Goal: Task Accomplishment & Management: Complete application form

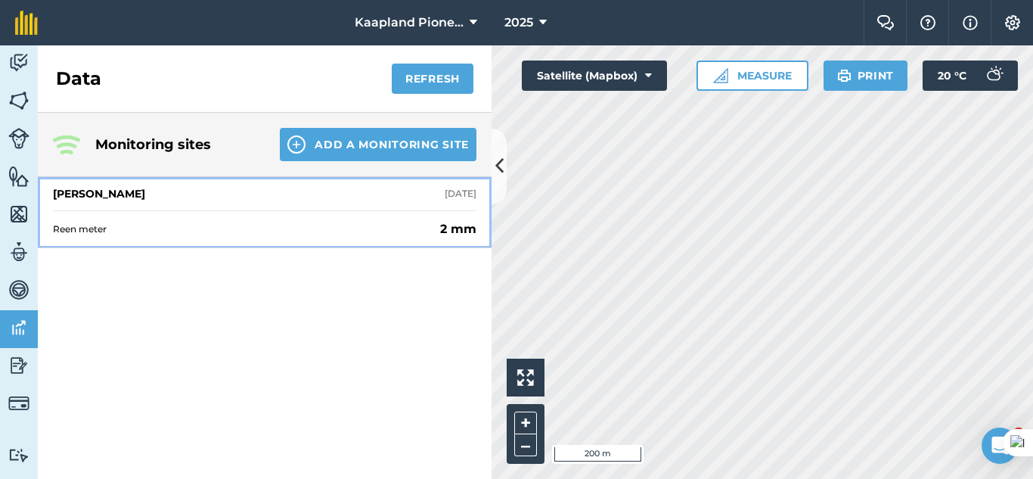
click at [339, 230] on span "Reen meter" at bounding box center [243, 229] width 381 height 12
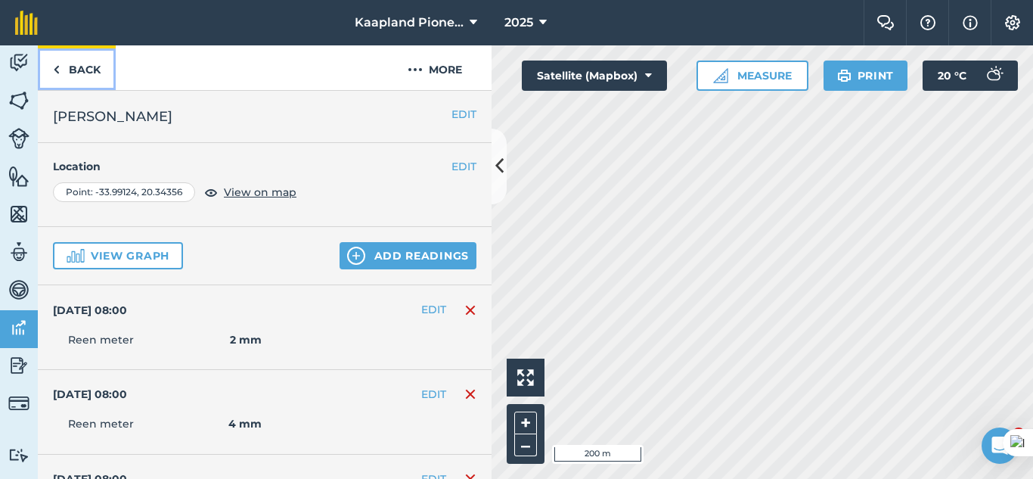
click at [64, 73] on link "Back" at bounding box center [77, 67] width 78 height 45
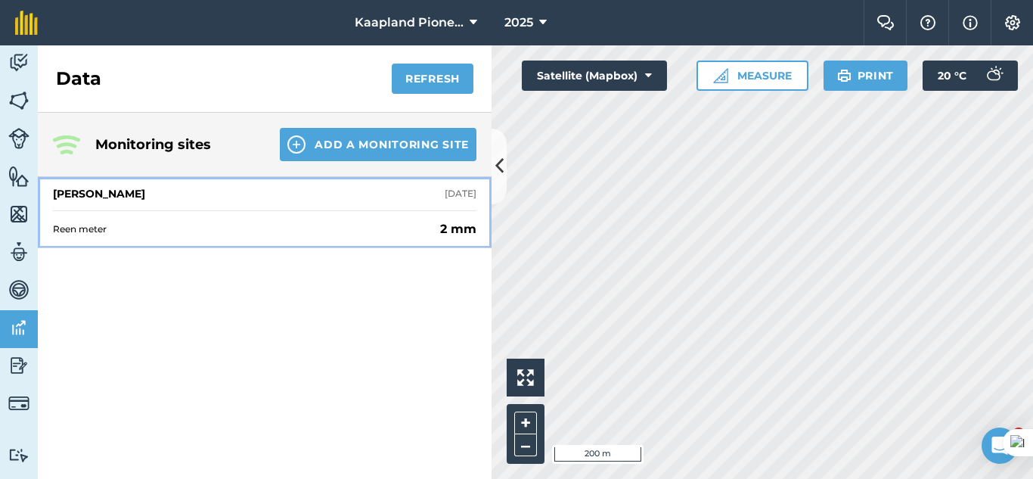
click at [345, 224] on span "Reen meter" at bounding box center [243, 229] width 381 height 12
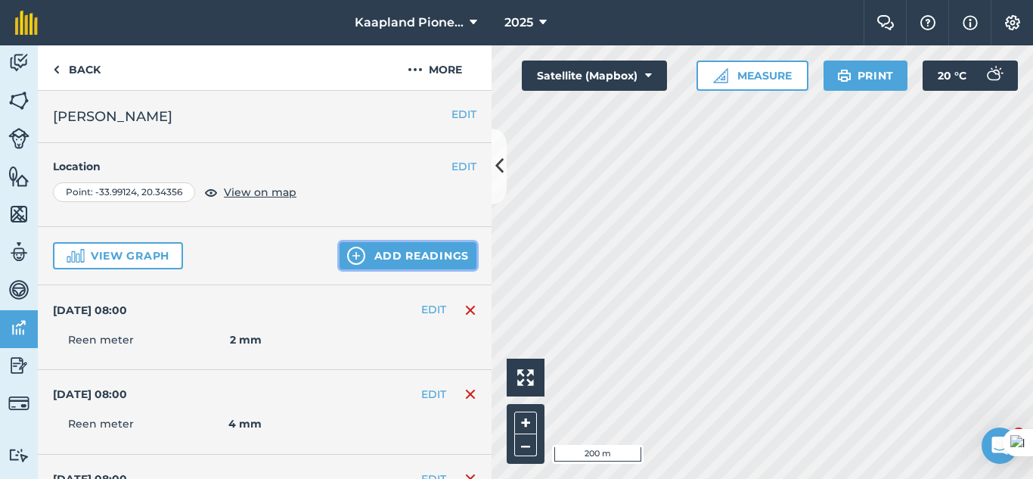
click at [430, 263] on button "Add readings" at bounding box center [407, 255] width 137 height 27
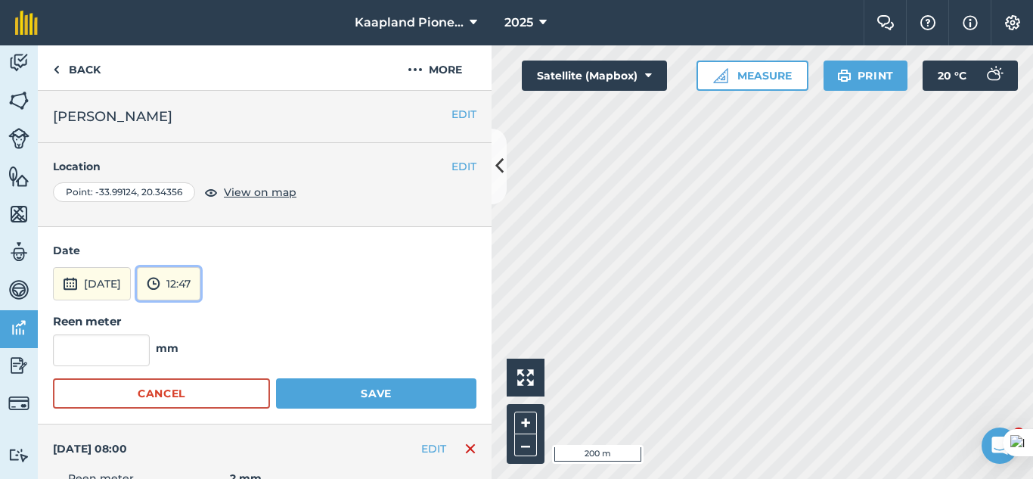
click at [200, 271] on button "12:47" at bounding box center [169, 283] width 64 height 33
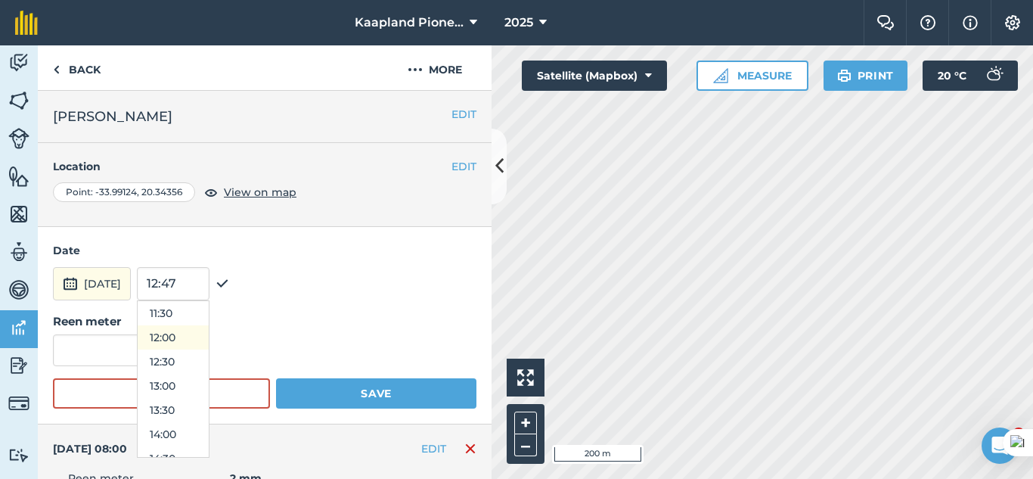
scroll to position [305, 0]
click at [203, 391] on button "08:00" at bounding box center [173, 395] width 71 height 24
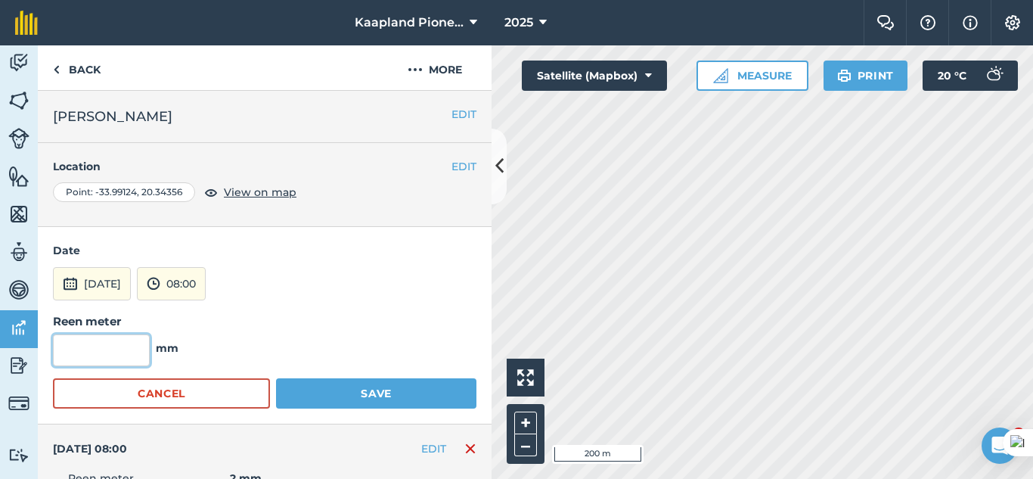
click at [133, 348] on input "text" at bounding box center [101, 350] width 97 height 32
type input "6"
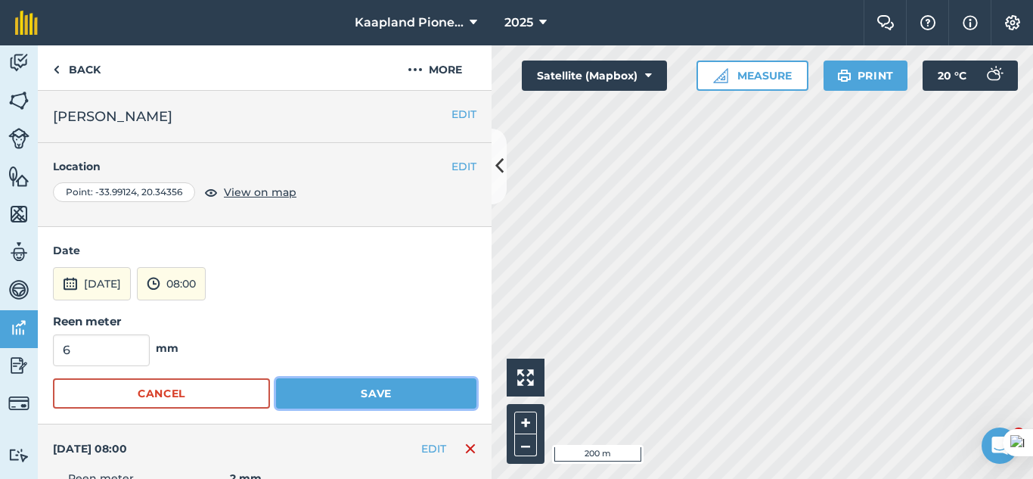
click at [337, 394] on button "Save" at bounding box center [376, 393] width 200 height 30
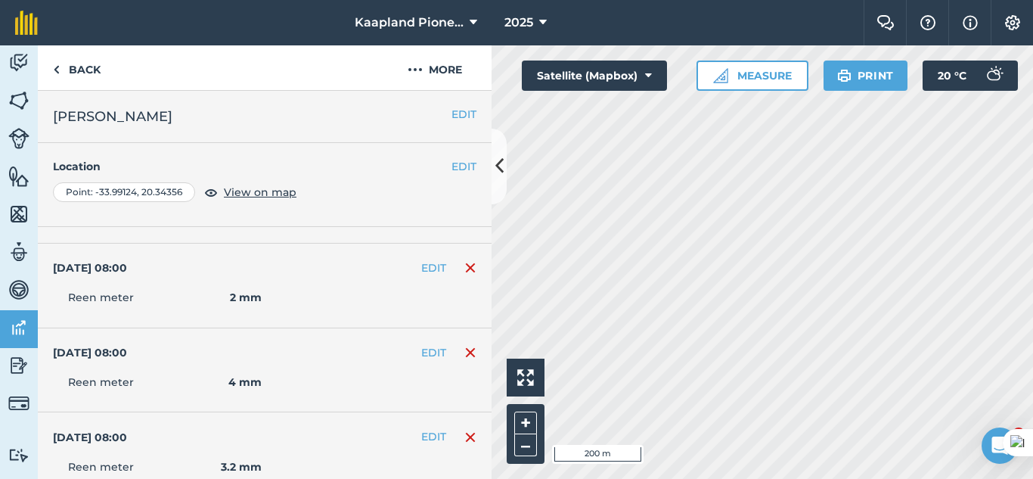
scroll to position [0, 0]
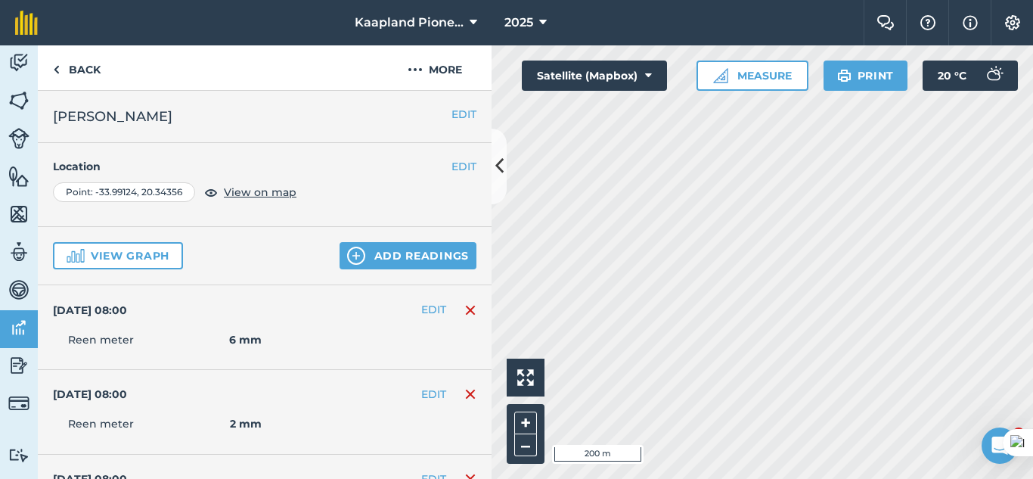
click at [167, 241] on div "View graph Add readings" at bounding box center [265, 256] width 454 height 58
click at [164, 251] on button "View graph" at bounding box center [118, 255] width 130 height 27
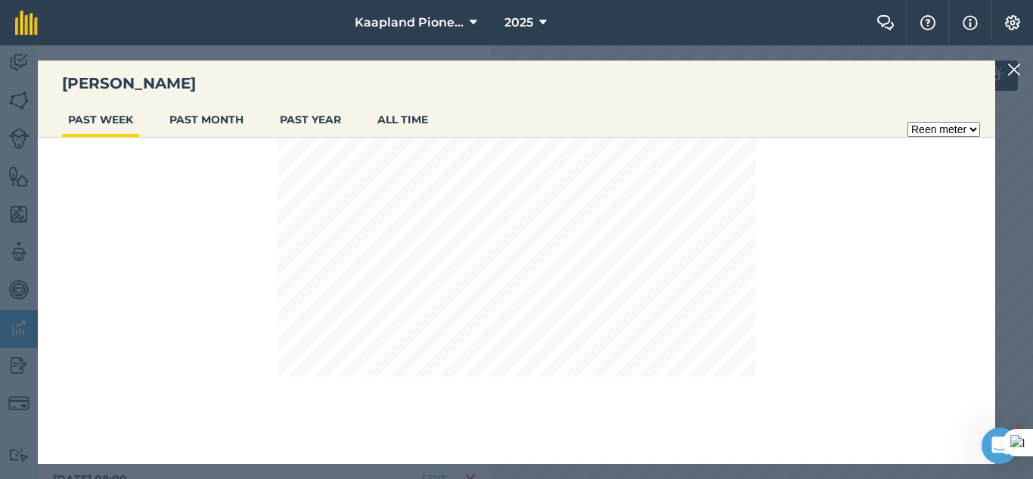
click at [1020, 73] on img at bounding box center [1014, 69] width 14 height 18
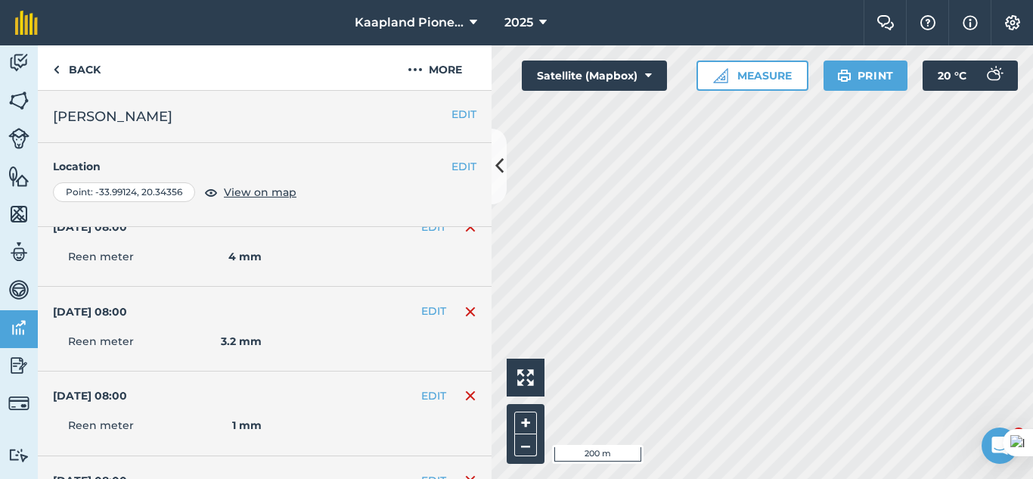
scroll to position [398, 0]
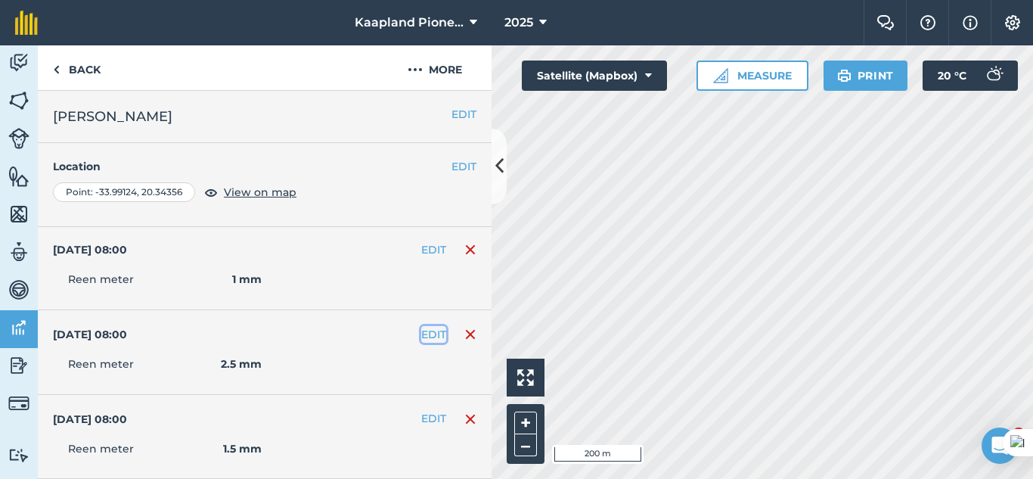
click at [424, 336] on button "EDIT" at bounding box center [433, 334] width 25 height 17
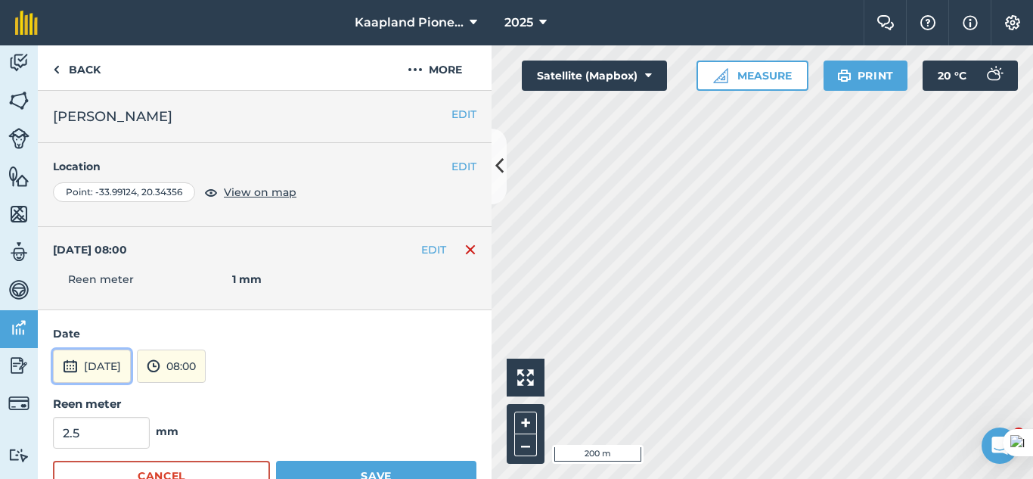
click at [131, 359] on button "[DATE]" at bounding box center [92, 365] width 78 height 33
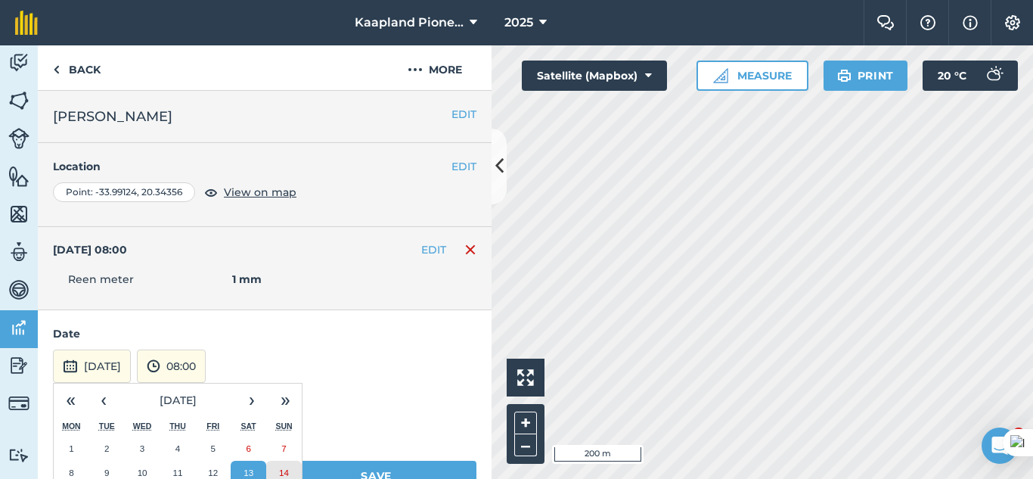
click at [284, 464] on button "14" at bounding box center [284, 472] width 36 height 24
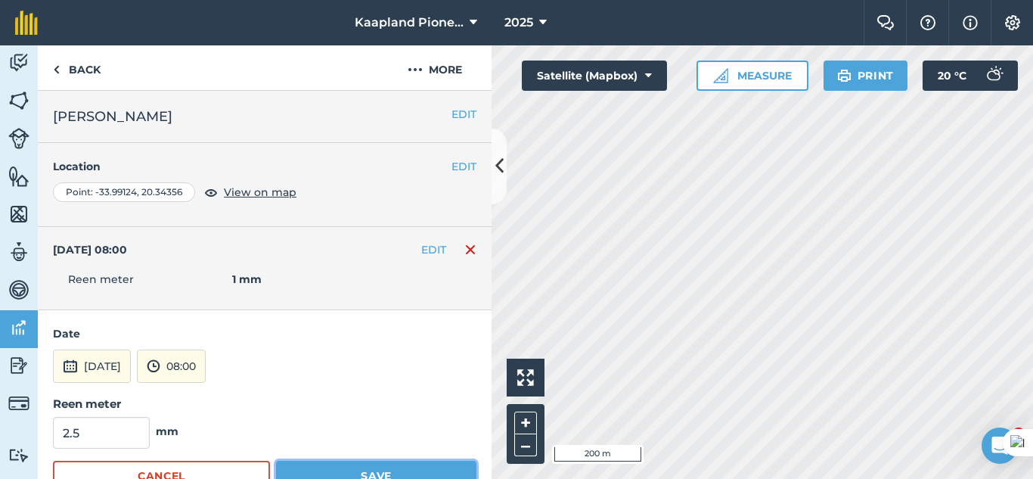
click at [389, 462] on button "Save" at bounding box center [376, 475] width 200 height 30
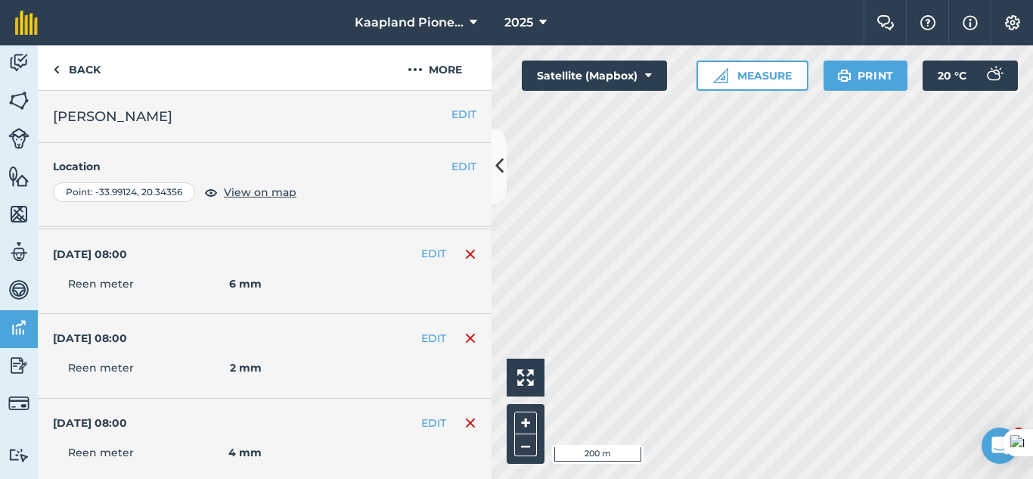
scroll to position [0, 0]
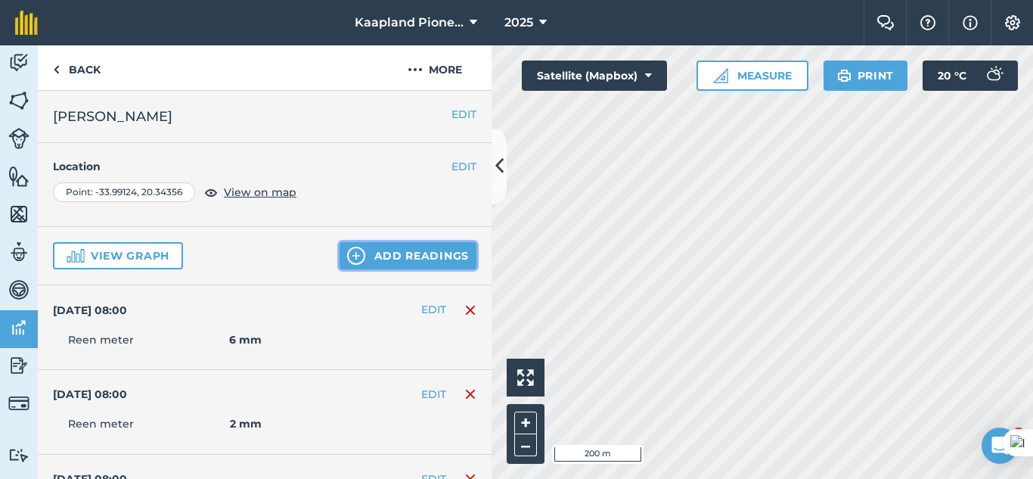
click at [435, 262] on button "Add readings" at bounding box center [407, 255] width 137 height 27
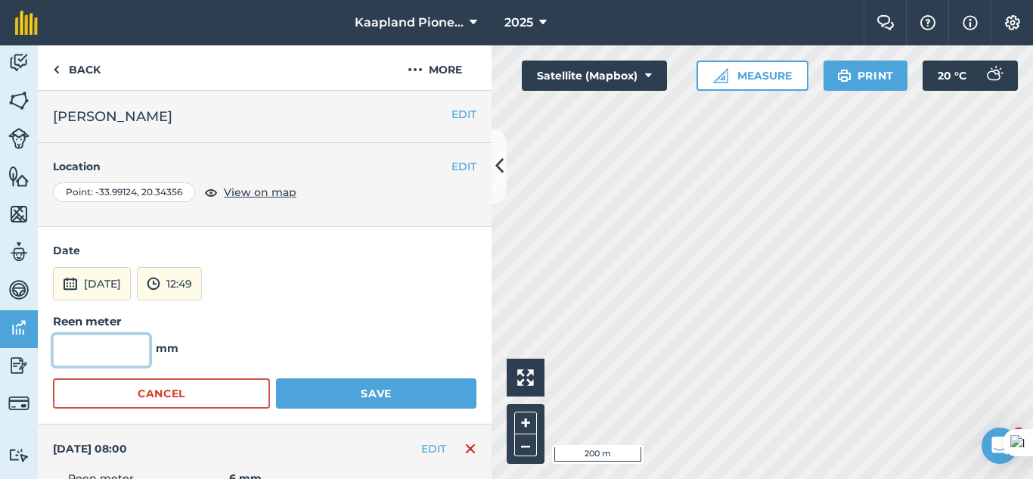
click at [111, 344] on input "text" at bounding box center [101, 350] width 97 height 32
type input "0"
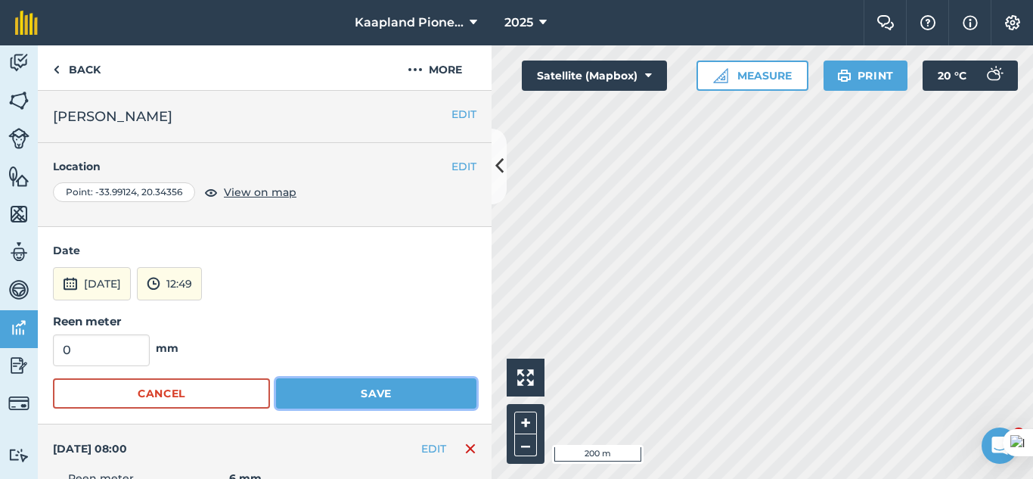
click at [404, 398] on button "Save" at bounding box center [376, 393] width 200 height 30
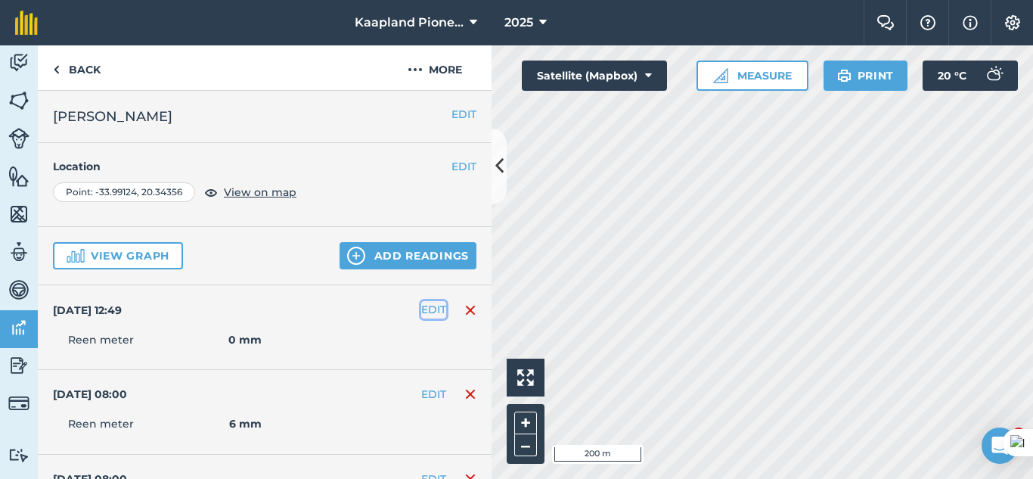
click at [431, 311] on button "EDIT" at bounding box center [433, 309] width 25 height 17
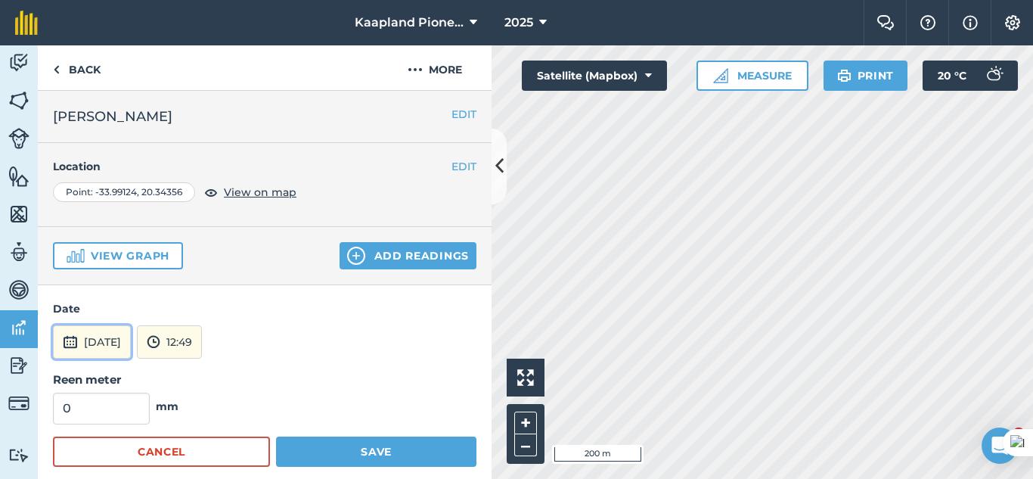
click at [131, 344] on button "[DATE]" at bounding box center [92, 341] width 78 height 33
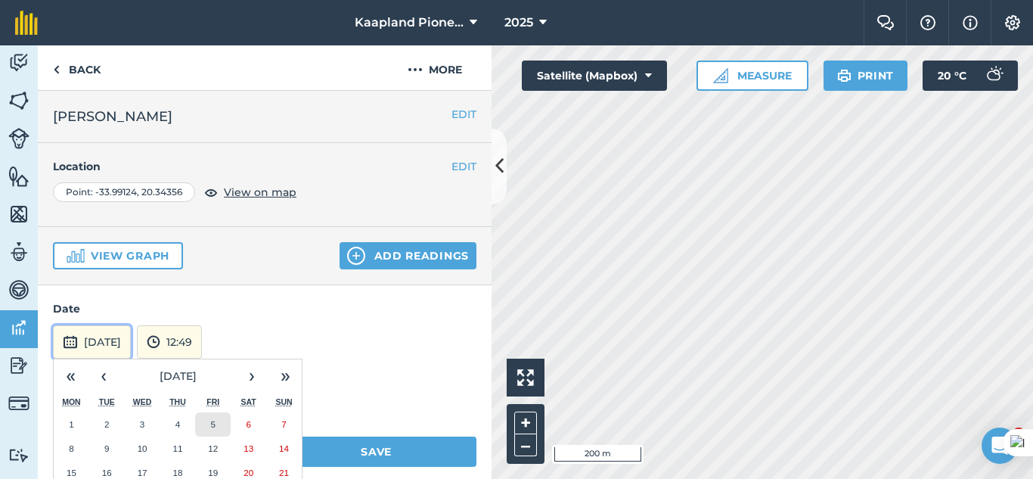
scroll to position [126, 0]
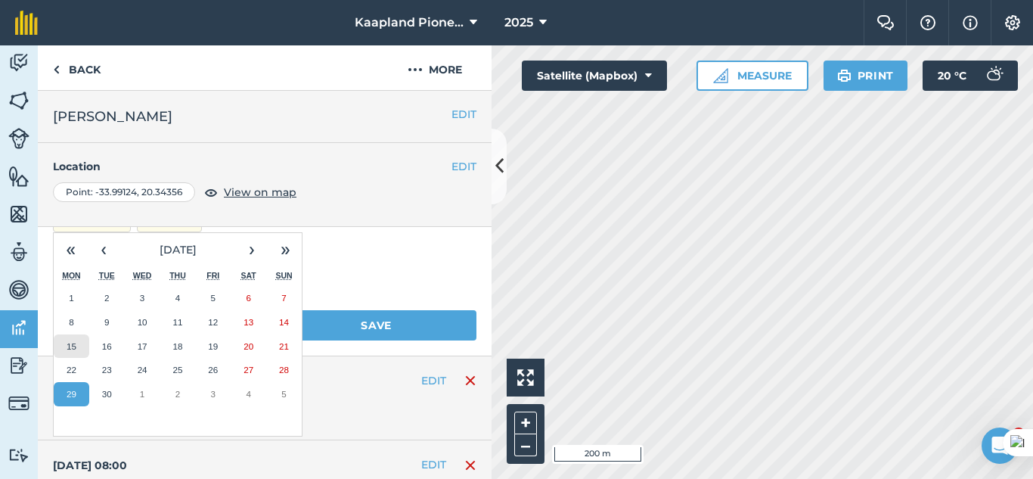
click at [65, 344] on button "15" at bounding box center [72, 346] width 36 height 24
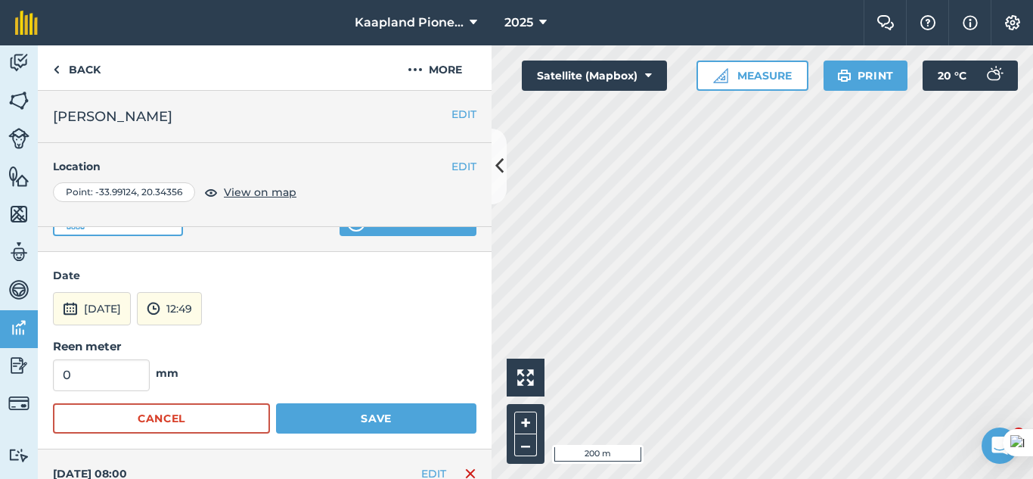
scroll to position [0, 0]
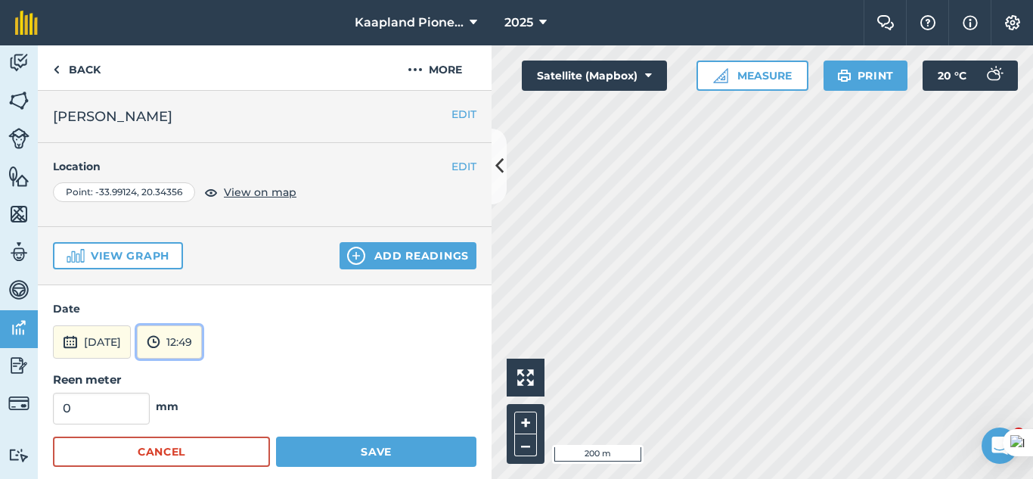
click at [202, 343] on button "12:49" at bounding box center [169, 341] width 65 height 33
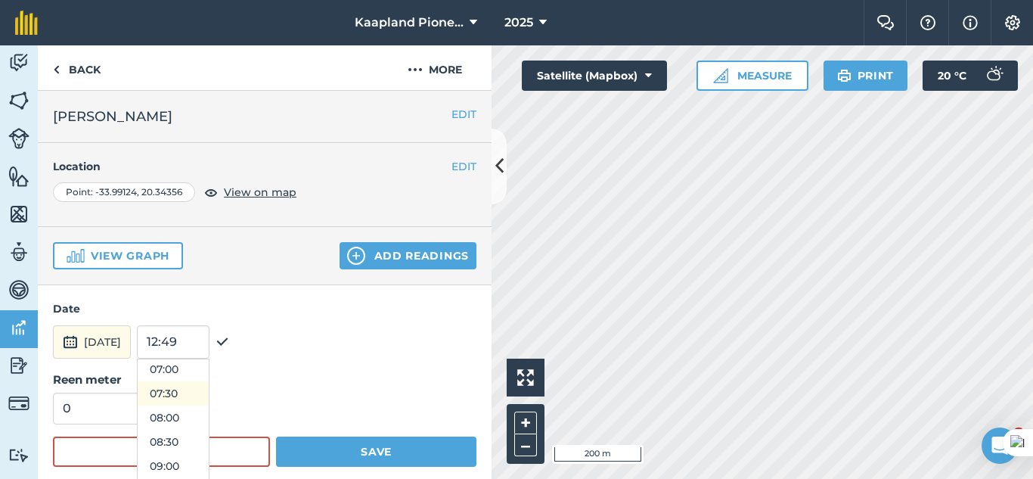
scroll to position [305, 0]
click at [209, 454] on button "08:00" at bounding box center [173, 453] width 71 height 24
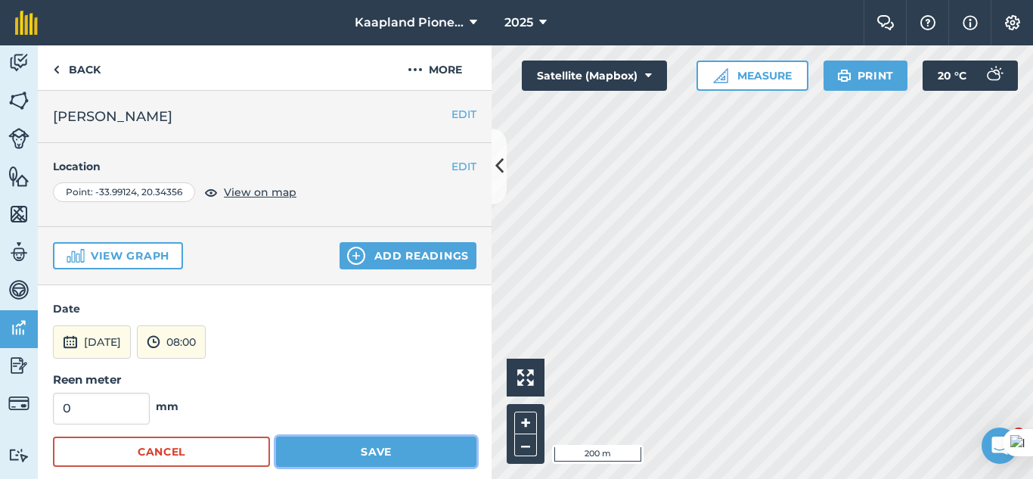
click at [330, 454] on button "Save" at bounding box center [376, 451] width 200 height 30
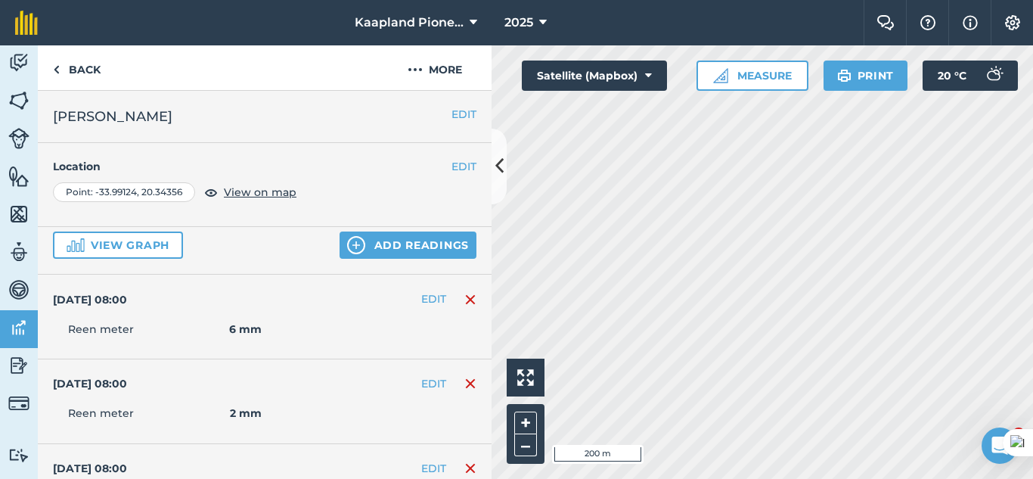
scroll to position [0, 0]
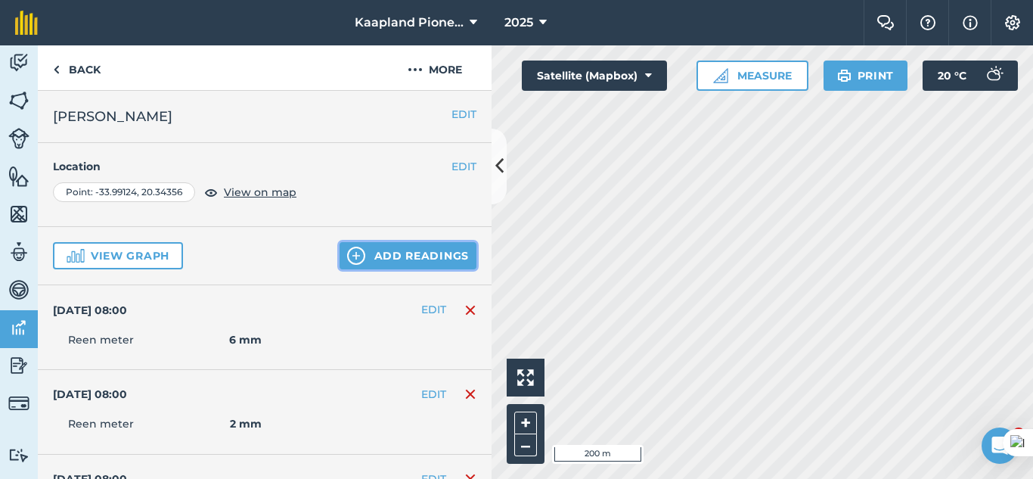
click at [360, 261] on button "Add readings" at bounding box center [407, 255] width 137 height 27
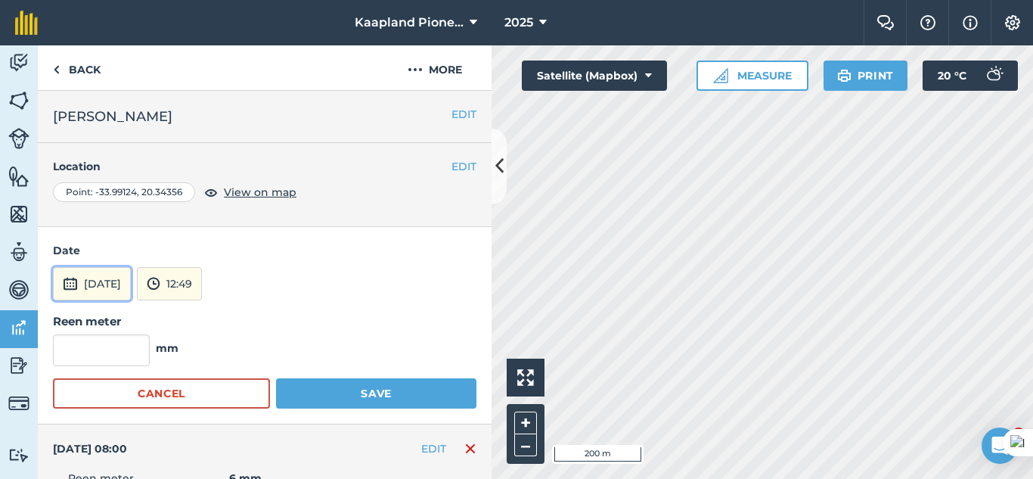
click at [127, 272] on button "[DATE]" at bounding box center [92, 283] width 78 height 33
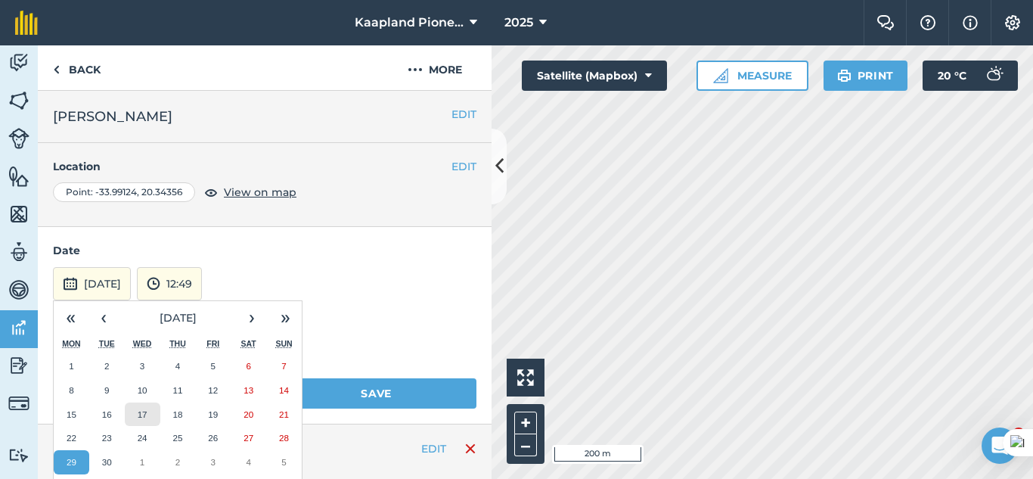
click at [153, 417] on button "17" at bounding box center [143, 414] width 36 height 24
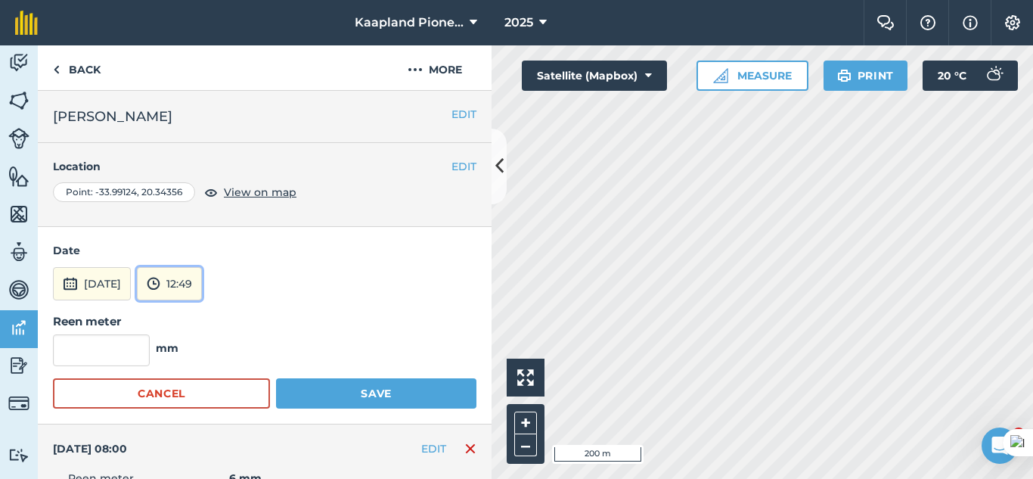
click at [160, 283] on img at bounding box center [154, 283] width 14 height 18
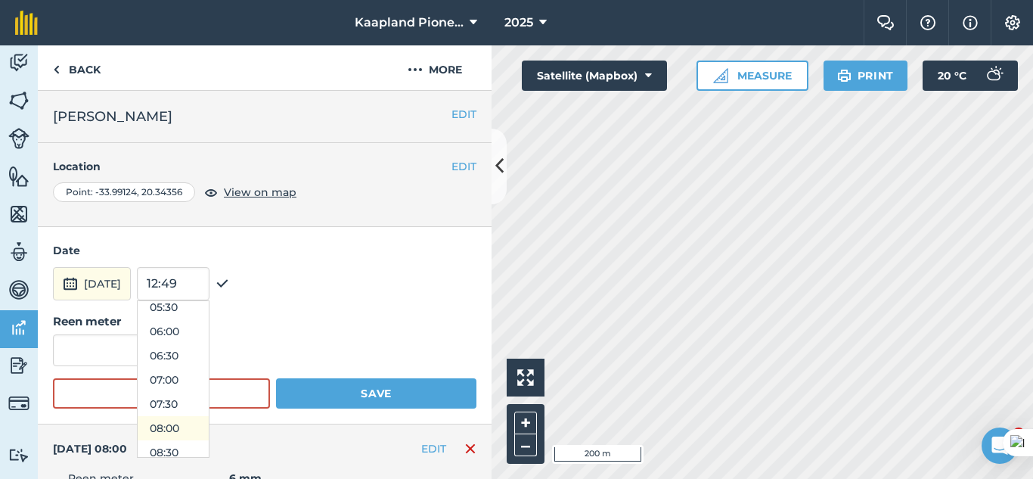
scroll to position [305, 0]
click at [197, 395] on button "08:00" at bounding box center [173, 395] width 71 height 24
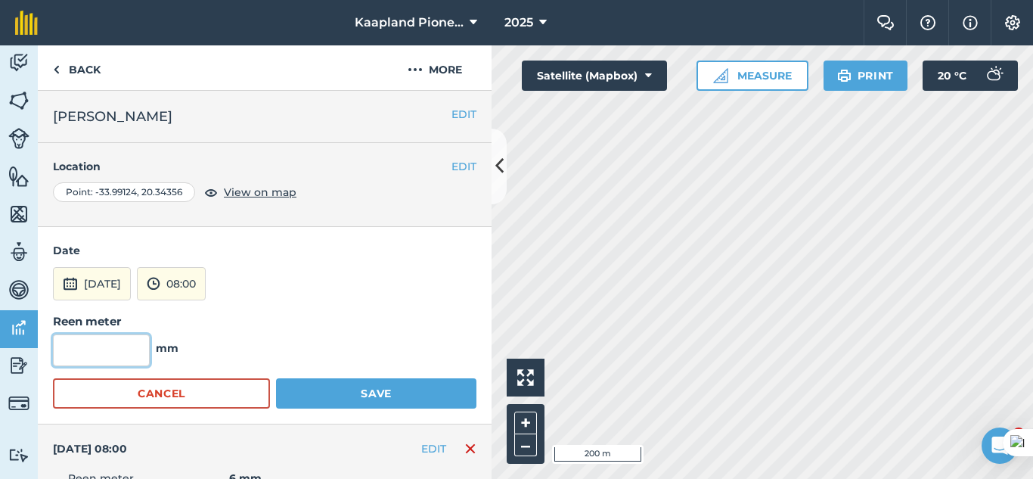
click at [104, 346] on input "text" at bounding box center [101, 350] width 97 height 32
type input "0"
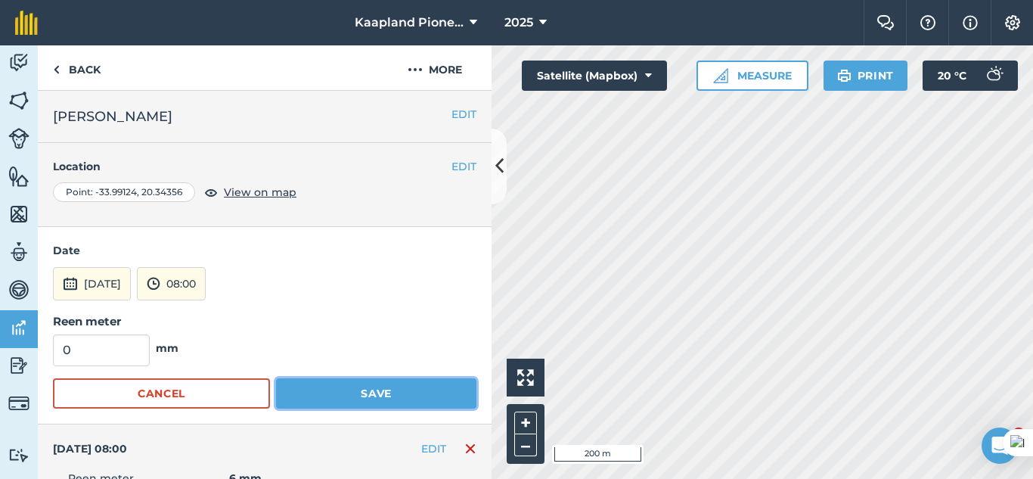
click at [395, 380] on button "Save" at bounding box center [376, 393] width 200 height 30
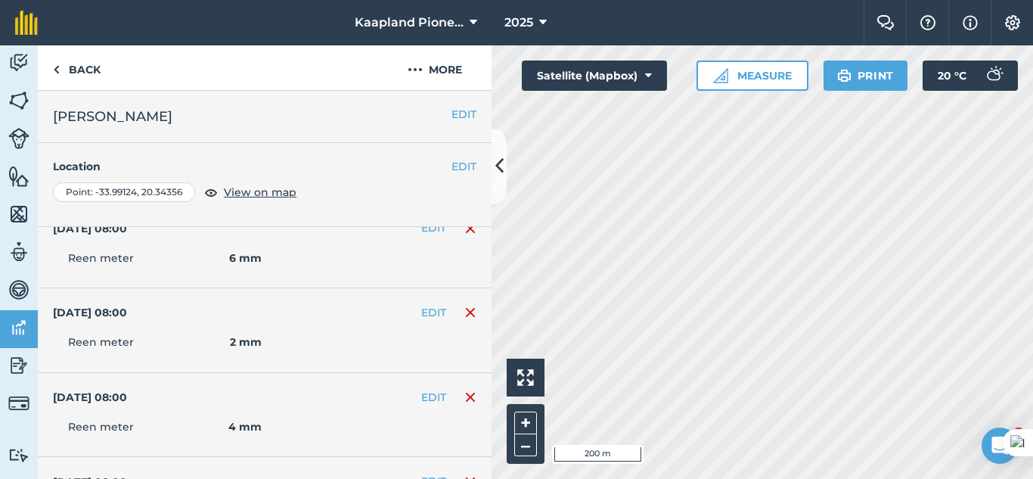
scroll to position [0, 0]
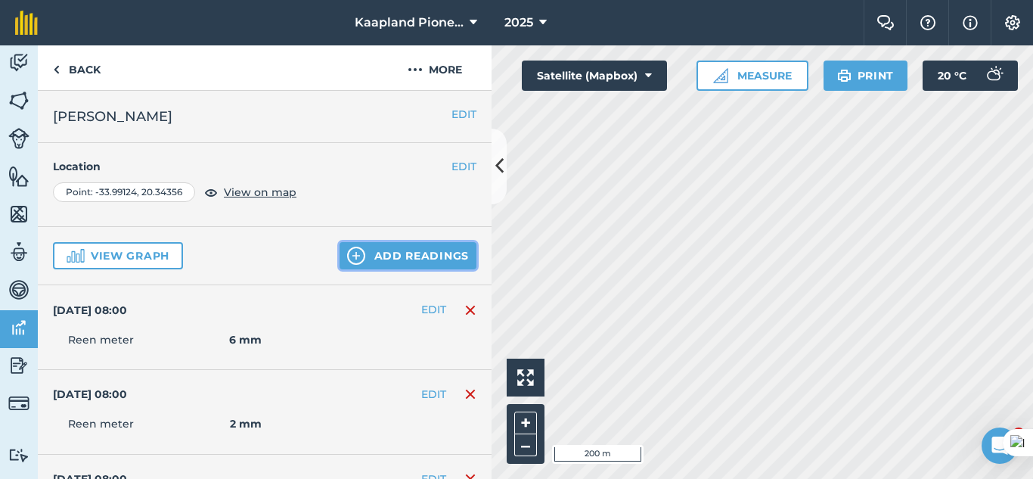
click at [371, 248] on button "Add readings" at bounding box center [407, 255] width 137 height 27
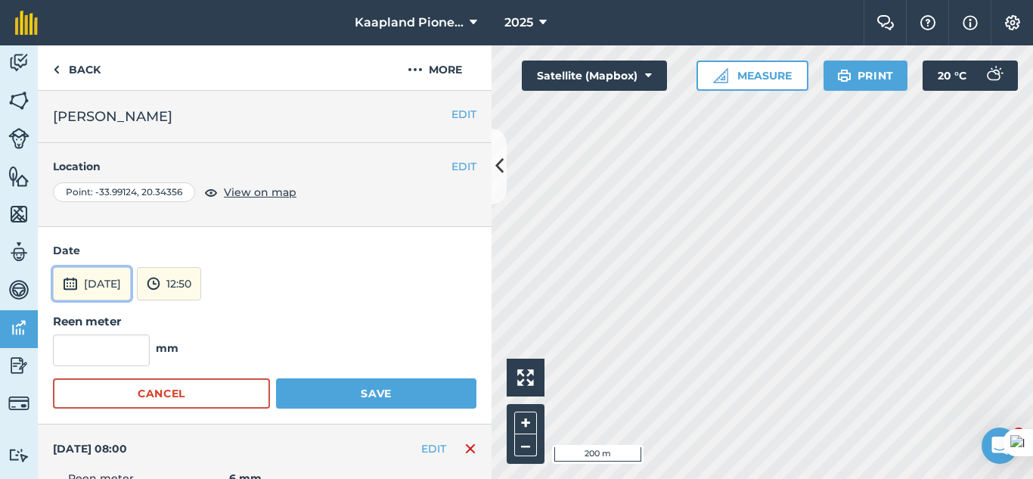
click at [131, 269] on button "[DATE]" at bounding box center [92, 283] width 78 height 33
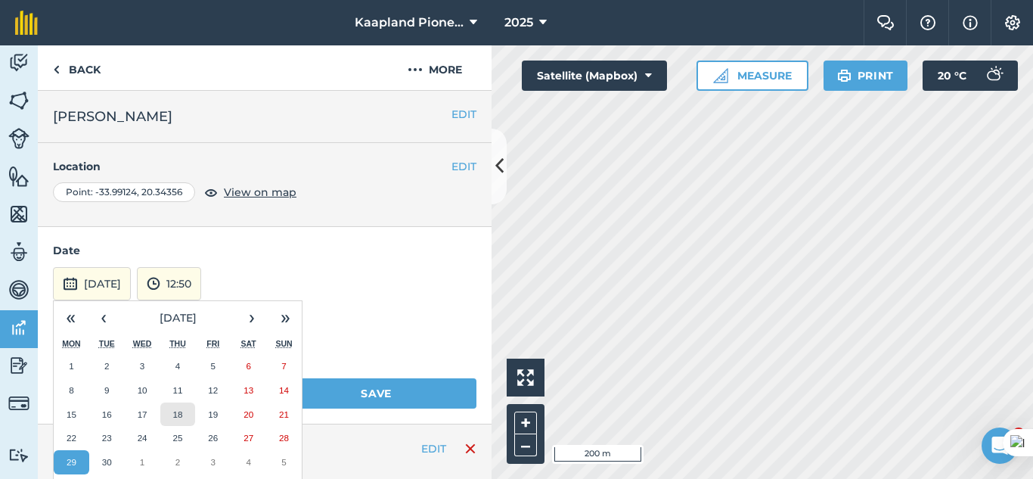
click at [183, 409] on button "18" at bounding box center [178, 414] width 36 height 24
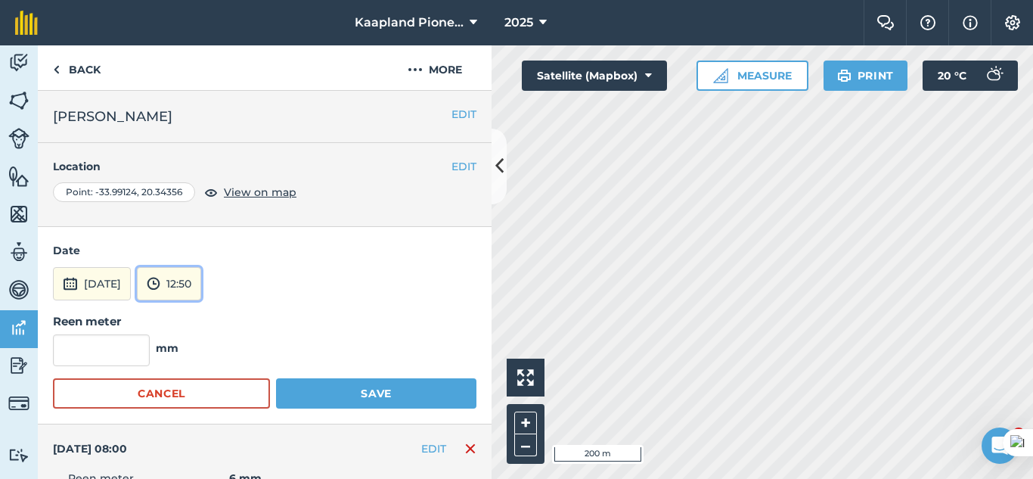
click at [198, 283] on button "12:50" at bounding box center [169, 283] width 64 height 33
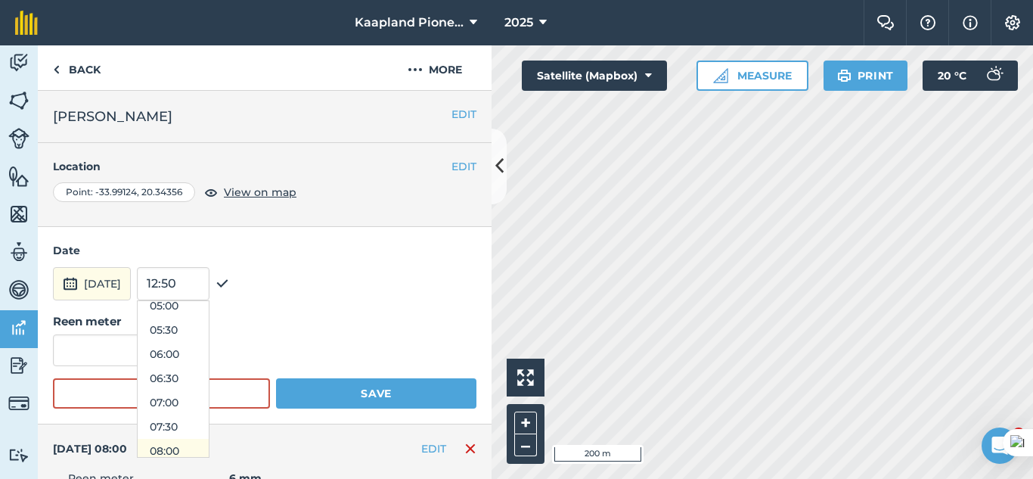
scroll to position [305, 0]
click at [201, 395] on button "08:00" at bounding box center [173, 395] width 71 height 24
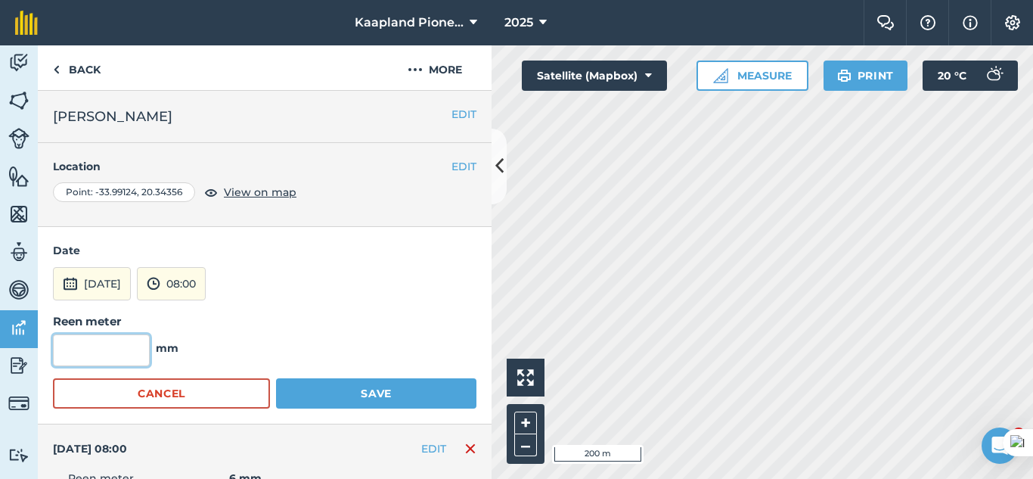
click at [85, 336] on input "text" at bounding box center [101, 350] width 97 height 32
type input "0"
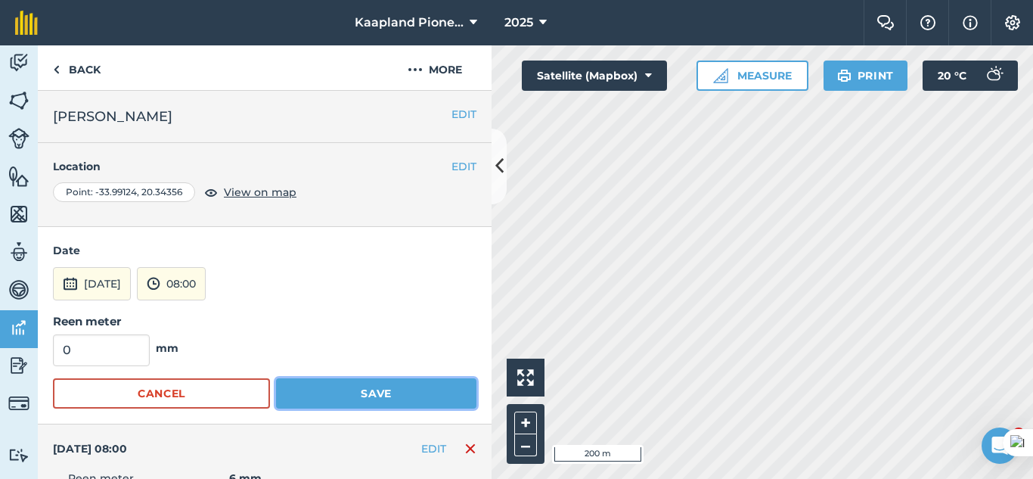
click at [420, 394] on button "Save" at bounding box center [376, 393] width 200 height 30
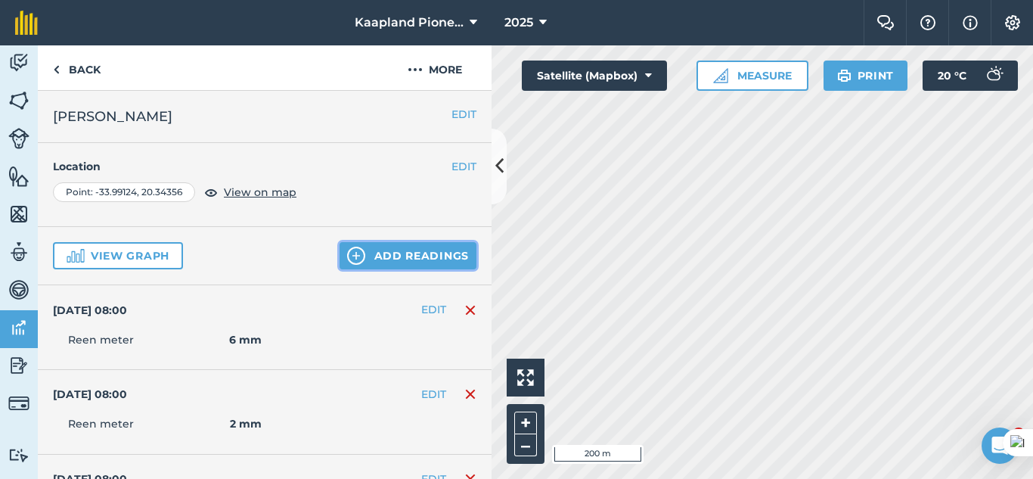
click at [371, 262] on button "Add readings" at bounding box center [407, 255] width 137 height 27
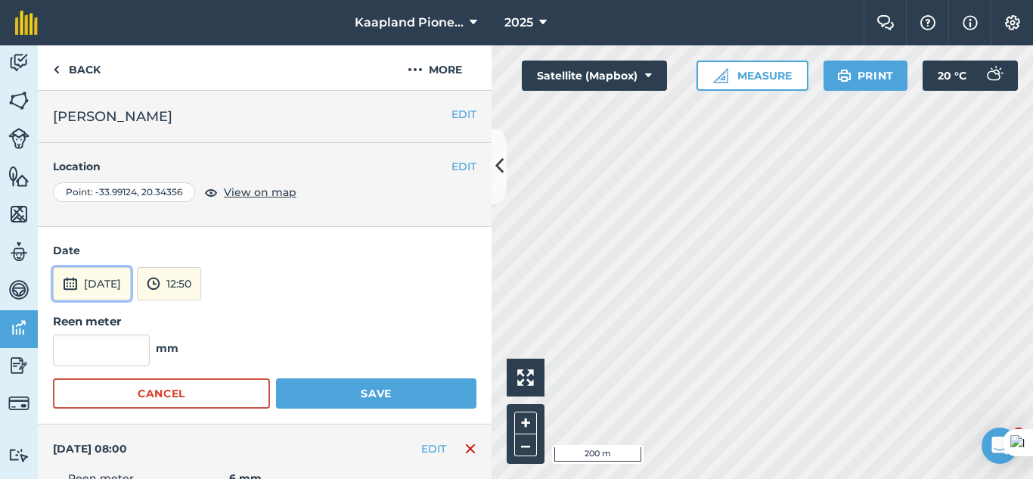
click at [125, 292] on button "[DATE]" at bounding box center [92, 283] width 78 height 33
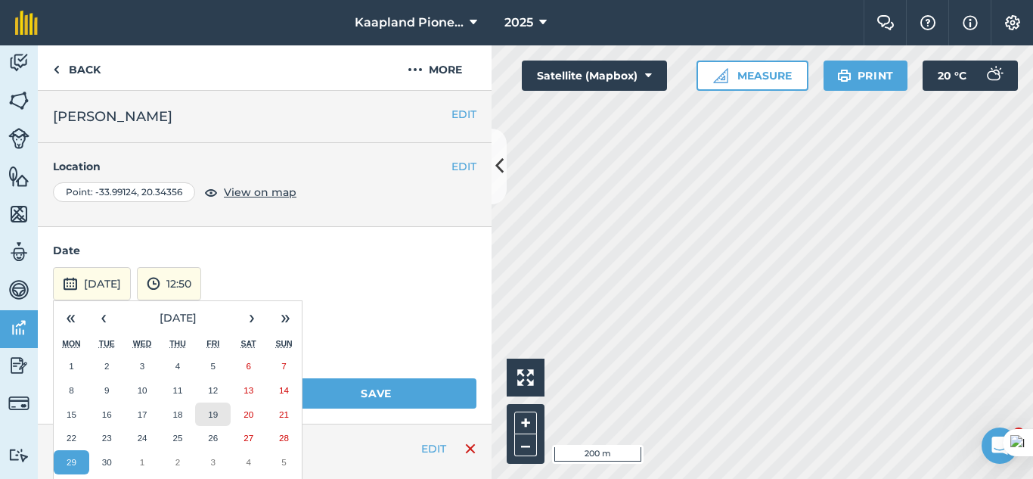
click at [212, 419] on button "19" at bounding box center [213, 414] width 36 height 24
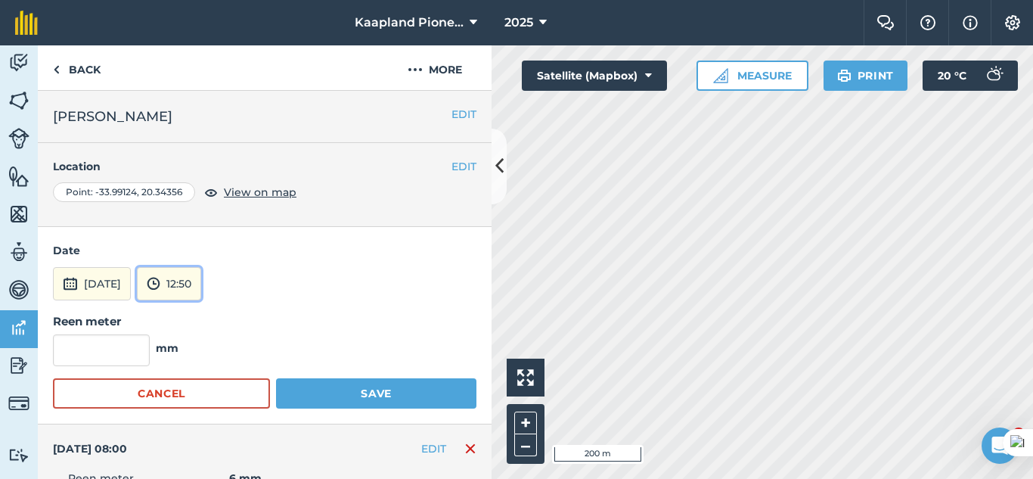
click at [201, 274] on button "12:50" at bounding box center [169, 283] width 64 height 33
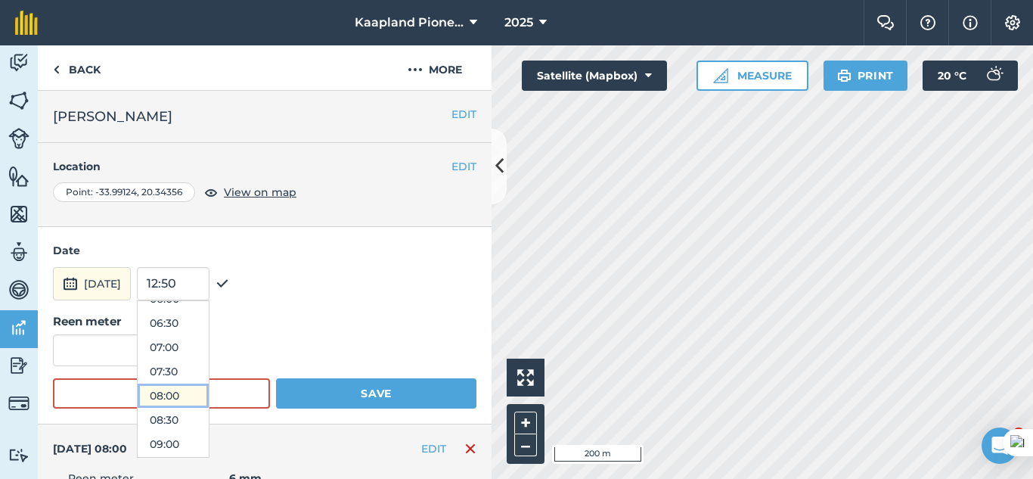
click at [209, 388] on button "08:00" at bounding box center [173, 395] width 71 height 24
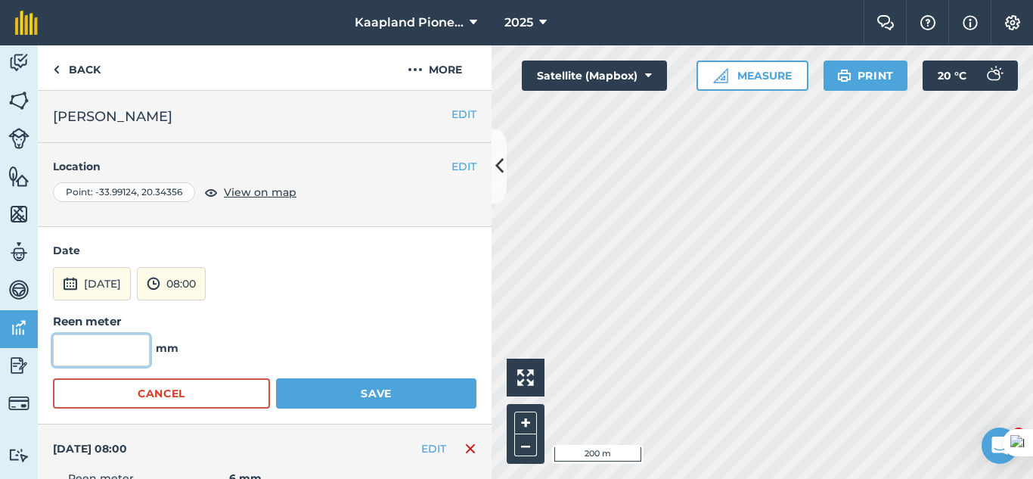
click at [94, 349] on input "text" at bounding box center [101, 350] width 97 height 32
type input "0"
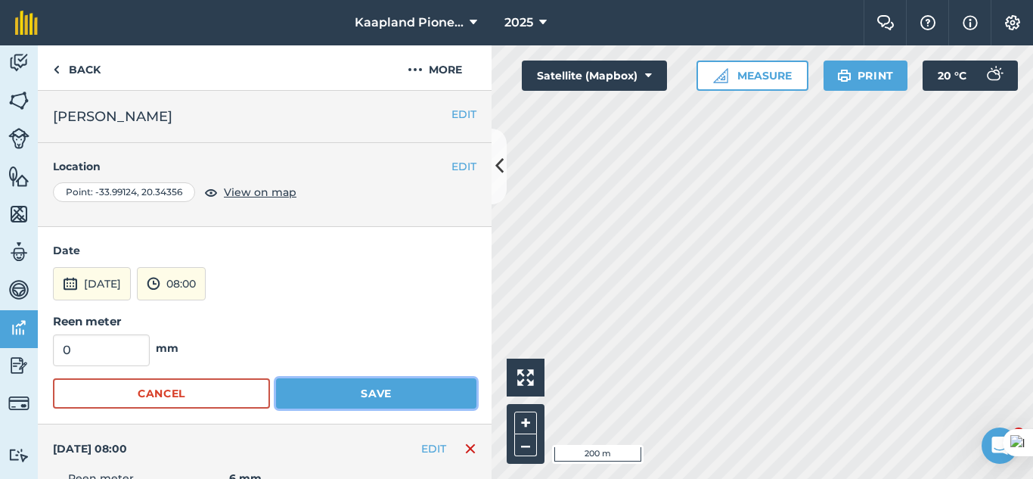
click at [303, 392] on button "Save" at bounding box center [376, 393] width 200 height 30
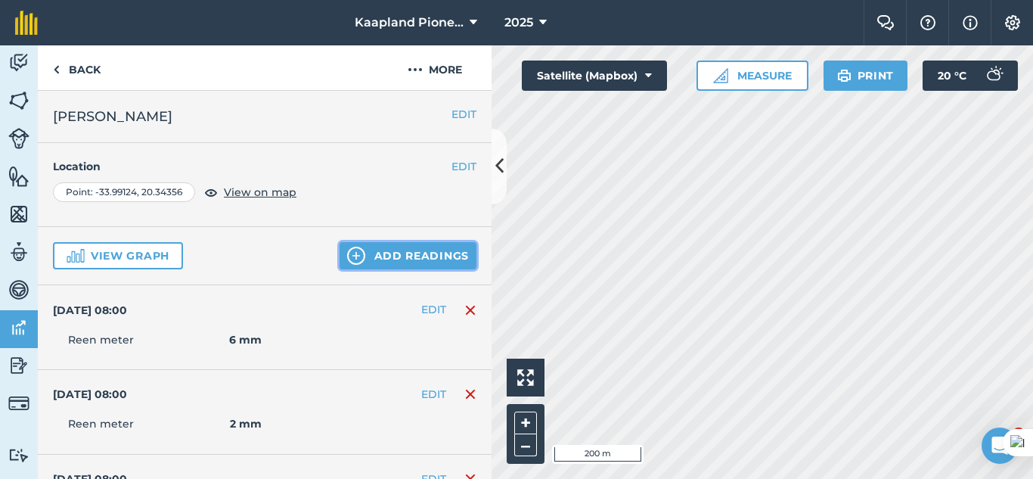
click at [398, 268] on button "Add readings" at bounding box center [407, 255] width 137 height 27
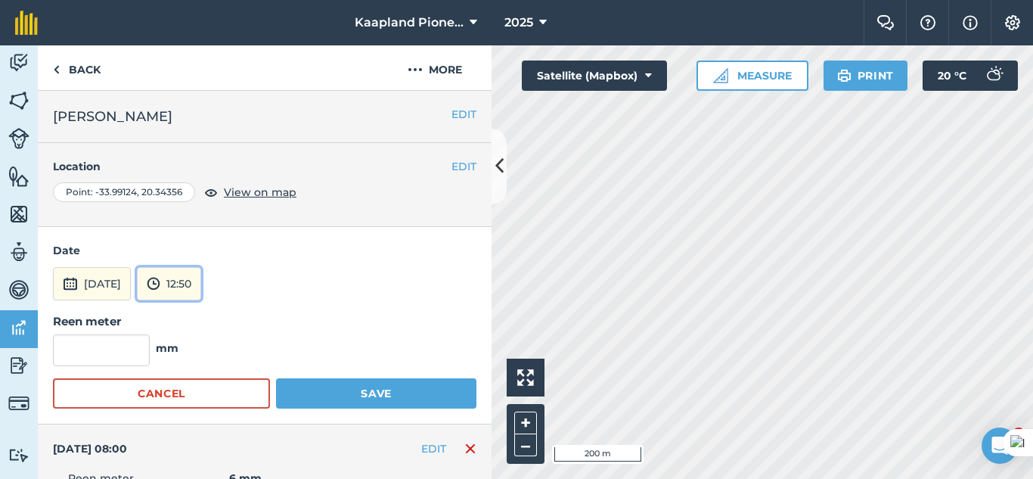
click at [201, 284] on button "12:50" at bounding box center [169, 283] width 64 height 33
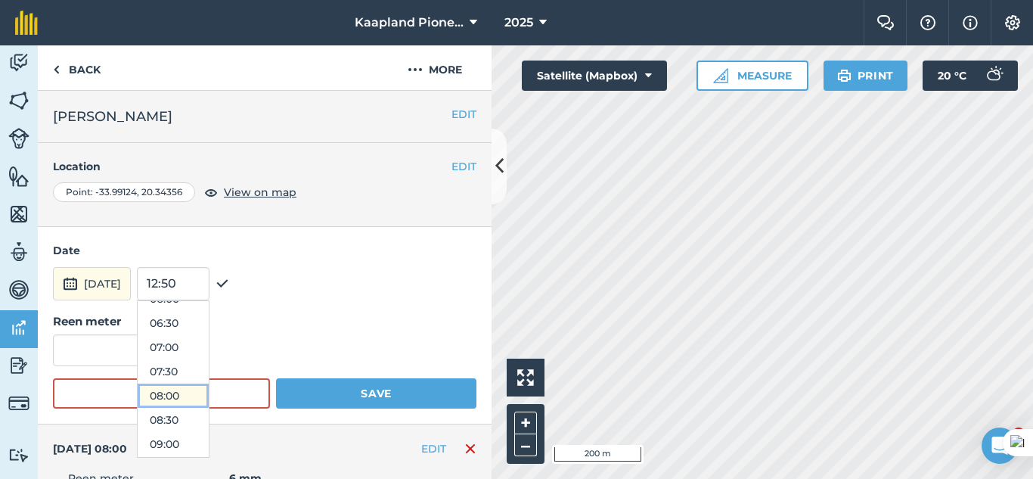
click at [209, 393] on button "08:00" at bounding box center [173, 395] width 71 height 24
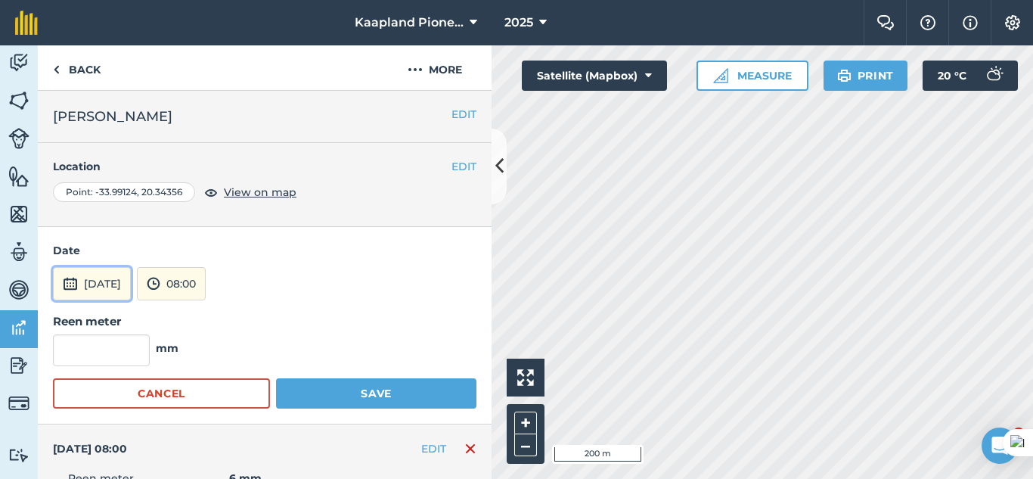
click at [131, 296] on button "[DATE]" at bounding box center [92, 283] width 78 height 33
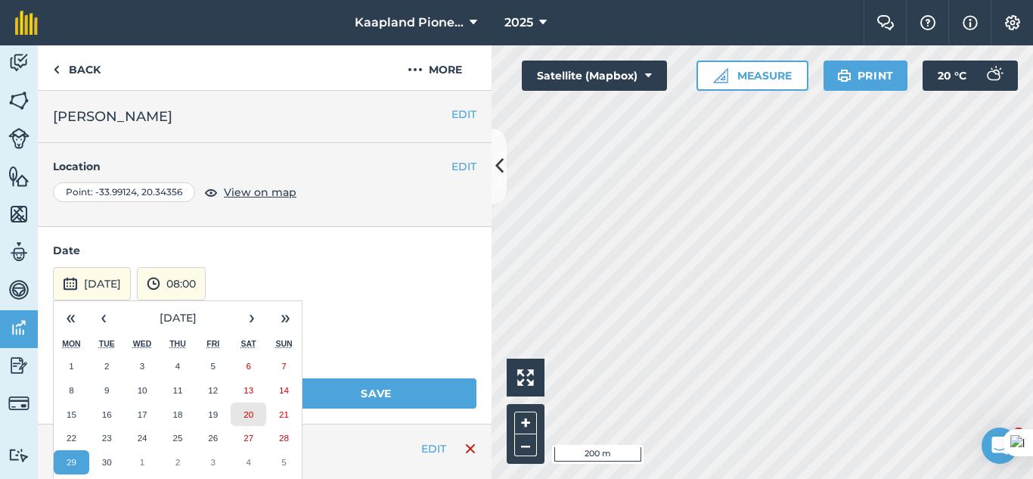
click at [252, 414] on abbr "20" at bounding box center [248, 414] width 10 height 10
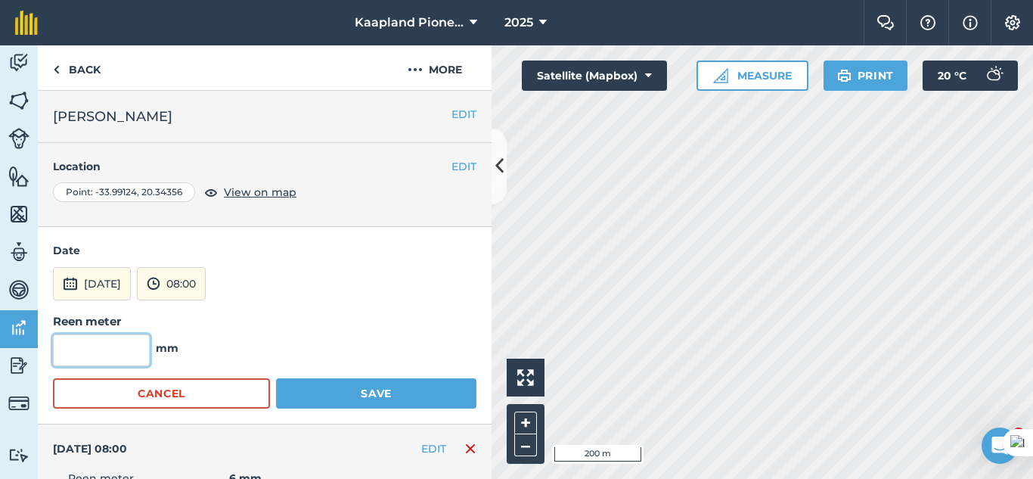
click at [124, 345] on input "text" at bounding box center [101, 350] width 97 height 32
type input "0"
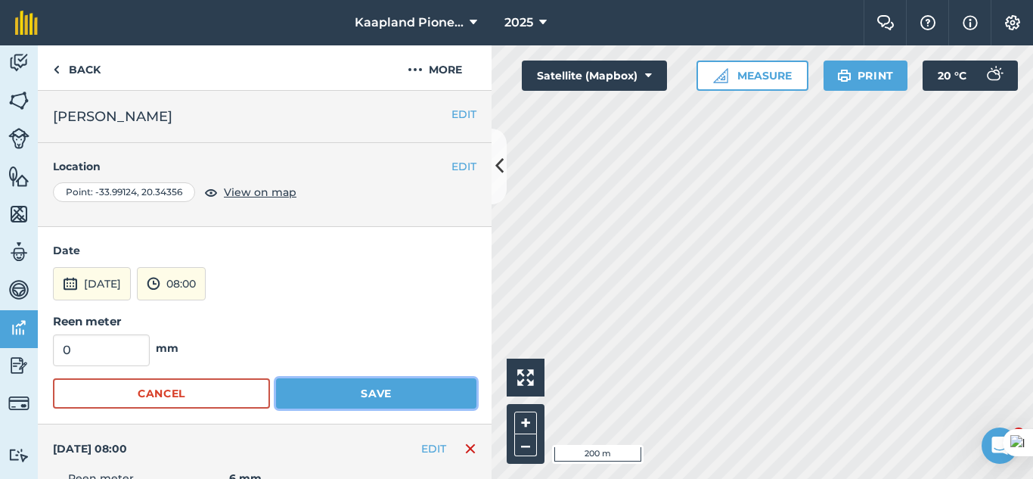
click at [416, 400] on button "Save" at bounding box center [376, 393] width 200 height 30
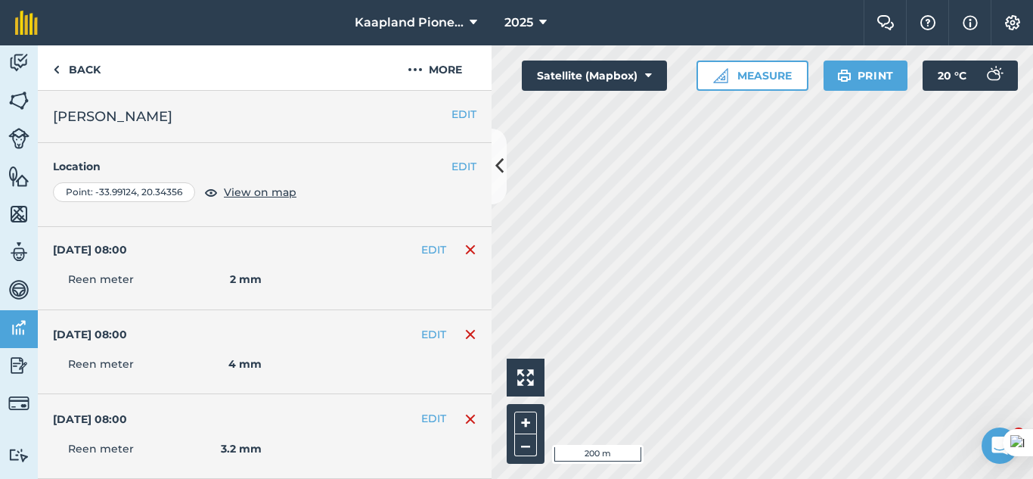
scroll to position [0, 0]
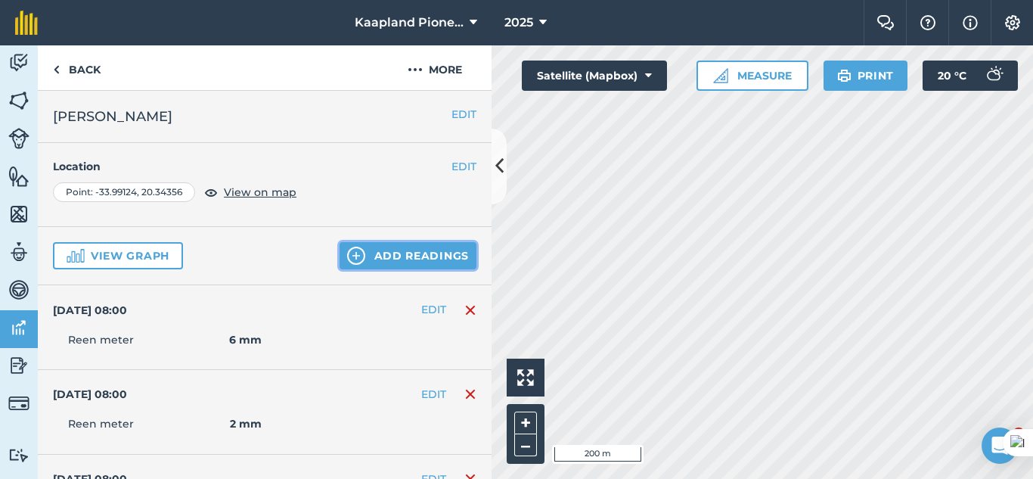
click at [432, 248] on button "Add readings" at bounding box center [407, 255] width 137 height 27
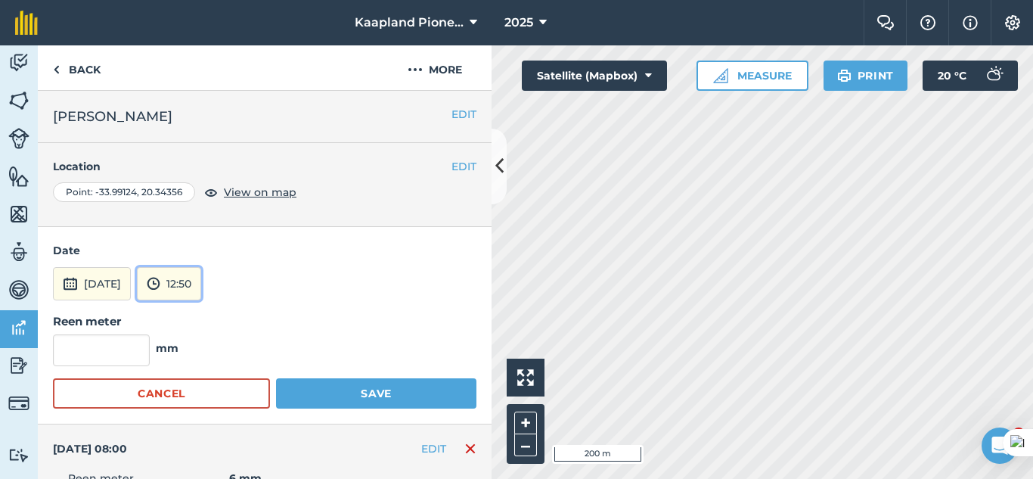
click at [201, 278] on button "12:50" at bounding box center [169, 283] width 64 height 33
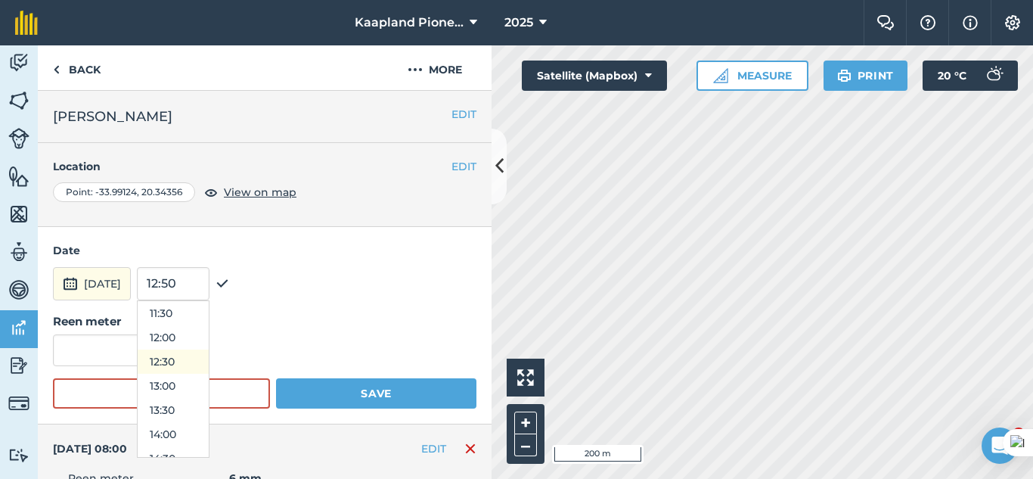
scroll to position [305, 0]
click at [203, 394] on button "08:00" at bounding box center [173, 395] width 71 height 24
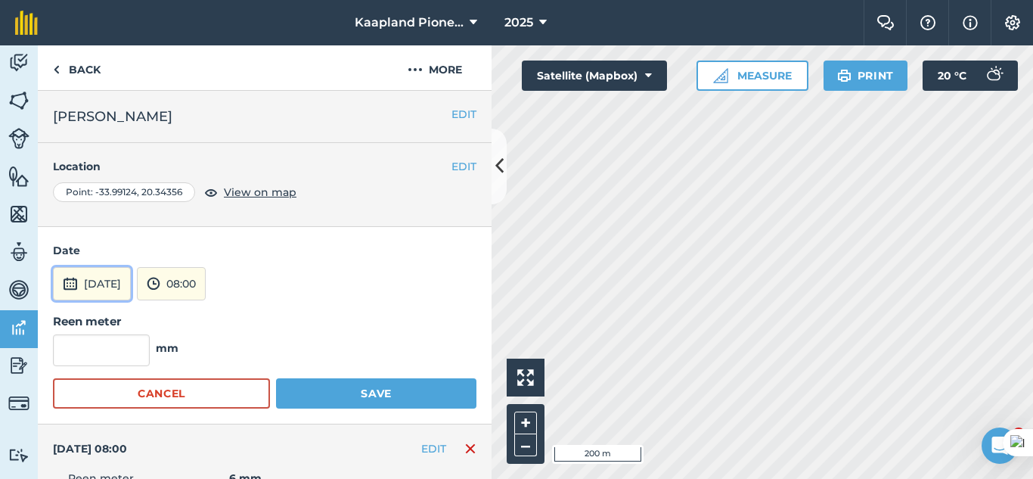
click at [131, 282] on button "[DATE]" at bounding box center [92, 283] width 78 height 33
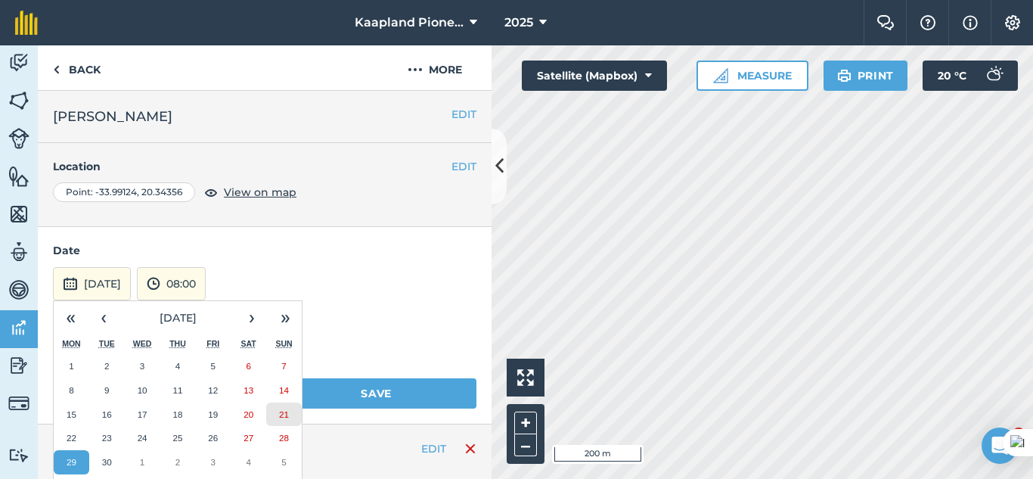
click at [278, 406] on button "21" at bounding box center [284, 414] width 36 height 24
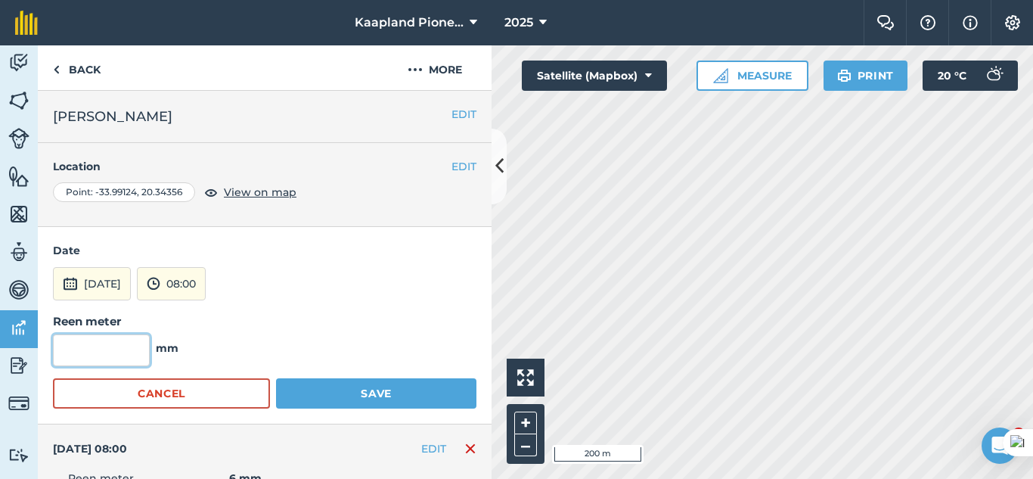
click at [109, 355] on input "text" at bounding box center [101, 350] width 97 height 32
type input "0"
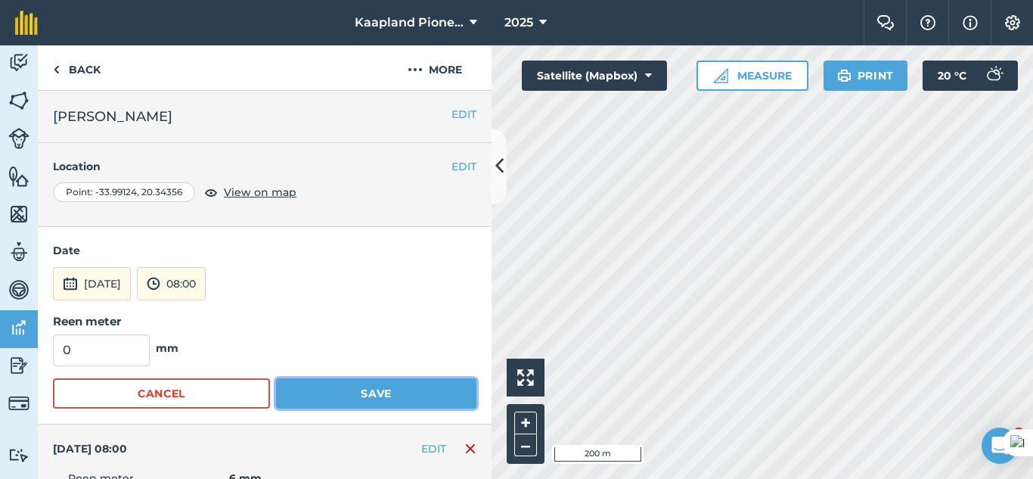
click at [434, 393] on button "Save" at bounding box center [376, 393] width 200 height 30
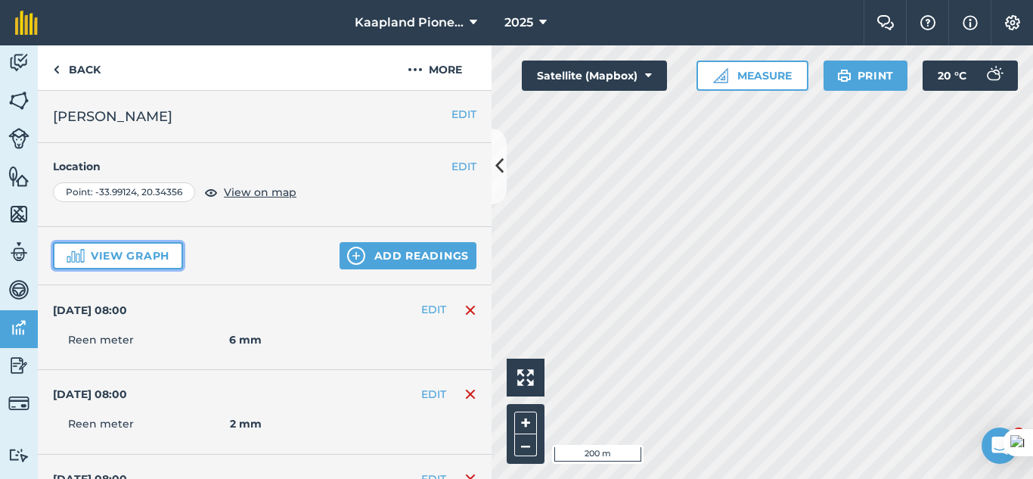
click at [116, 254] on button "View graph" at bounding box center [118, 255] width 130 height 27
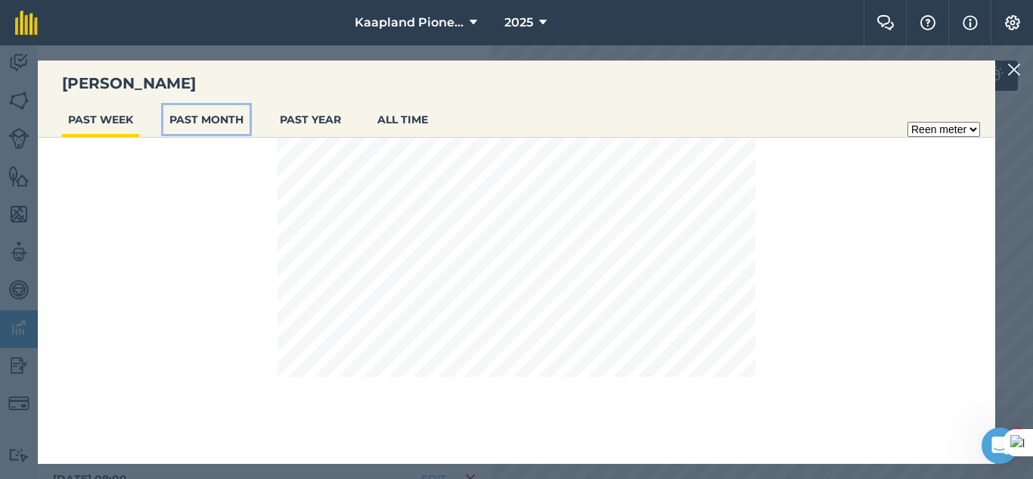
click at [180, 122] on button "PAST MONTH" at bounding box center [206, 119] width 86 height 29
click at [339, 119] on button "PAST YEAR" at bounding box center [310, 119] width 73 height 29
click at [241, 114] on button "PAST MONTH" at bounding box center [206, 119] width 86 height 29
click at [108, 114] on button "PAST WEEK" at bounding box center [100, 119] width 77 height 29
click at [1011, 66] on img at bounding box center [1014, 69] width 14 height 18
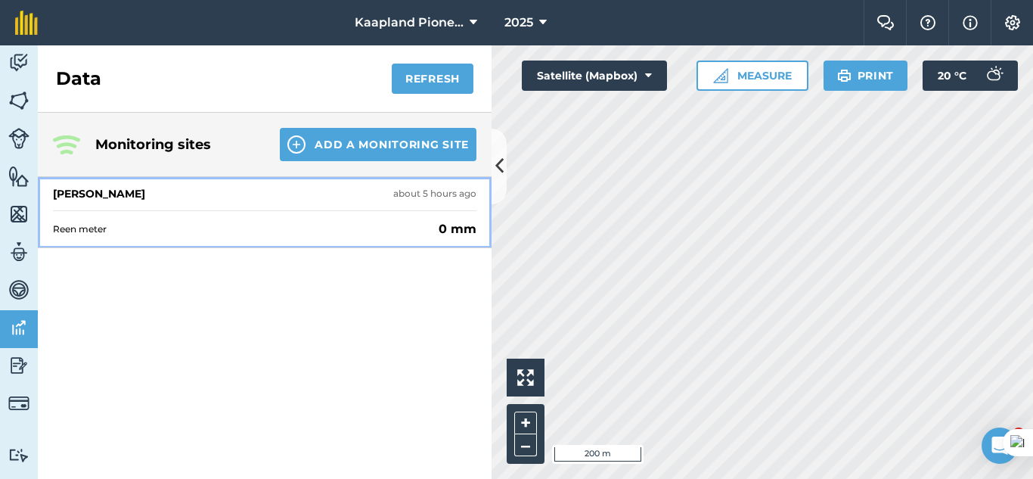
click at [393, 211] on div "Reen meter 0 mm" at bounding box center [264, 228] width 423 height 37
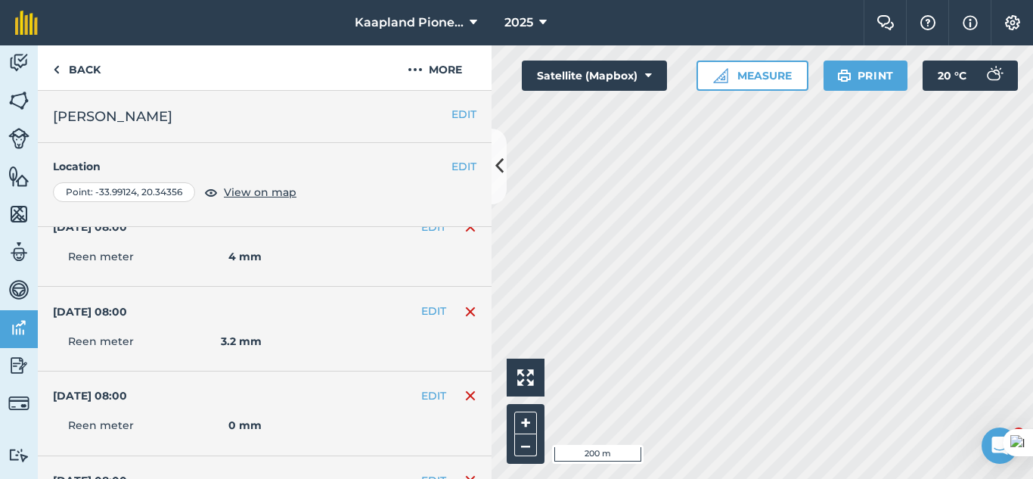
scroll to position [126, 0]
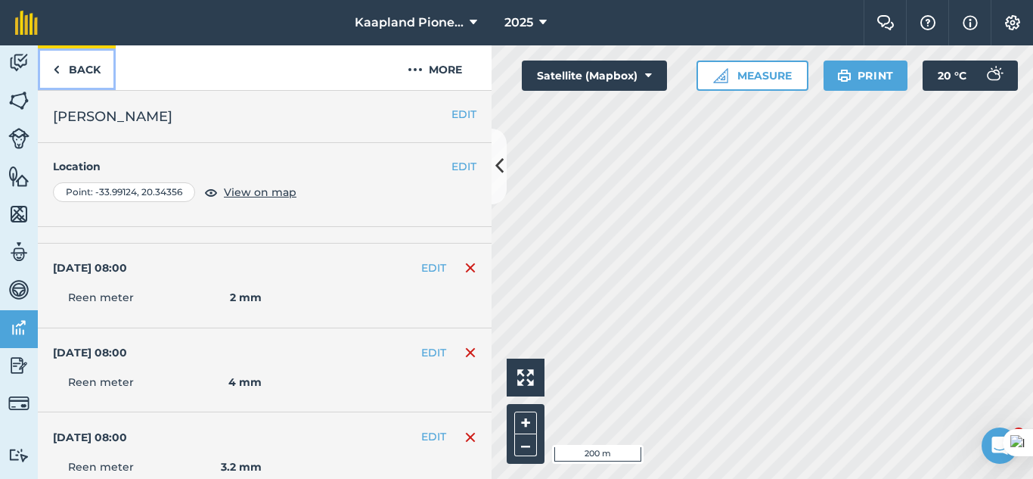
click at [83, 76] on link "Back" at bounding box center [77, 67] width 78 height 45
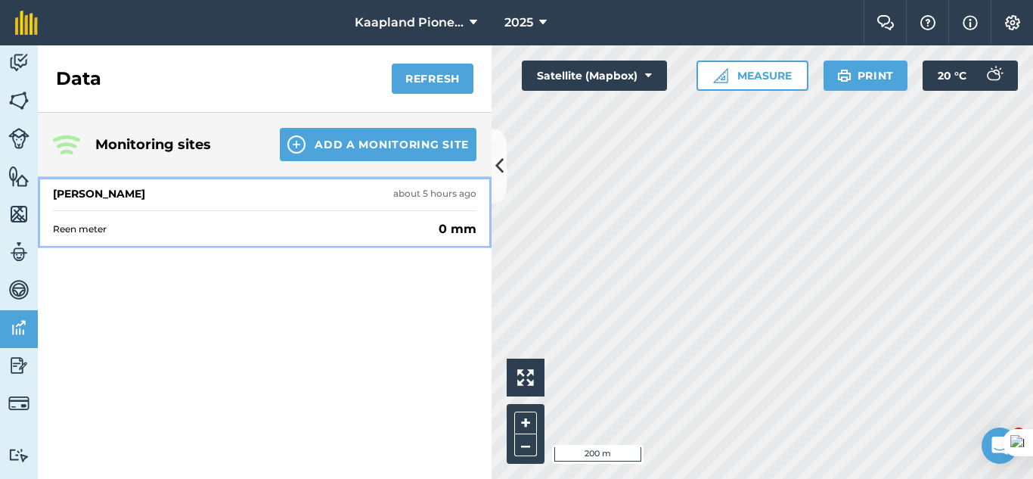
click at [398, 237] on div "Reen meter 0 mm" at bounding box center [264, 228] width 423 height 37
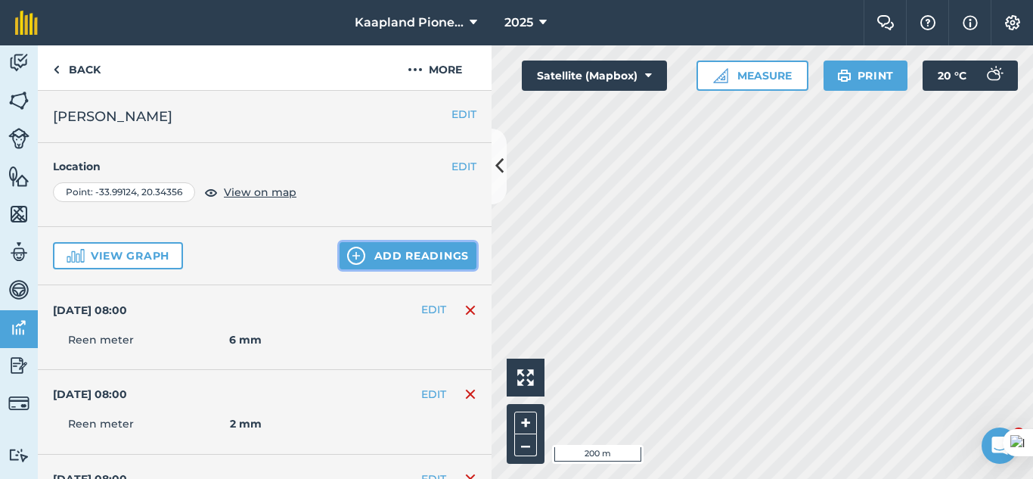
click at [404, 259] on button "Add readings" at bounding box center [407, 255] width 137 height 27
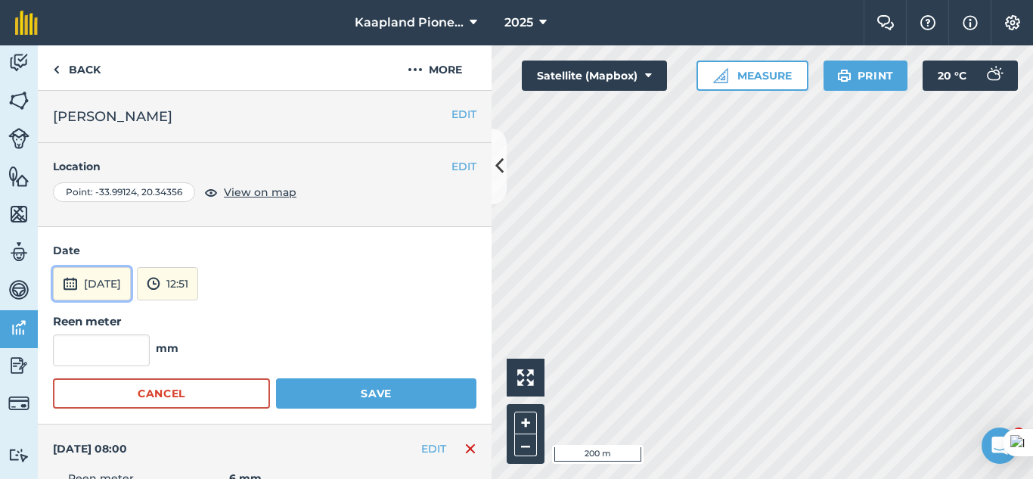
click at [131, 293] on button "[DATE]" at bounding box center [92, 283] width 78 height 33
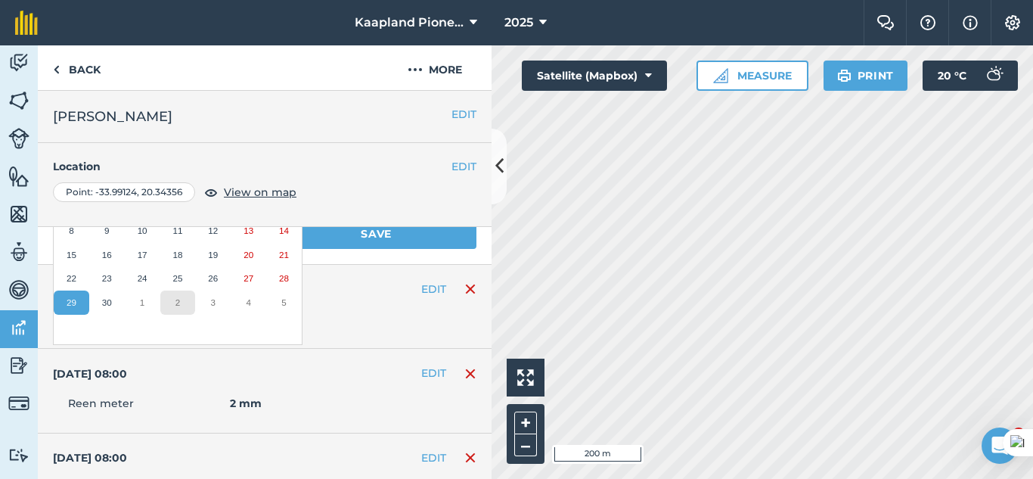
scroll to position [126, 0]
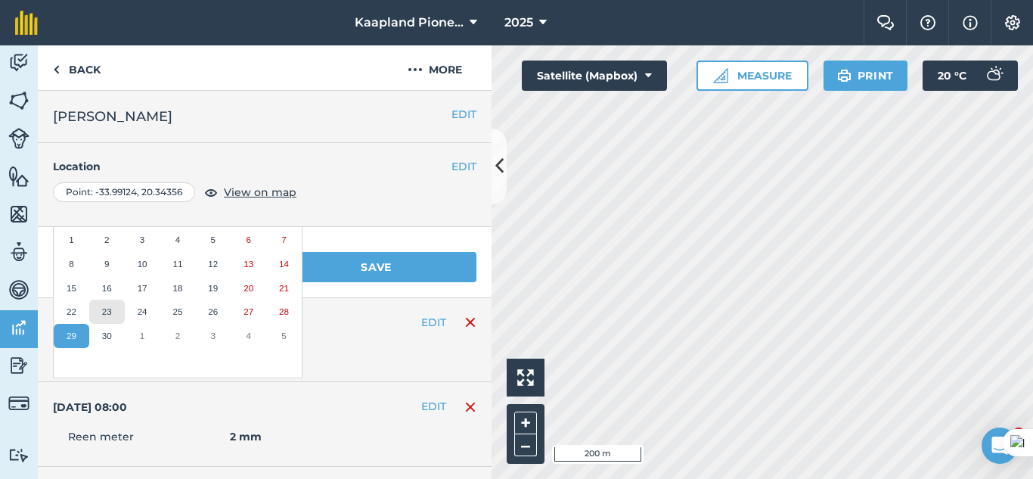
click at [116, 311] on button "23" at bounding box center [107, 311] width 36 height 24
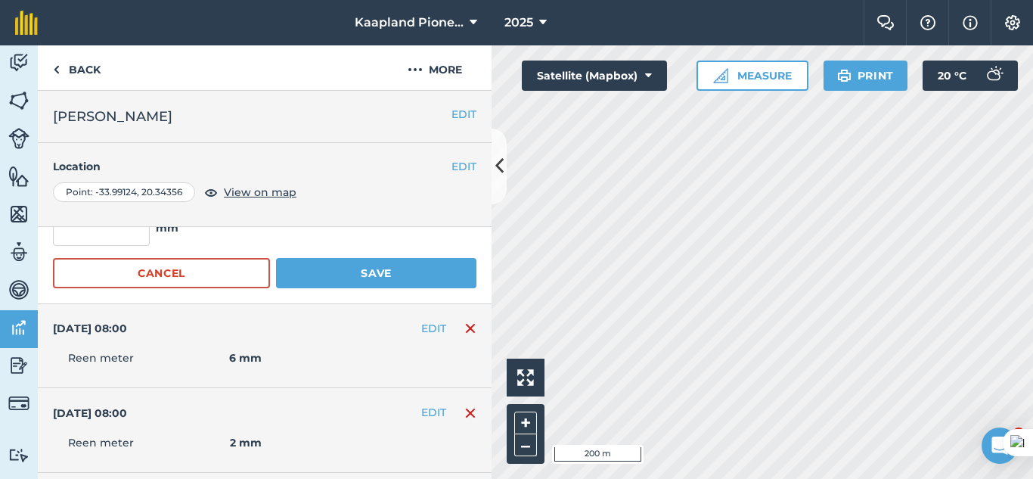
scroll to position [0, 0]
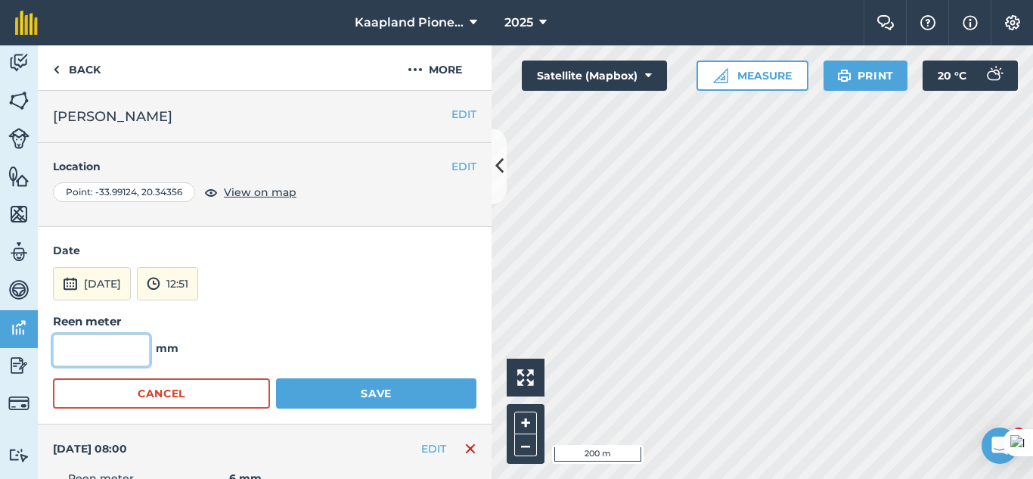
click at [137, 349] on input "text" at bounding box center [101, 350] width 97 height 32
type input "0"
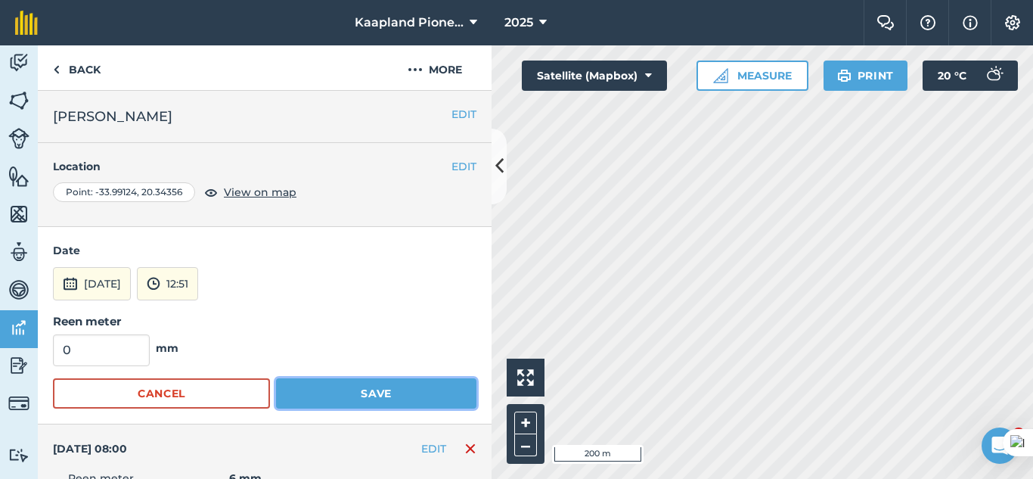
click at [415, 401] on button "Save" at bounding box center [376, 393] width 200 height 30
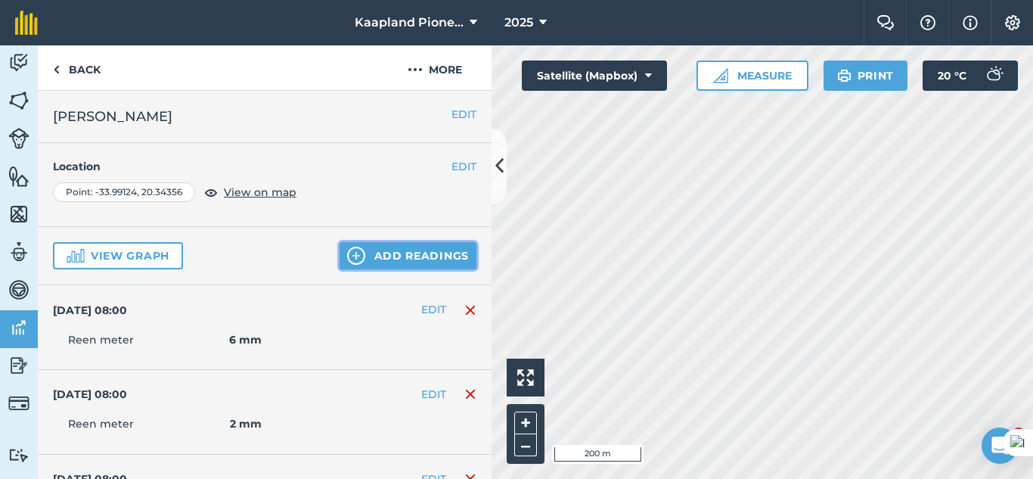
click at [397, 258] on button "Add readings" at bounding box center [407, 255] width 137 height 27
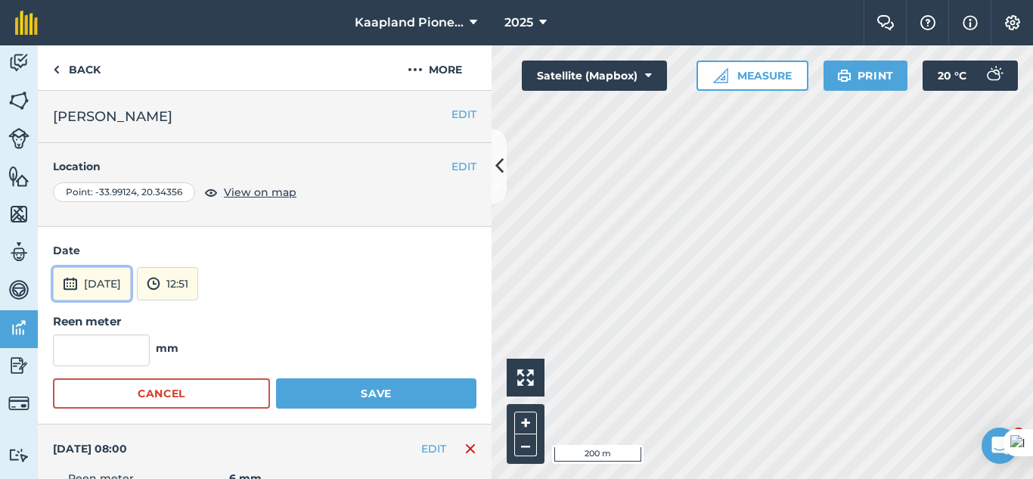
click at [131, 283] on button "[DATE]" at bounding box center [92, 283] width 78 height 33
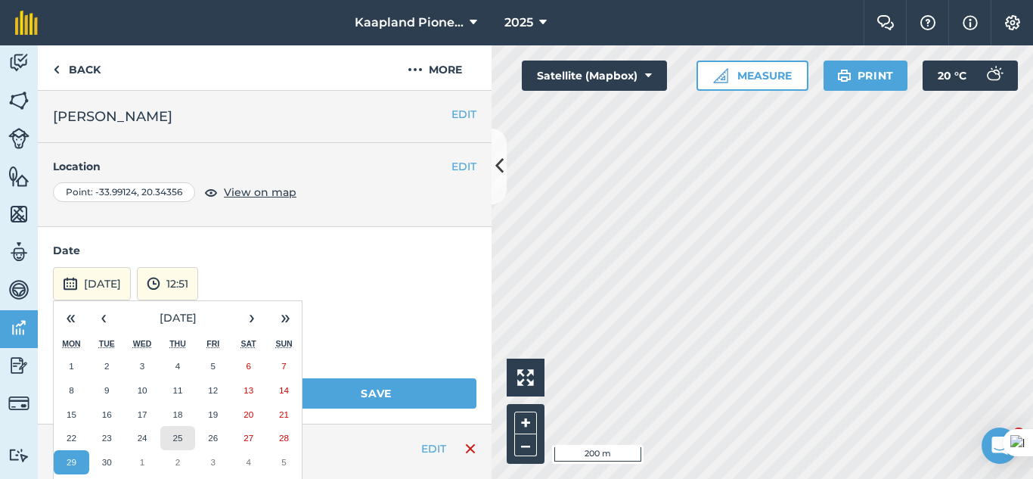
click at [186, 428] on button "25" at bounding box center [178, 438] width 36 height 24
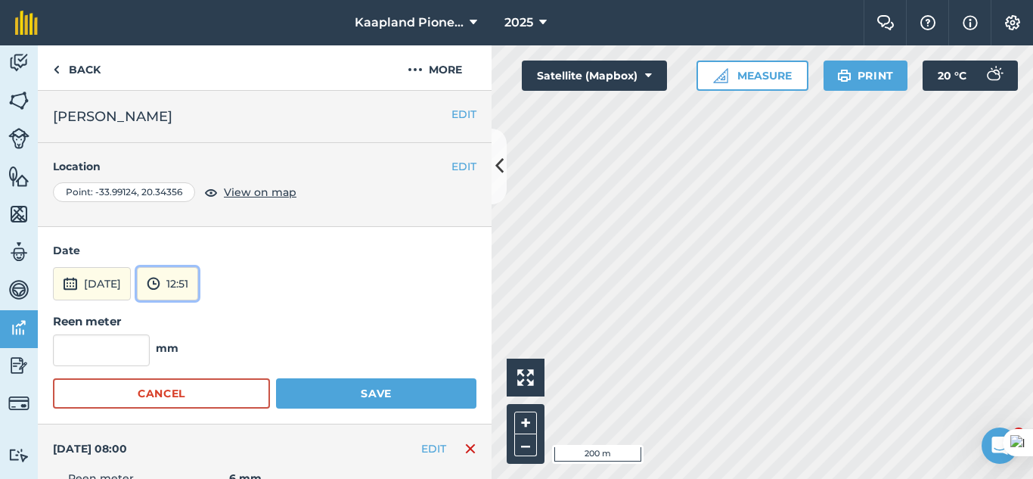
click at [198, 284] on button "12:51" at bounding box center [167, 283] width 61 height 33
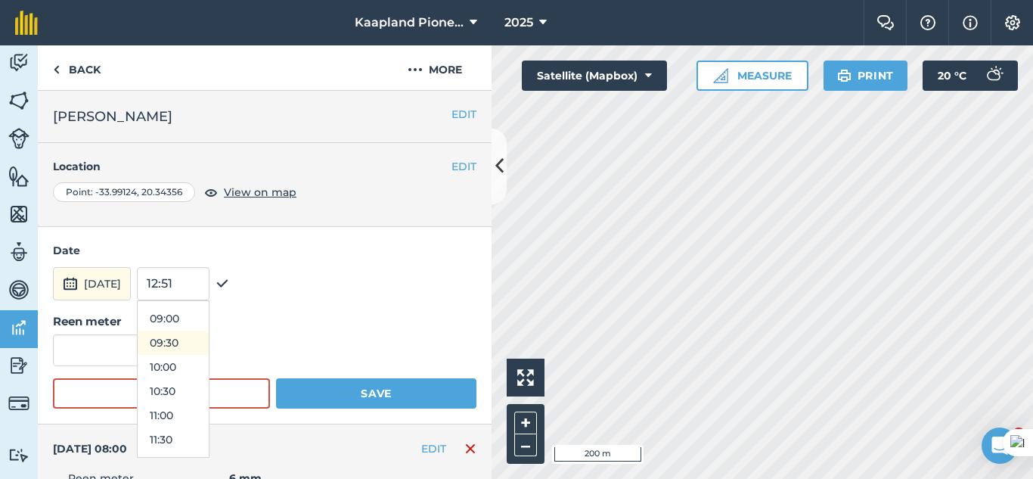
scroll to position [305, 0]
click at [203, 402] on button "08:00" at bounding box center [173, 395] width 71 height 24
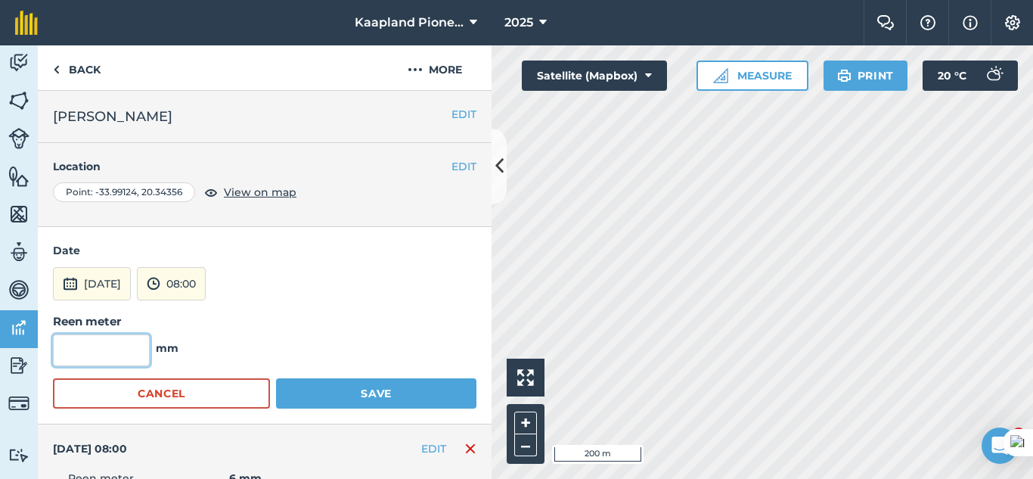
click at [115, 339] on input "text" at bounding box center [101, 350] width 97 height 32
type input "0"
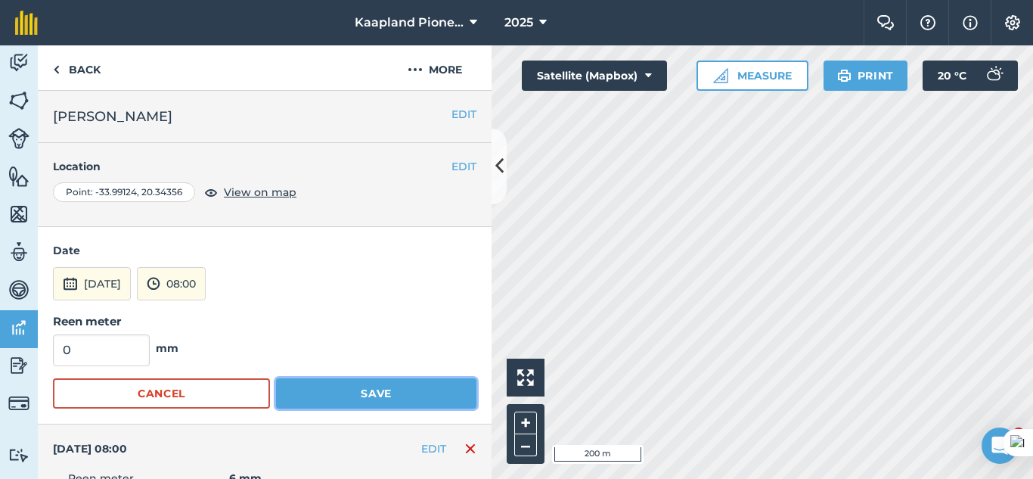
click at [385, 389] on button "Save" at bounding box center [376, 393] width 200 height 30
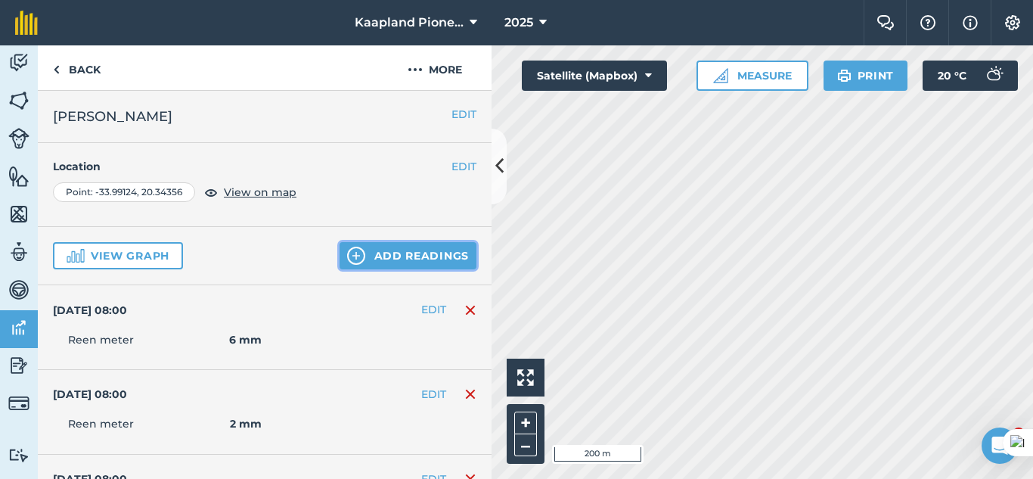
click at [358, 246] on button "Add readings" at bounding box center [407, 255] width 137 height 27
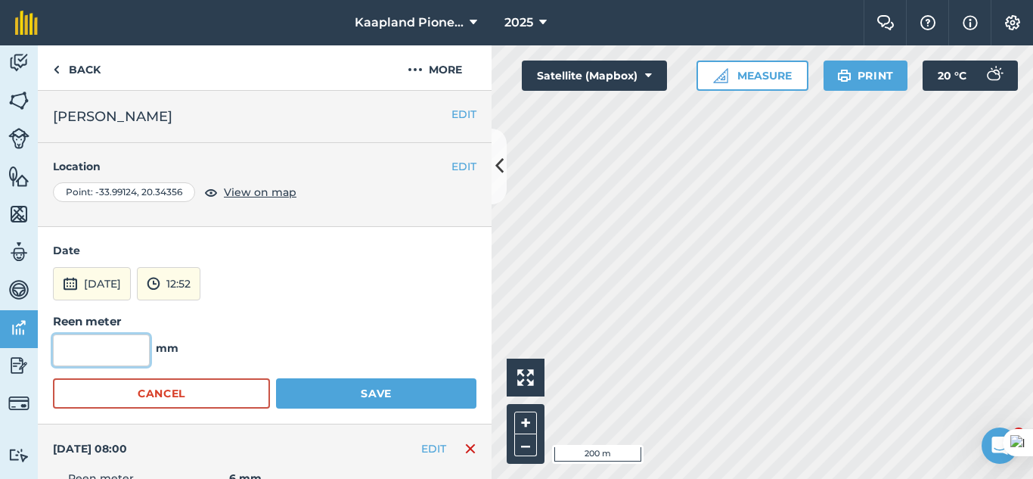
click at [72, 345] on input "text" at bounding box center [101, 350] width 97 height 32
type input "2"
type input "0"
click at [125, 277] on button "[DATE]" at bounding box center [92, 283] width 78 height 33
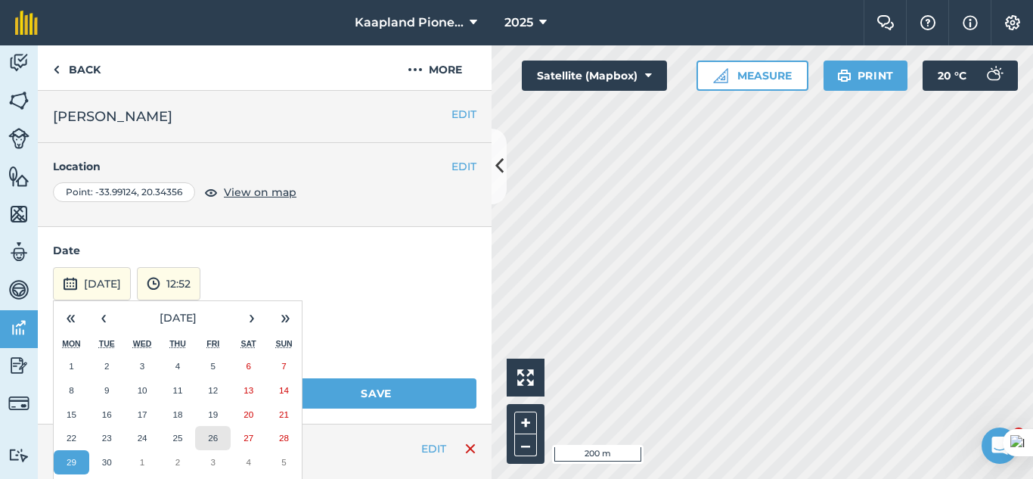
click at [206, 432] on button "26" at bounding box center [213, 438] width 36 height 24
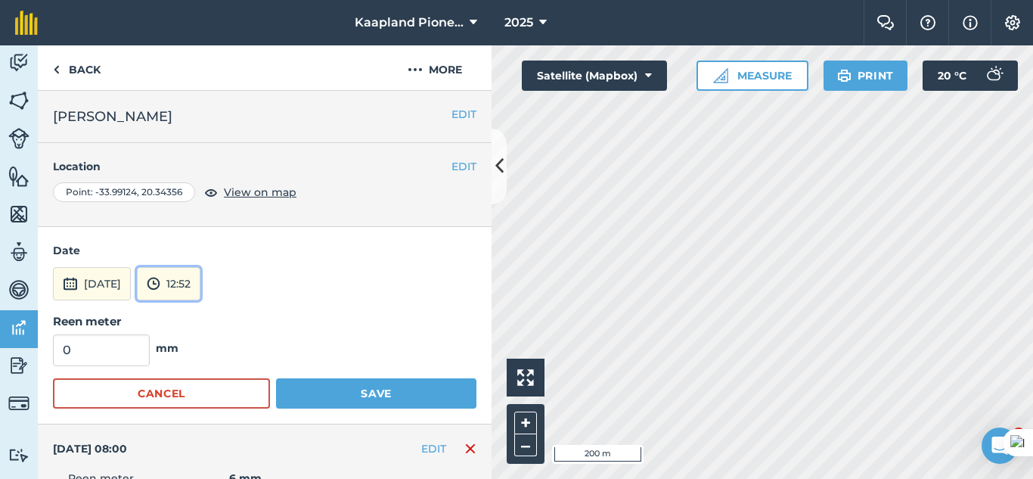
click at [200, 280] on button "12:52" at bounding box center [169, 283] width 64 height 33
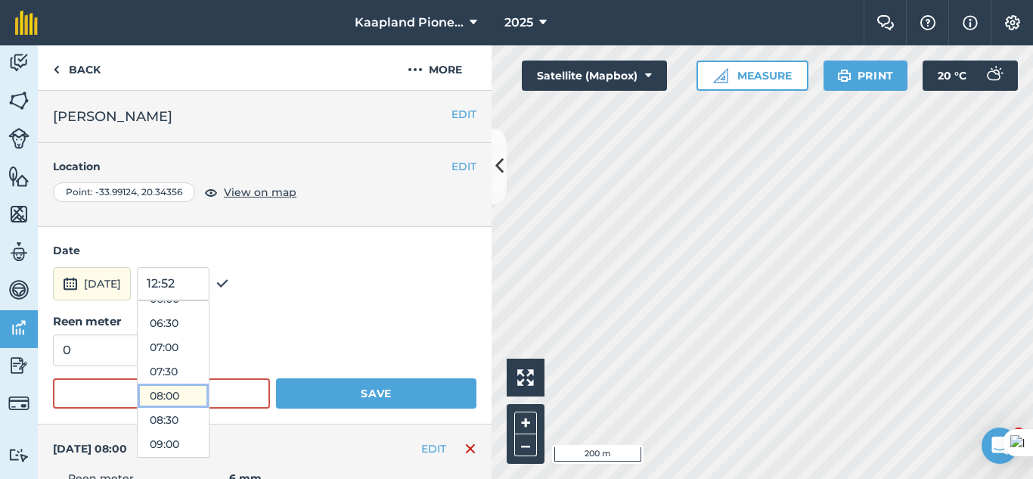
click at [209, 393] on button "08:00" at bounding box center [173, 395] width 71 height 24
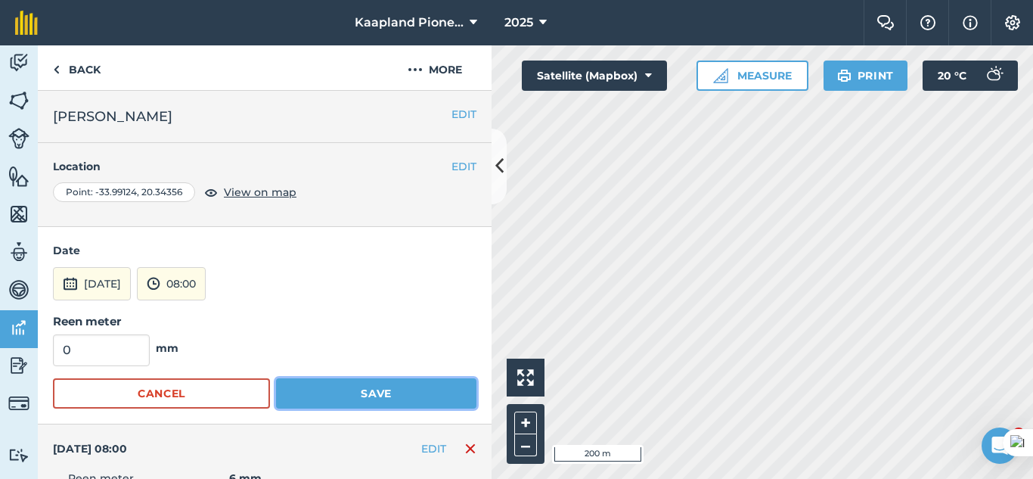
click at [304, 383] on button "Save" at bounding box center [376, 393] width 200 height 30
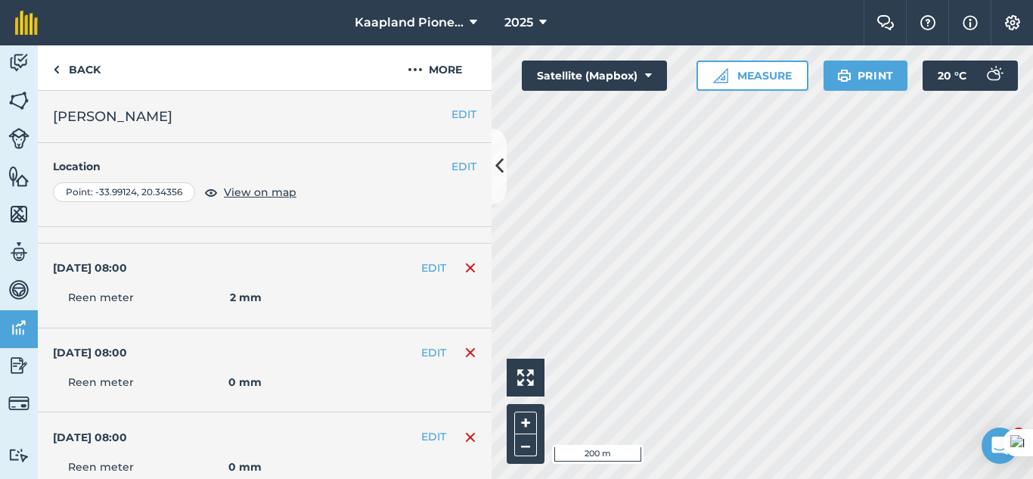
scroll to position [0, 0]
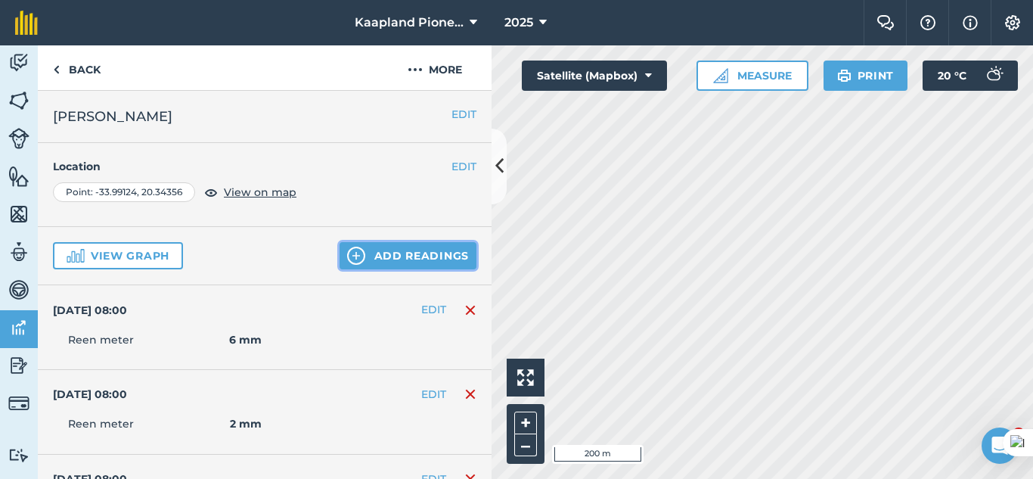
click at [393, 247] on button "Add readings" at bounding box center [407, 255] width 137 height 27
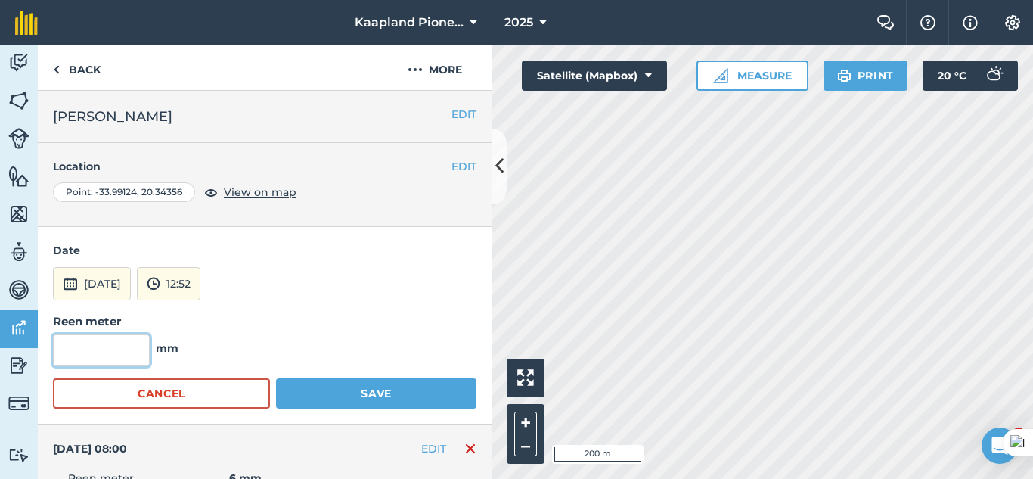
click at [135, 355] on input "text" at bounding box center [101, 350] width 97 height 32
click at [92, 276] on button "[DATE]" at bounding box center [92, 283] width 78 height 33
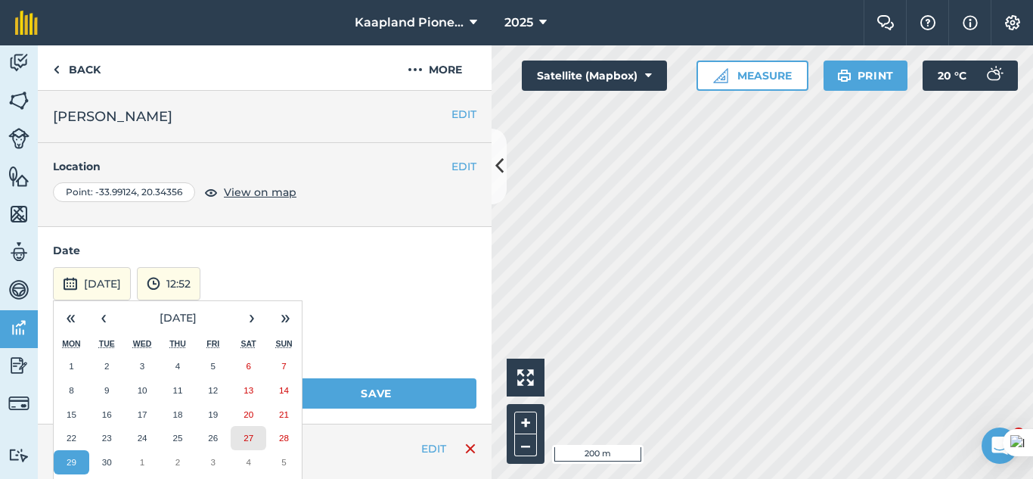
click at [242, 436] on button "27" at bounding box center [249, 438] width 36 height 24
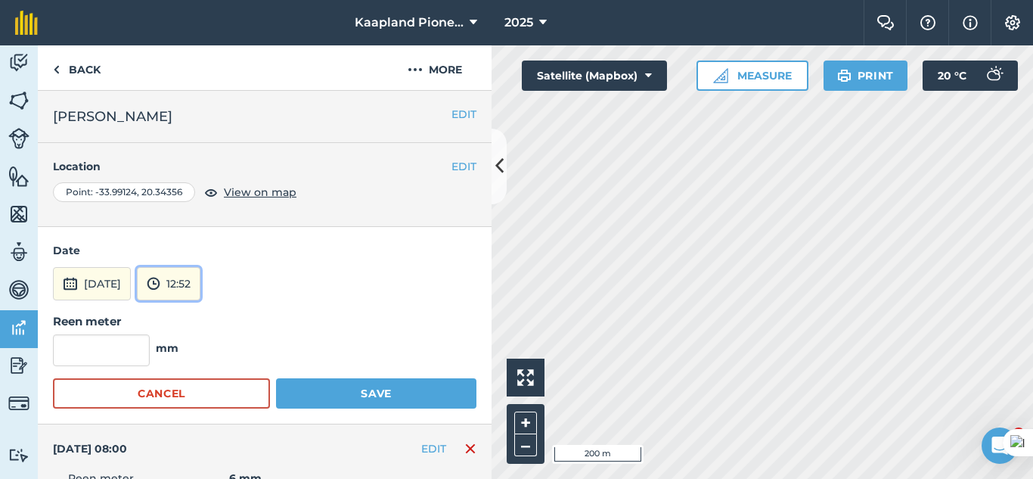
click at [200, 282] on button "12:52" at bounding box center [169, 283] width 64 height 33
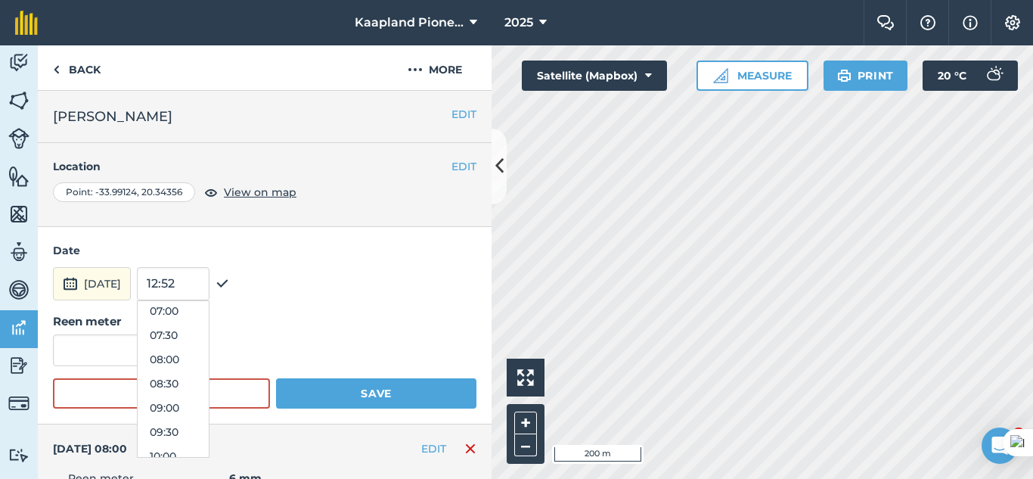
scroll to position [305, 0]
click at [209, 402] on button "08:00" at bounding box center [173, 395] width 71 height 24
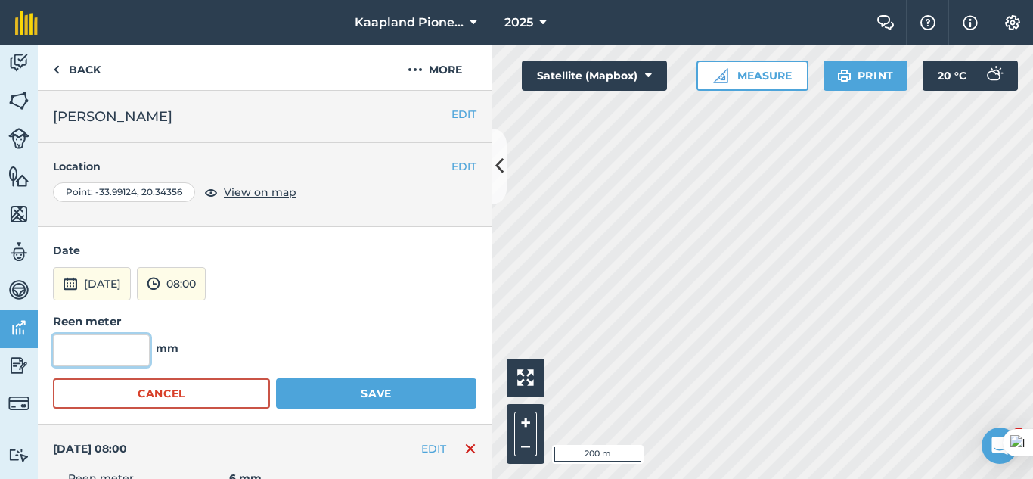
click at [62, 358] on input "text" at bounding box center [101, 350] width 97 height 32
type input "0"
click at [380, 409] on div "Date [DATE] 08:00 Reen meter 0 mm Cancel Save" at bounding box center [265, 325] width 454 height 197
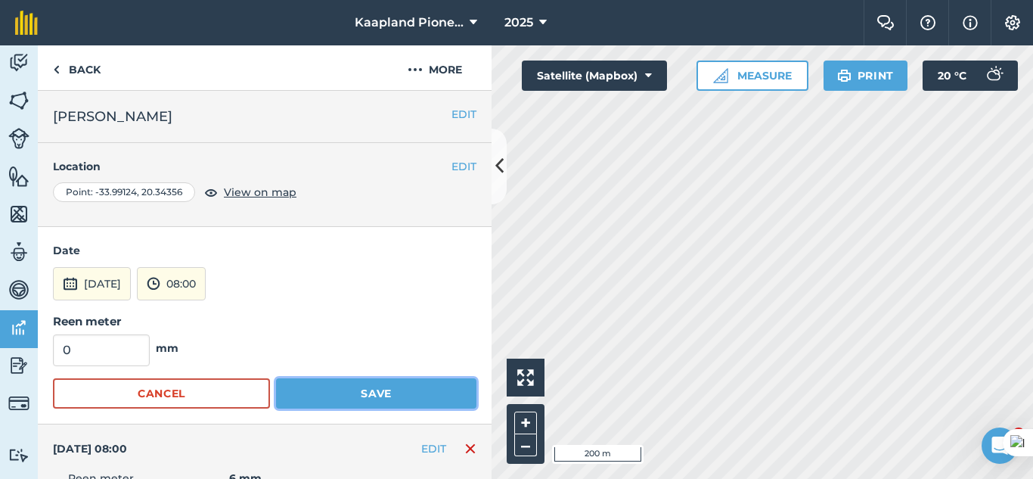
click at [384, 400] on button "Save" at bounding box center [376, 393] width 200 height 30
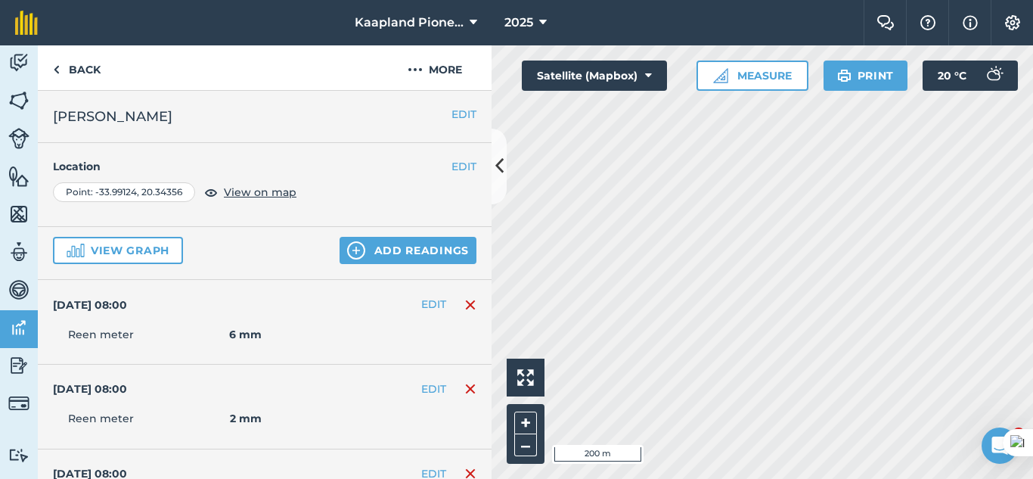
scroll to position [0, 0]
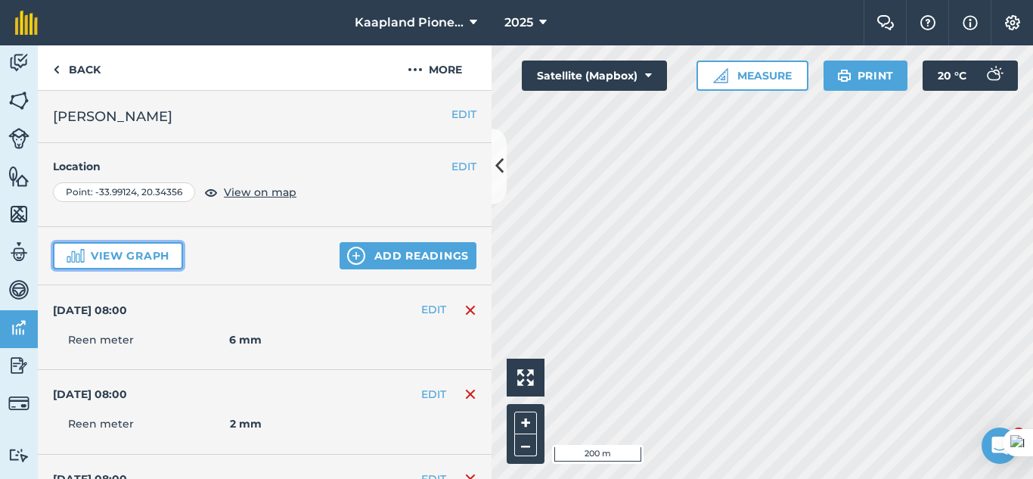
click at [121, 253] on button "View graph" at bounding box center [118, 255] width 130 height 27
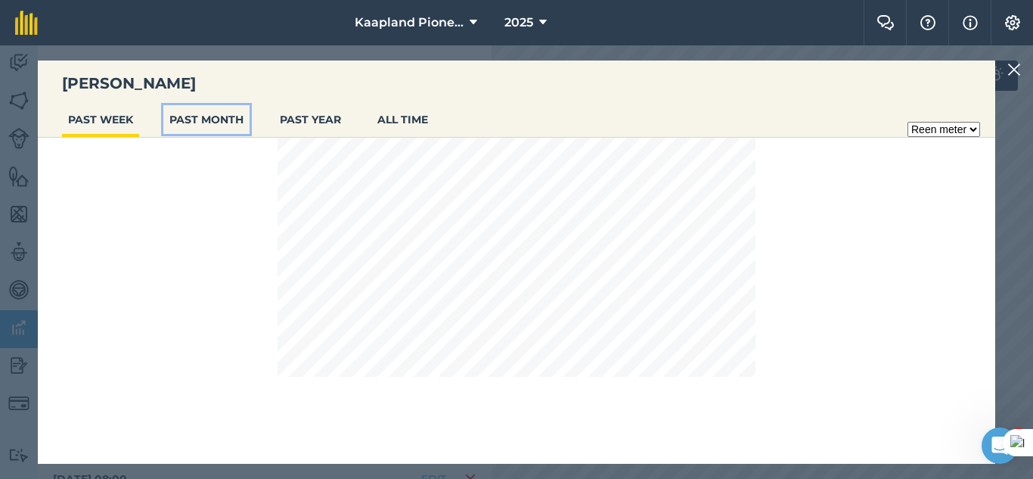
click at [208, 121] on button "PAST MONTH" at bounding box center [206, 119] width 86 height 29
click at [336, 122] on button "PAST YEAR" at bounding box center [310, 119] width 73 height 29
click at [227, 129] on button "PAST MONTH" at bounding box center [206, 119] width 86 height 29
click at [1011, 73] on img at bounding box center [1014, 69] width 14 height 18
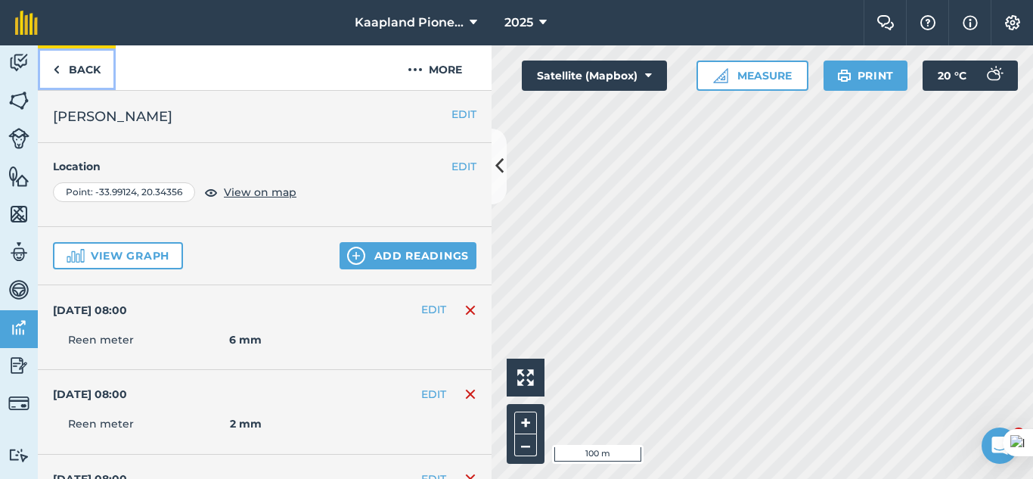
click at [67, 72] on link "Back" at bounding box center [77, 67] width 78 height 45
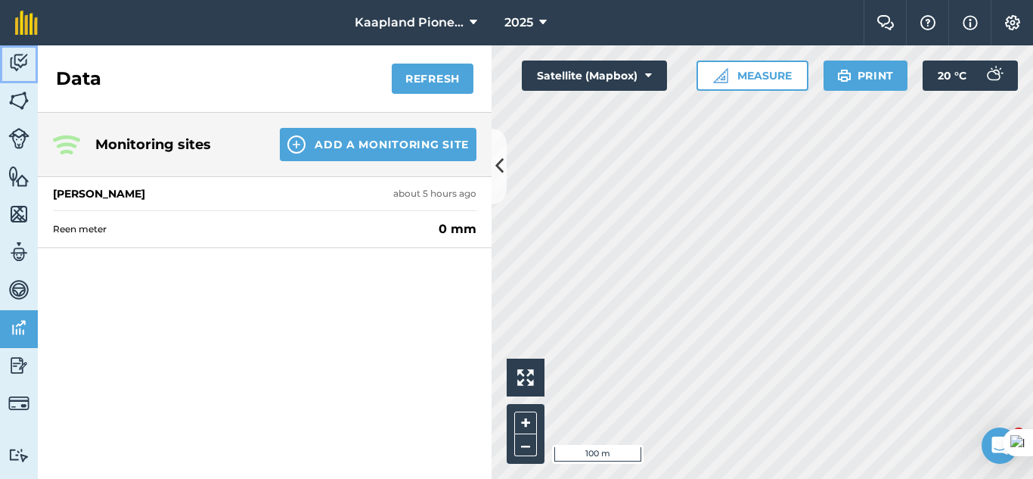
click at [20, 62] on img at bounding box center [18, 62] width 21 height 23
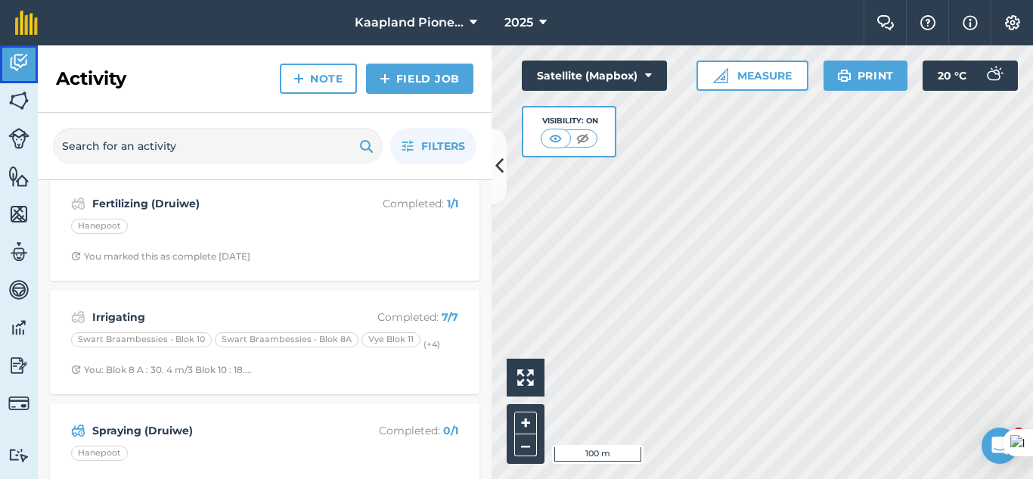
scroll to position [252, 0]
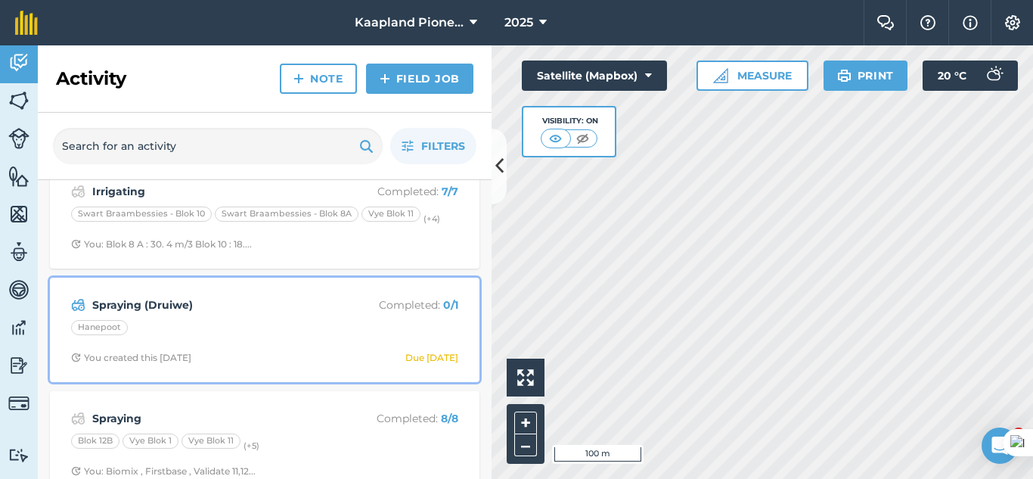
click at [356, 331] on div "Hanepoot" at bounding box center [264, 330] width 387 height 20
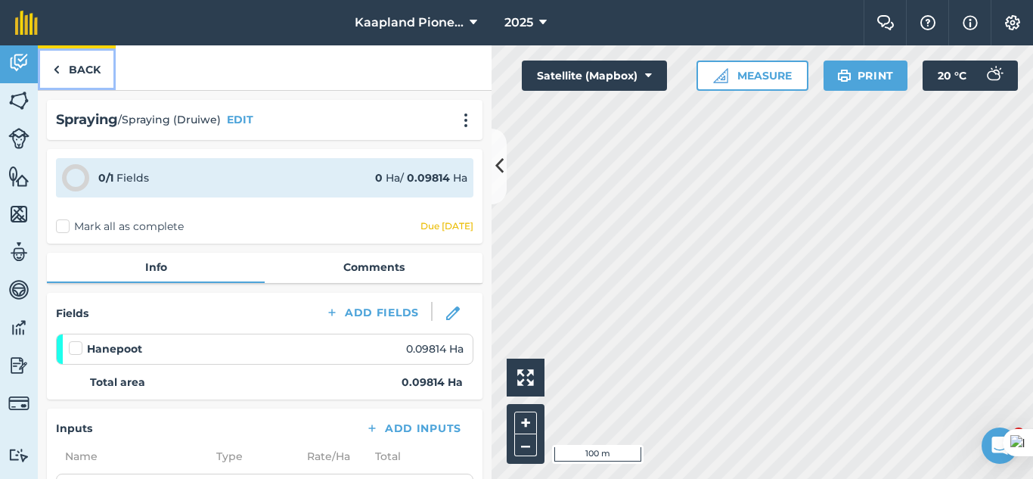
click at [57, 70] on img at bounding box center [56, 69] width 7 height 18
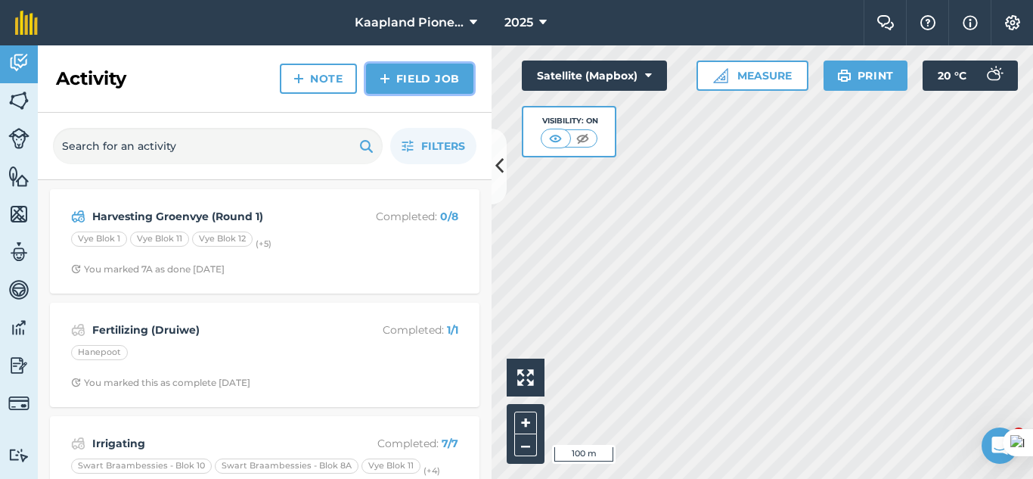
click at [416, 86] on link "Field Job" at bounding box center [419, 79] width 107 height 30
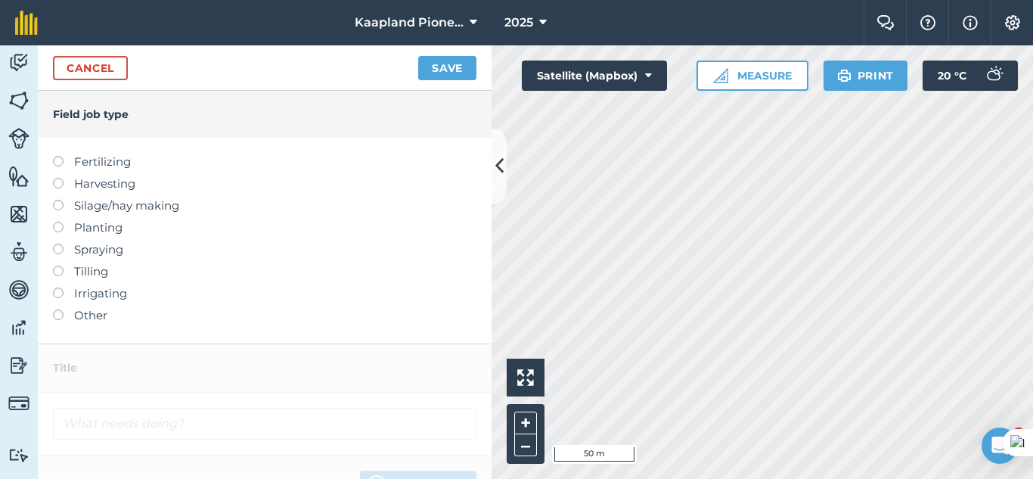
click at [57, 299] on label "Irrigating" at bounding box center [264, 293] width 423 height 18
type input "Irrigating"
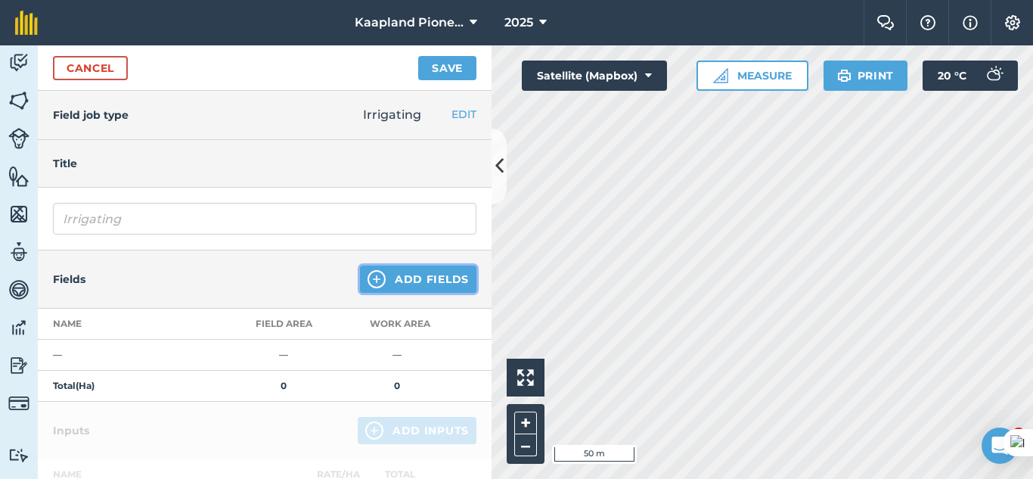
click at [378, 271] on button "Add Fields" at bounding box center [418, 278] width 116 height 27
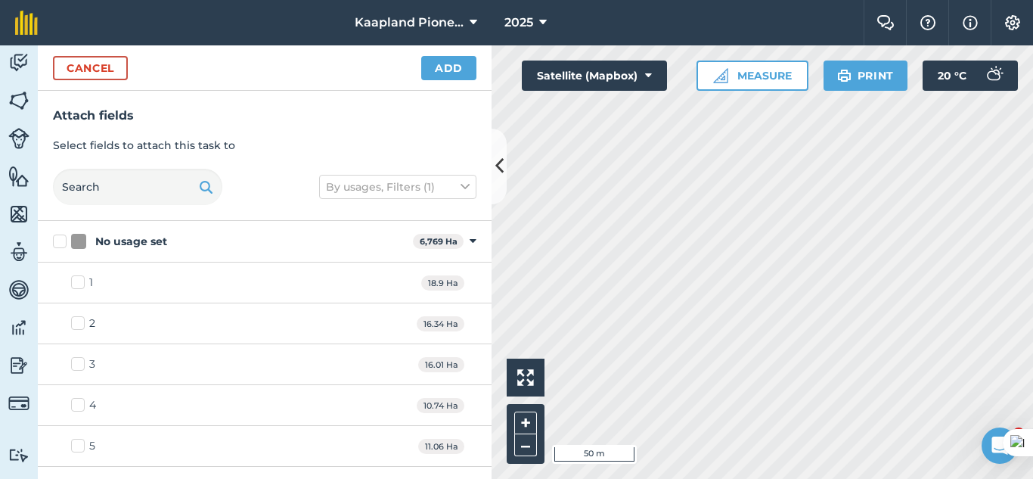
checkbox input "true"
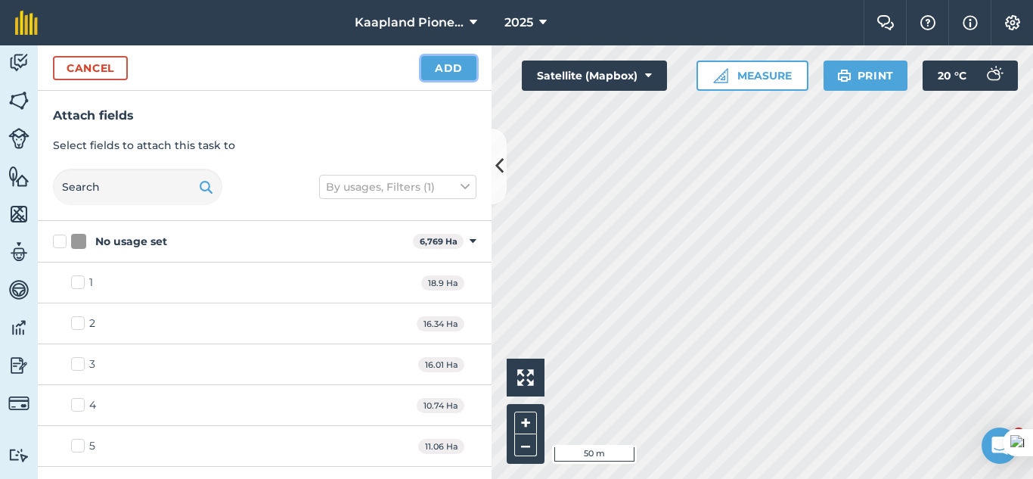
click at [464, 75] on button "Add" at bounding box center [448, 68] width 55 height 24
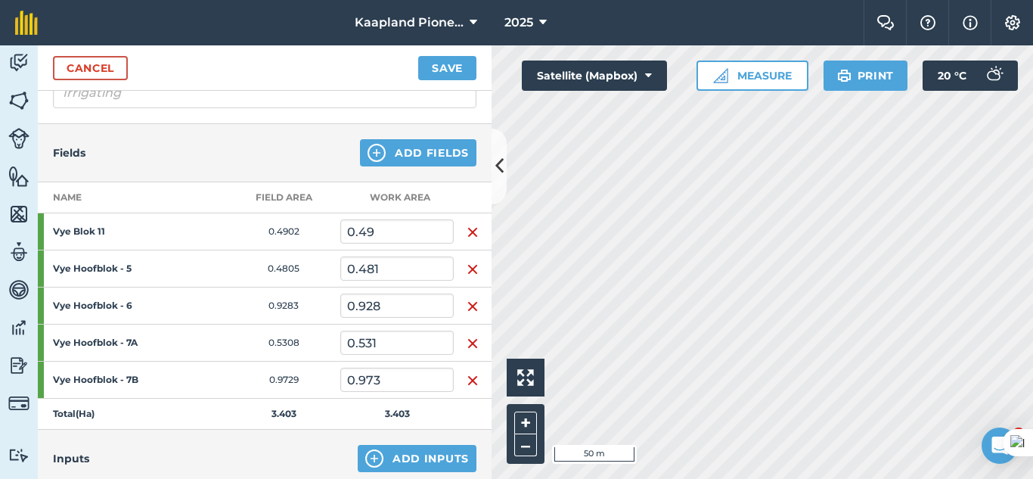
scroll to position [252, 0]
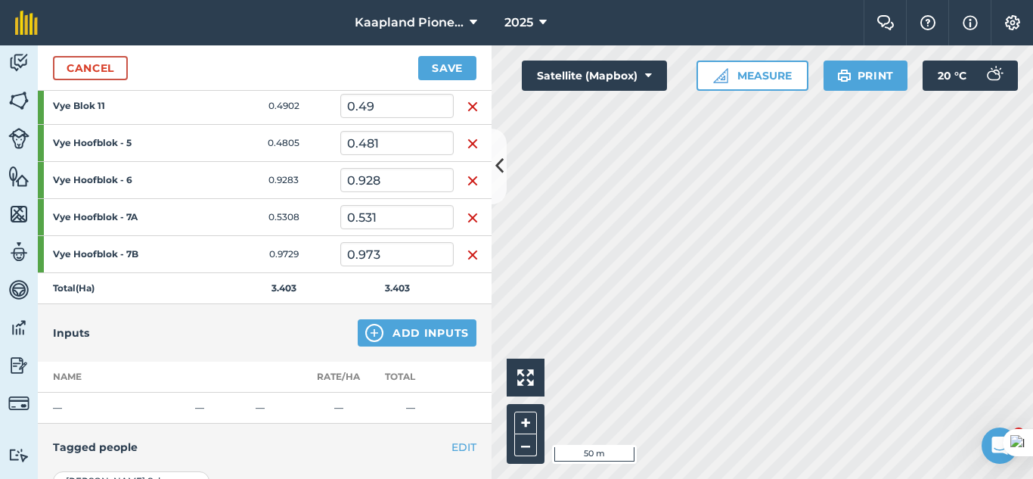
click at [472, 222] on img "button" at bounding box center [472, 218] width 12 height 18
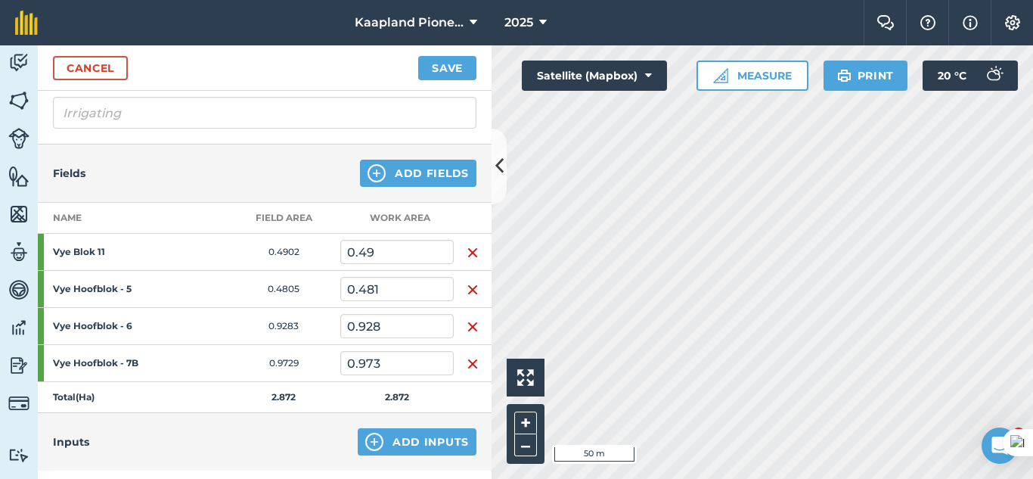
scroll to position [378, 0]
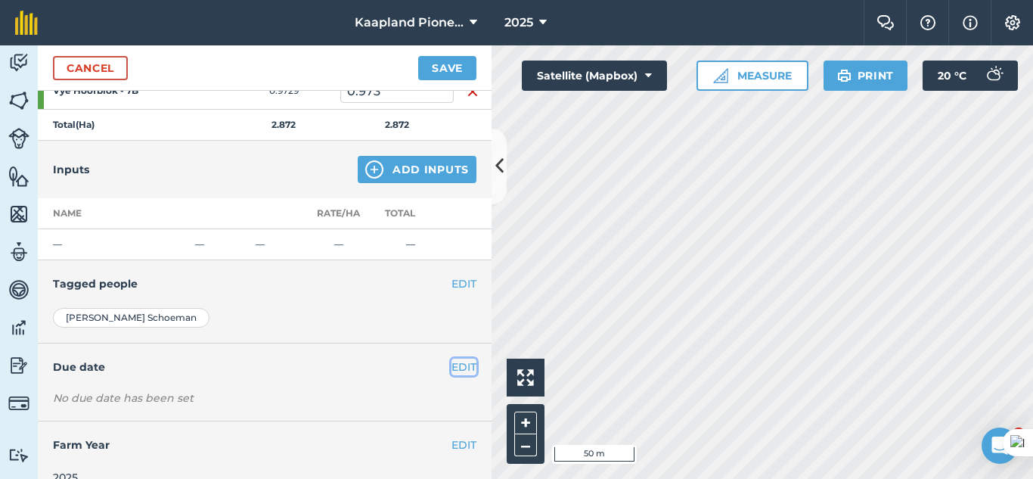
click at [451, 370] on button "EDIT" at bounding box center [463, 366] width 25 height 17
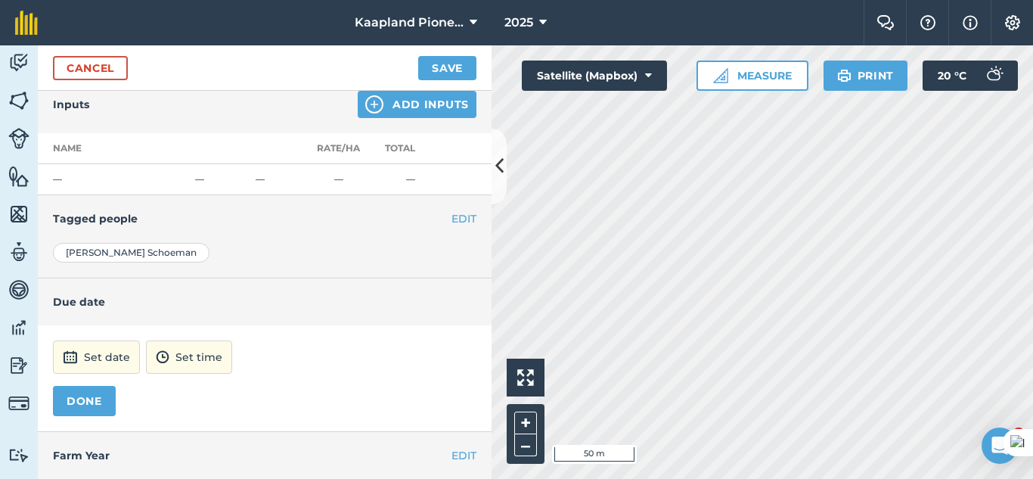
scroll to position [476, 0]
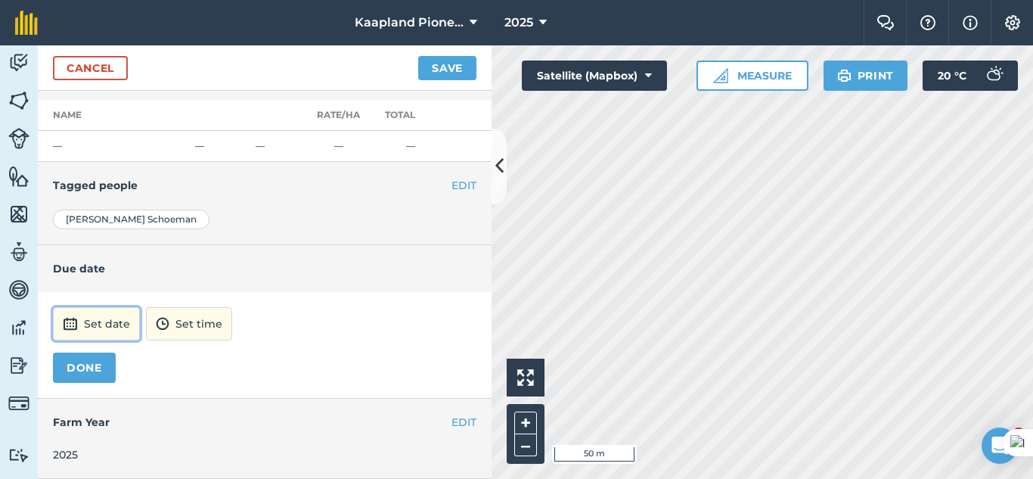
click at [111, 318] on button "Set date" at bounding box center [96, 323] width 87 height 33
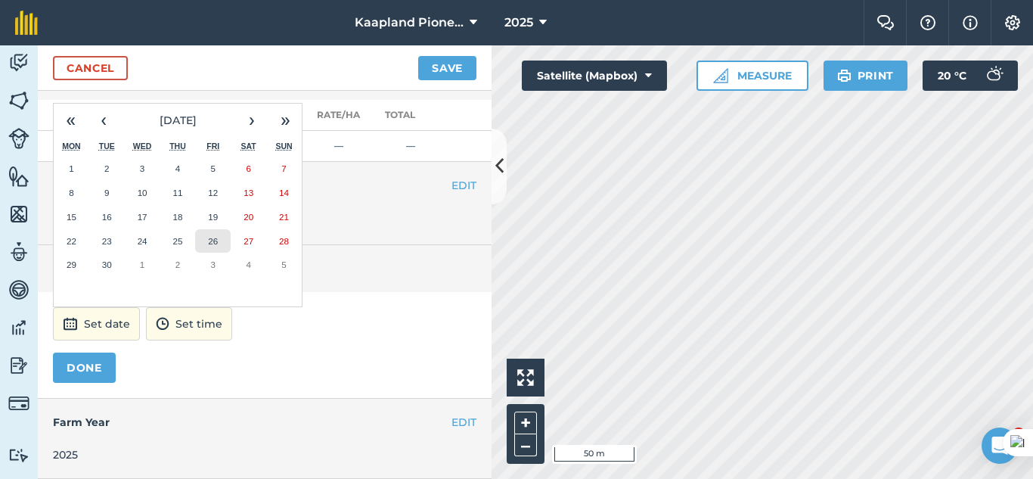
click at [225, 236] on button "26" at bounding box center [213, 241] width 36 height 24
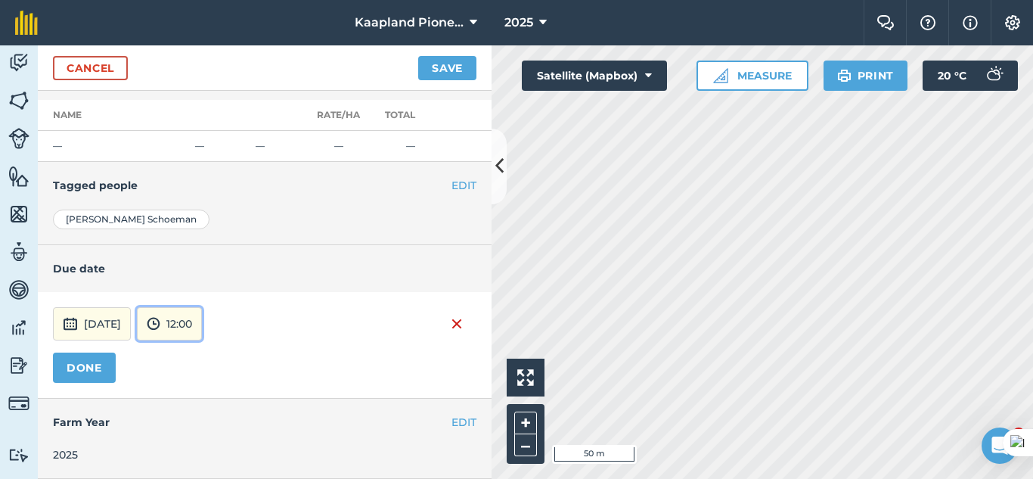
click at [202, 319] on button "12:00" at bounding box center [169, 323] width 65 height 33
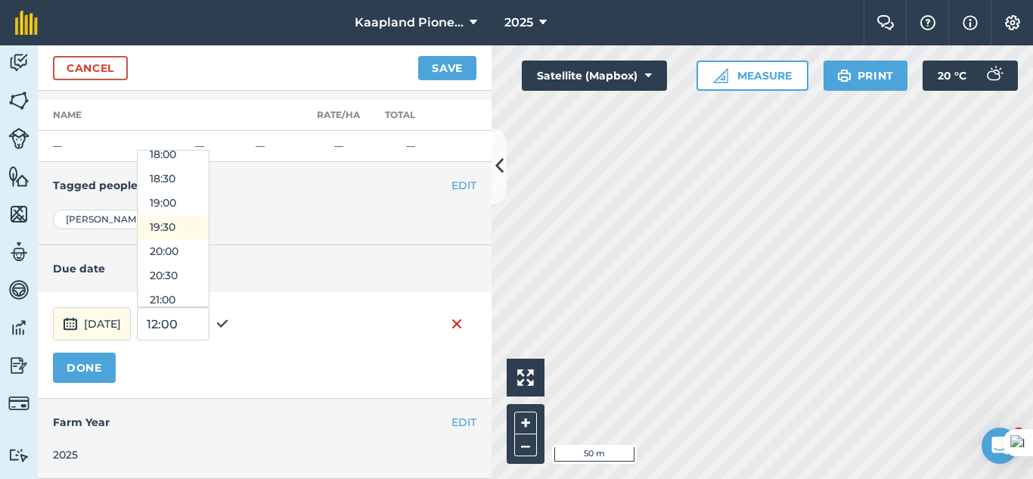
scroll to position [754, 0]
click at [209, 226] on button "17:00" at bounding box center [173, 231] width 71 height 24
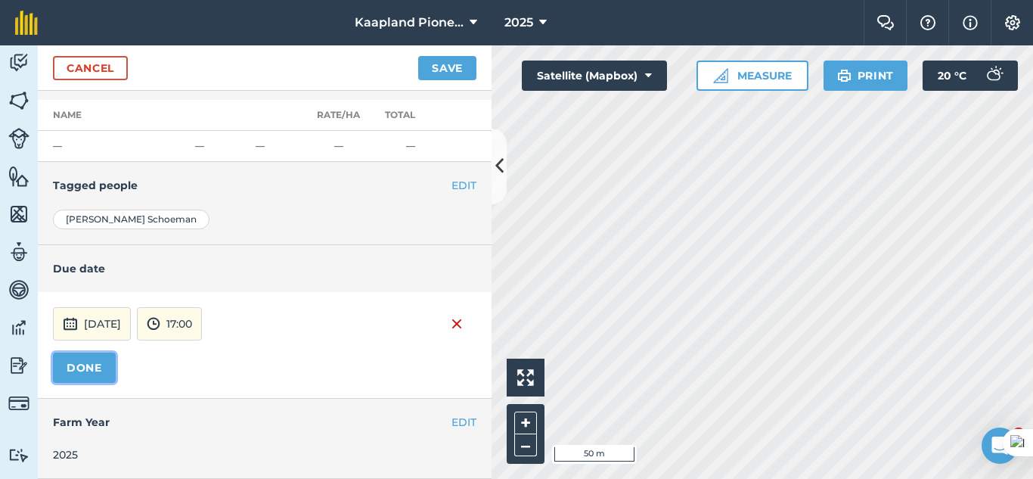
click at [100, 373] on button "DONE" at bounding box center [84, 367] width 63 height 30
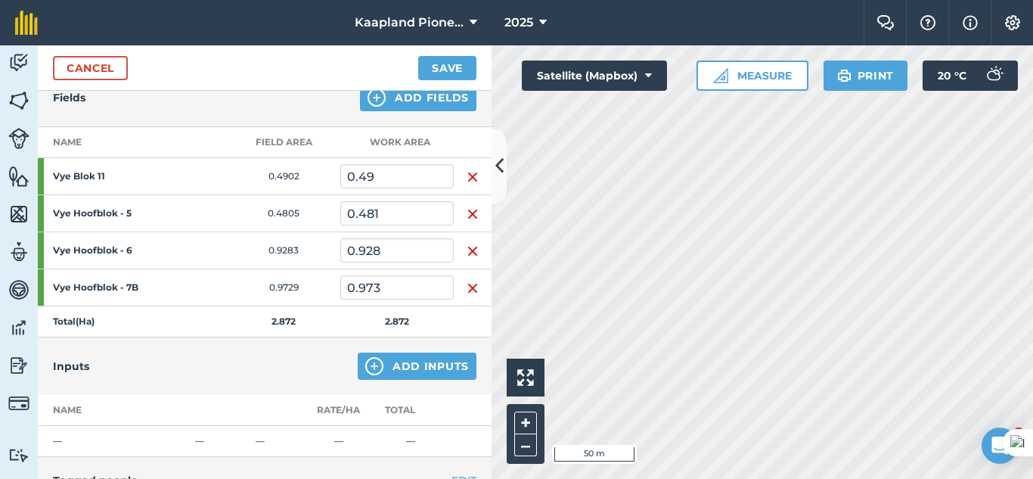
scroll to position [152, 0]
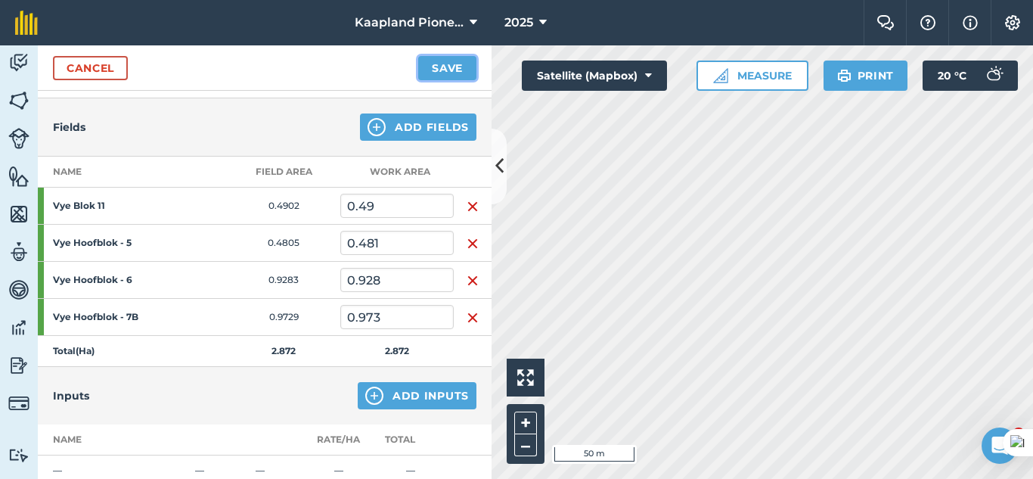
click at [454, 65] on button "Save" at bounding box center [447, 68] width 58 height 24
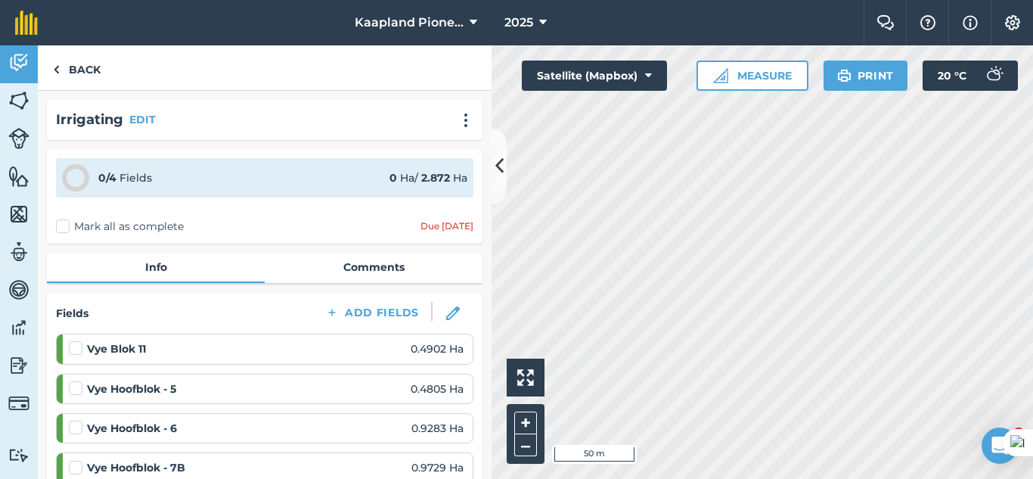
click at [66, 224] on label "Mark all as complete" at bounding box center [120, 226] width 128 height 16
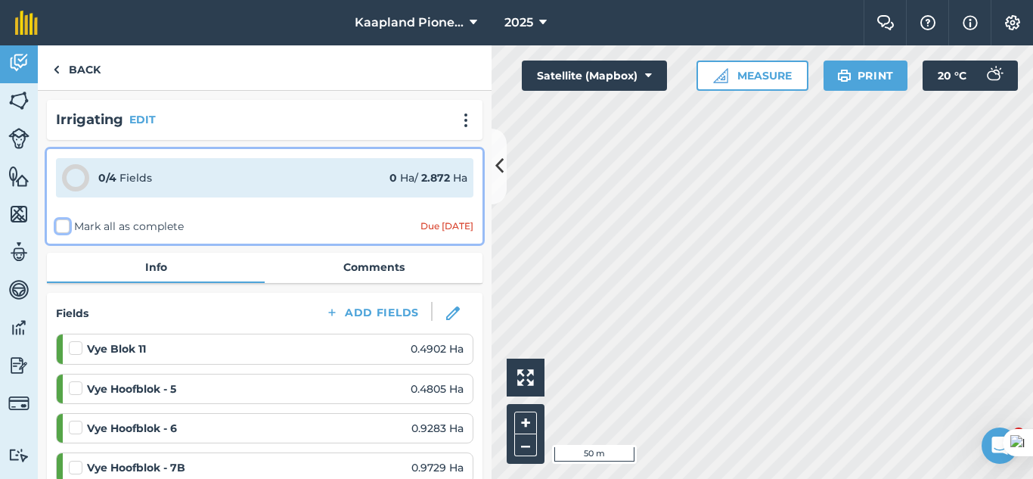
click at [66, 224] on input "Mark all as complete" at bounding box center [61, 223] width 10 height 10
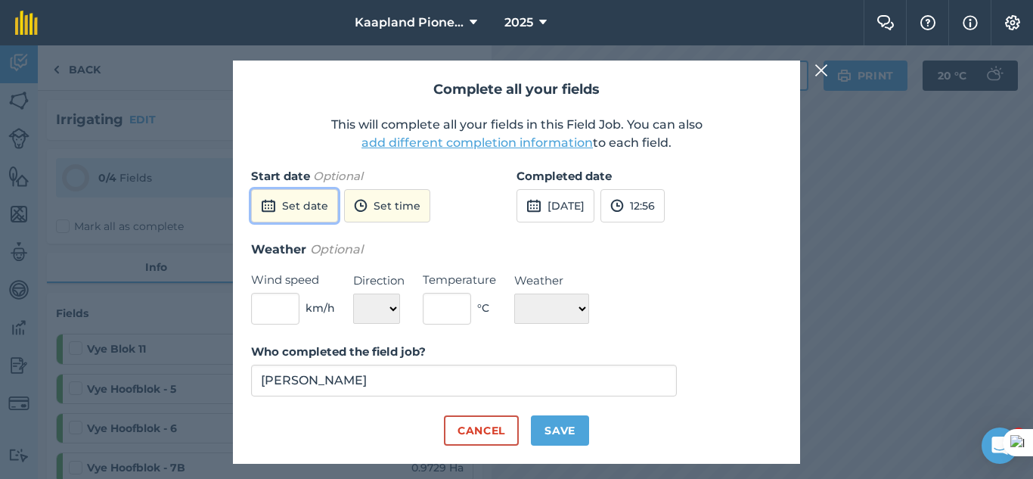
click at [315, 206] on button "Set date" at bounding box center [294, 205] width 87 height 33
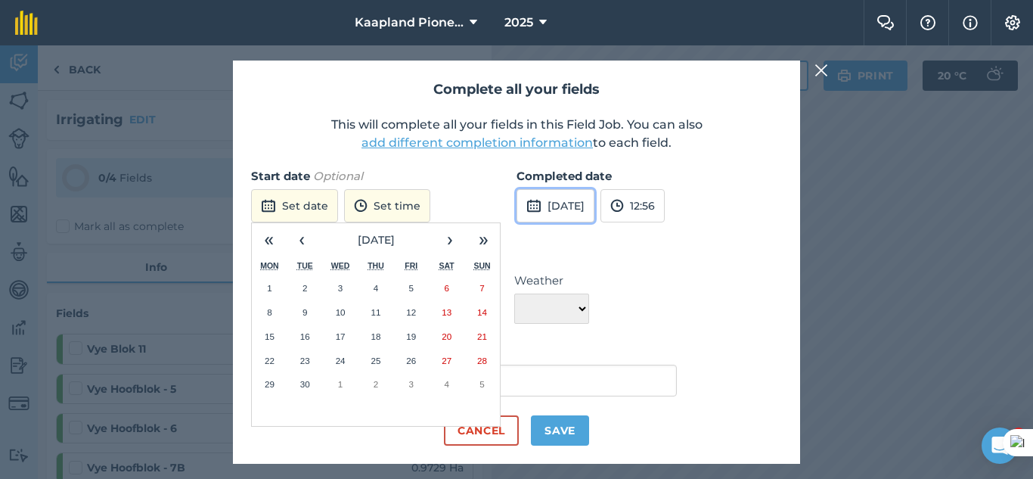
click at [594, 207] on button "[DATE]" at bounding box center [555, 205] width 78 height 33
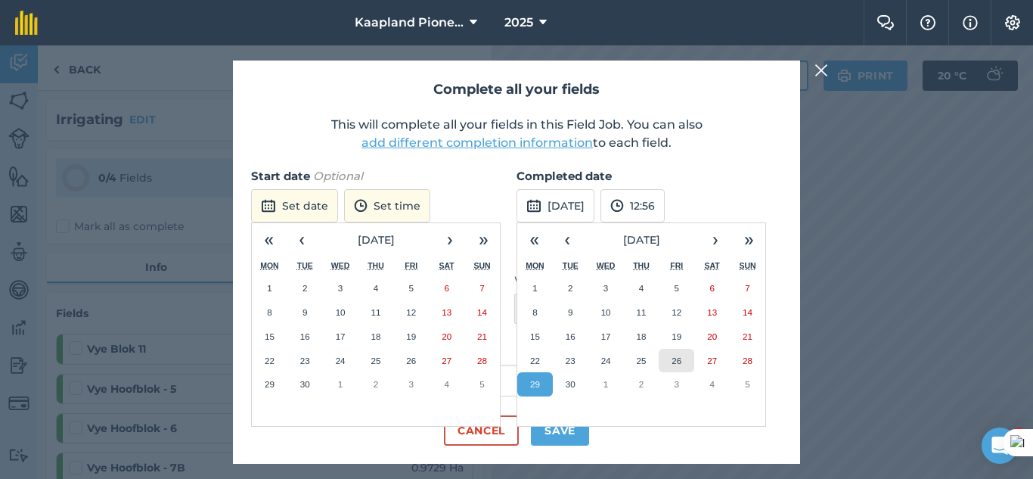
click at [668, 353] on button "26" at bounding box center [676, 361] width 36 height 24
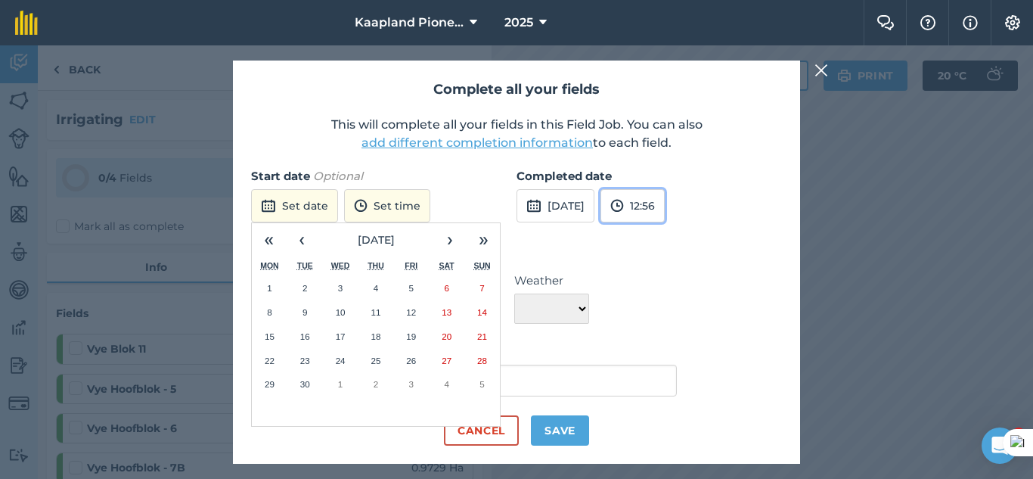
click at [665, 210] on button "12:56" at bounding box center [632, 205] width 64 height 33
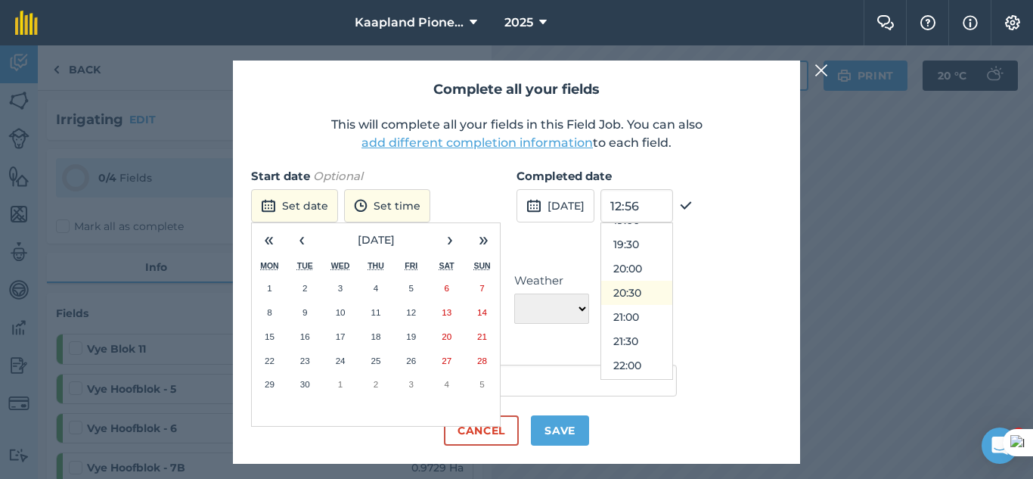
scroll to position [808, 0]
click at [672, 261] on button "17:00" at bounding box center [636, 249] width 71 height 24
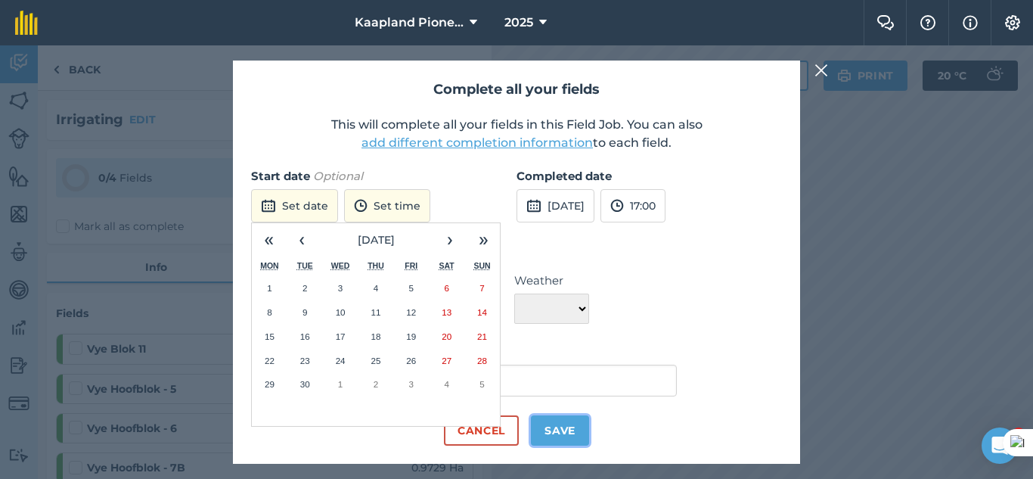
click at [555, 430] on button "Save" at bounding box center [560, 430] width 58 height 30
checkbox input "true"
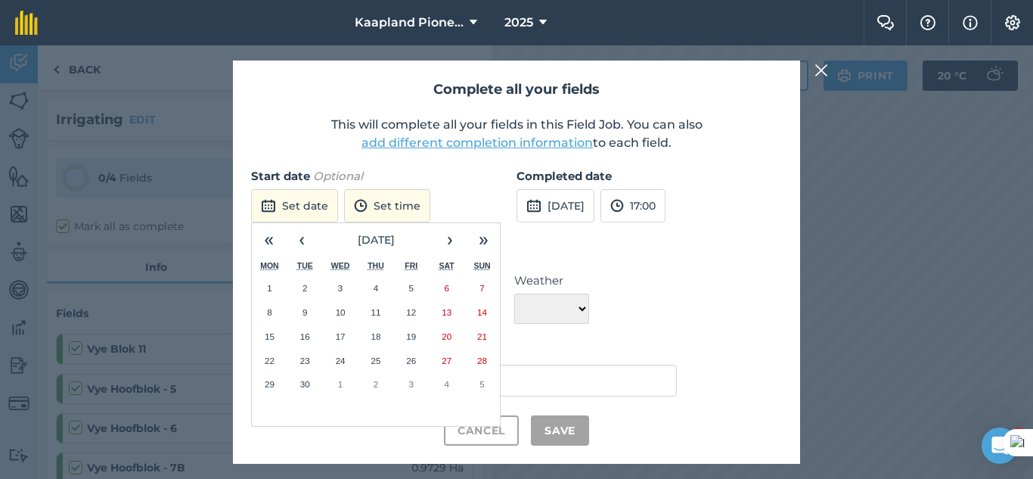
checkbox input "true"
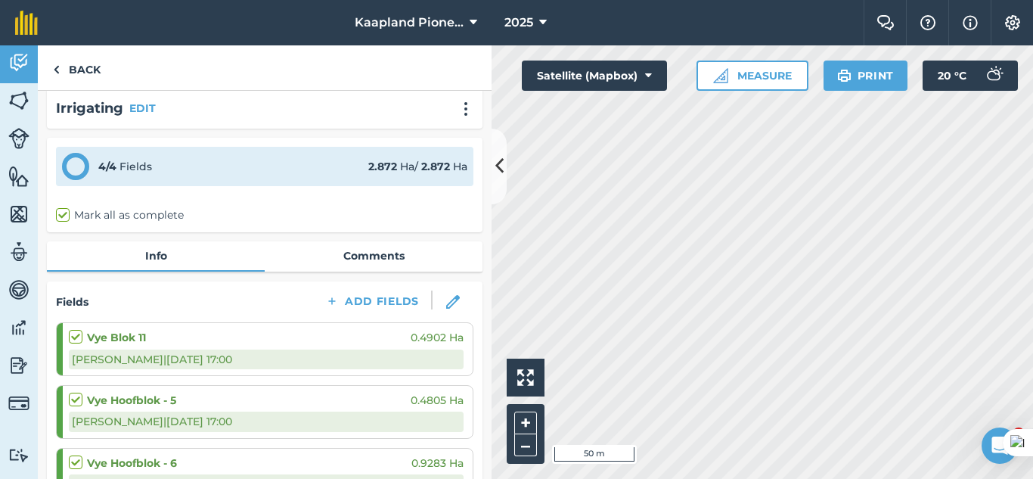
scroll to position [0, 0]
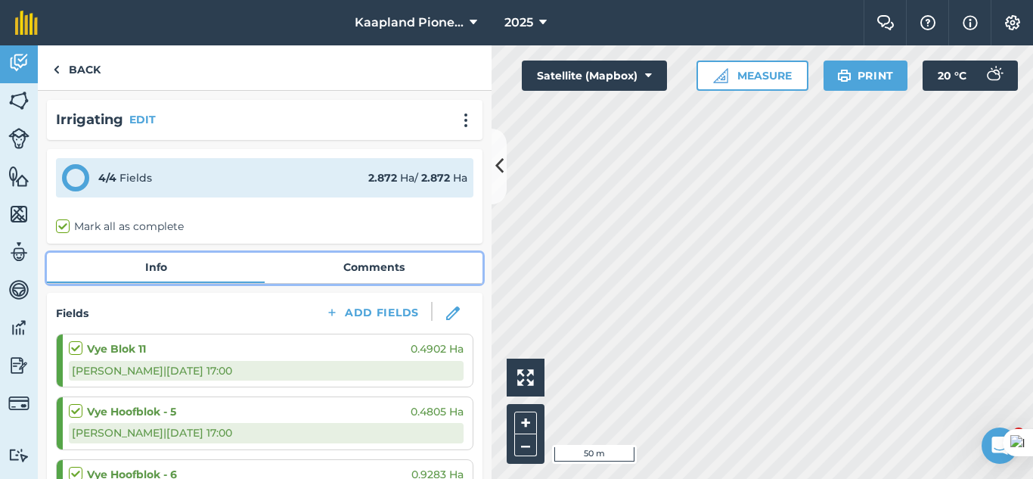
click at [359, 270] on link "Comments" at bounding box center [374, 267] width 218 height 29
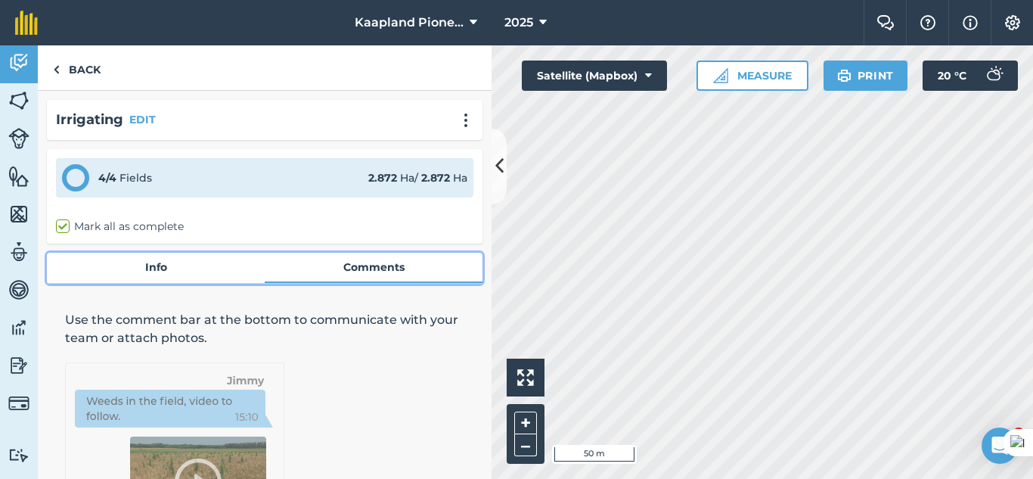
click at [375, 259] on link "Comments" at bounding box center [374, 267] width 218 height 29
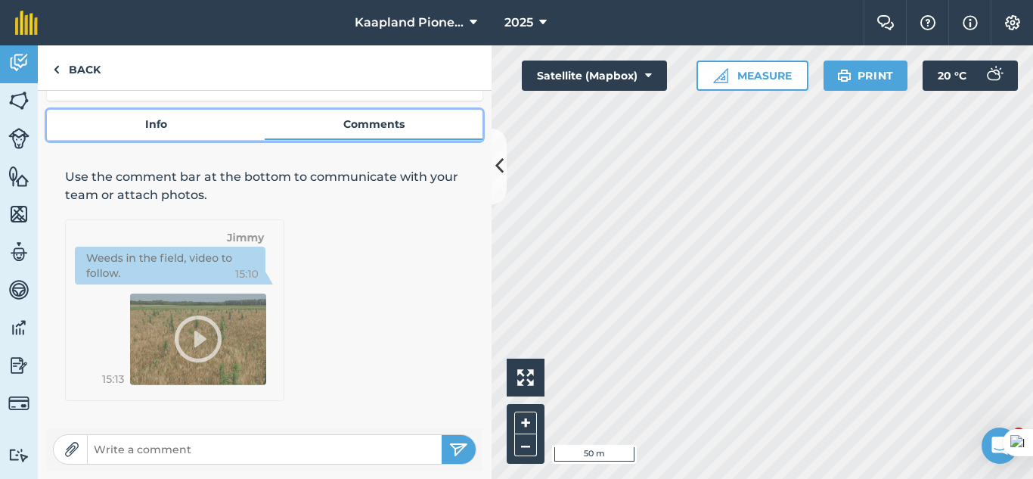
scroll to position [144, 0]
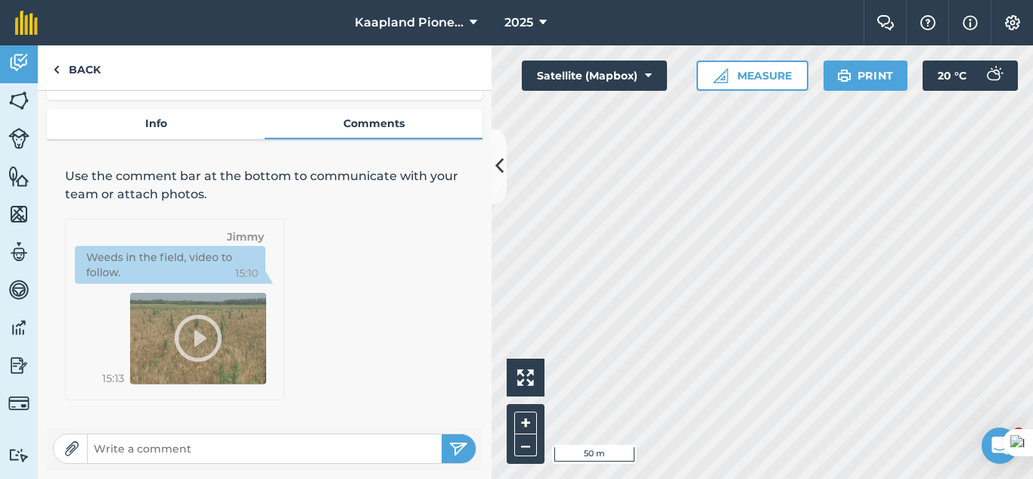
click at [286, 450] on input "text" at bounding box center [265, 448] width 354 height 21
paste input "11. 1h55 , 31.7 m/3 5. 30 min. 10.7 m/3 Gestop agv probleem, water was eintlik …"
type input "11. 1h55 , 31.7 m/3 5. 30 min. 10.7 m/3 Gestop agv probleem, water was eintlik …"
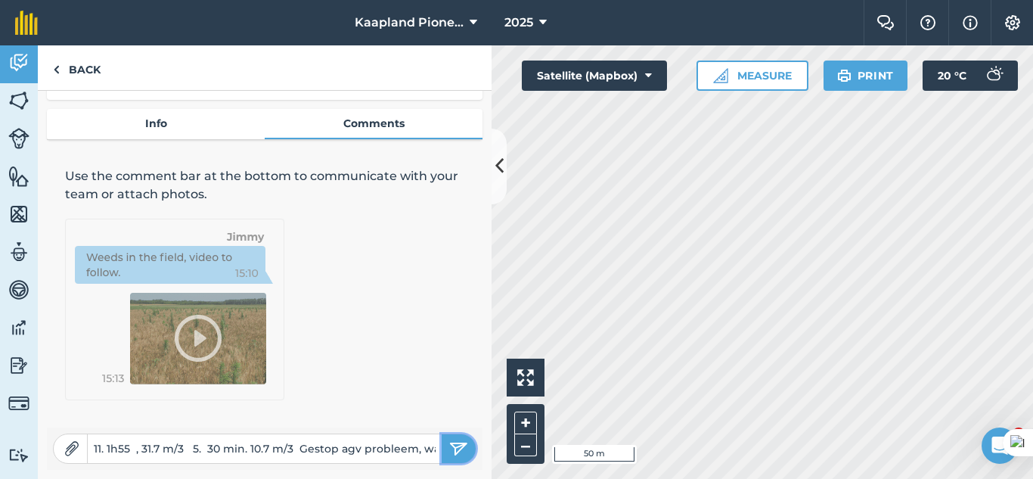
click at [449, 455] on img "submit" at bounding box center [458, 448] width 19 height 18
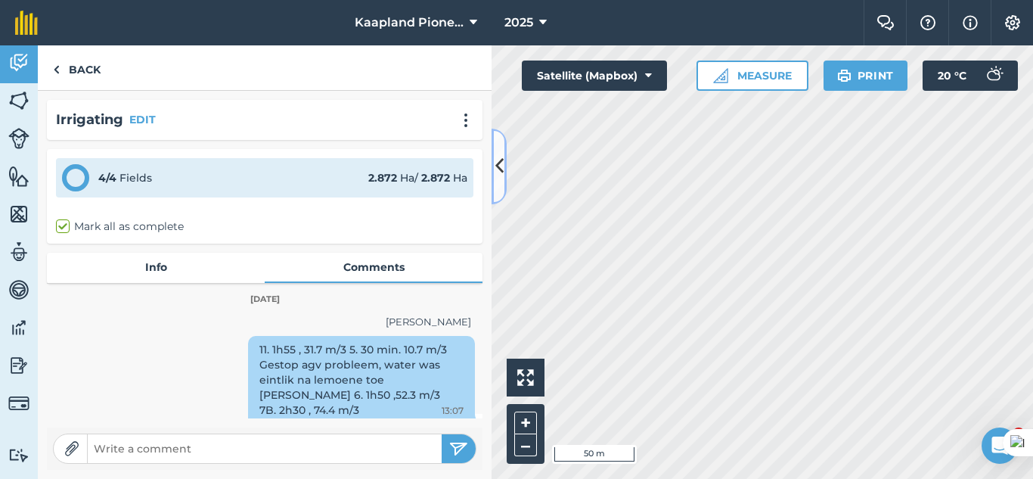
click at [496, 169] on icon at bounding box center [499, 166] width 8 height 26
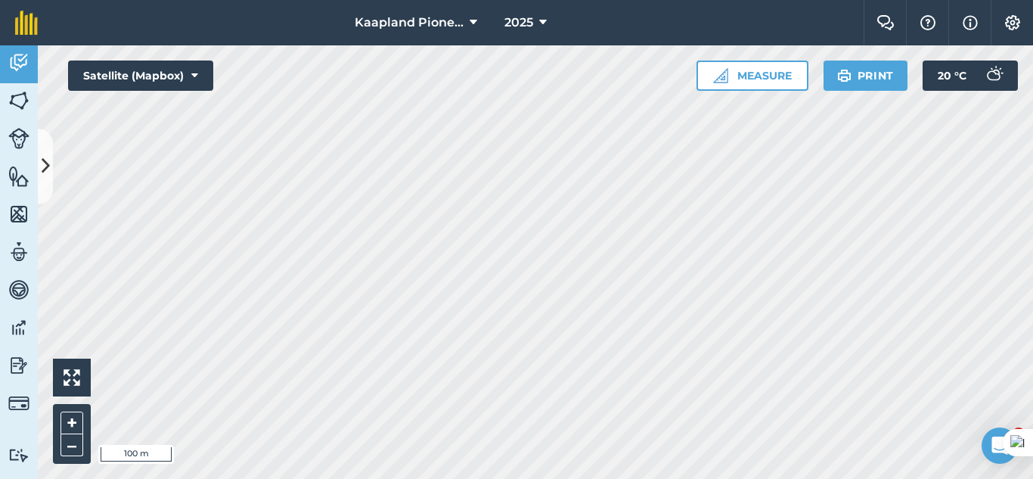
click at [714, 84] on div "Hello i 100 m + – Satellite (Mapbox) Measure Print 20 ° C" at bounding box center [535, 261] width 995 height 433
click at [16, 72] on img at bounding box center [18, 62] width 21 height 23
click at [45, 159] on icon at bounding box center [46, 166] width 8 height 26
